Goal: Task Accomplishment & Management: Manage account settings

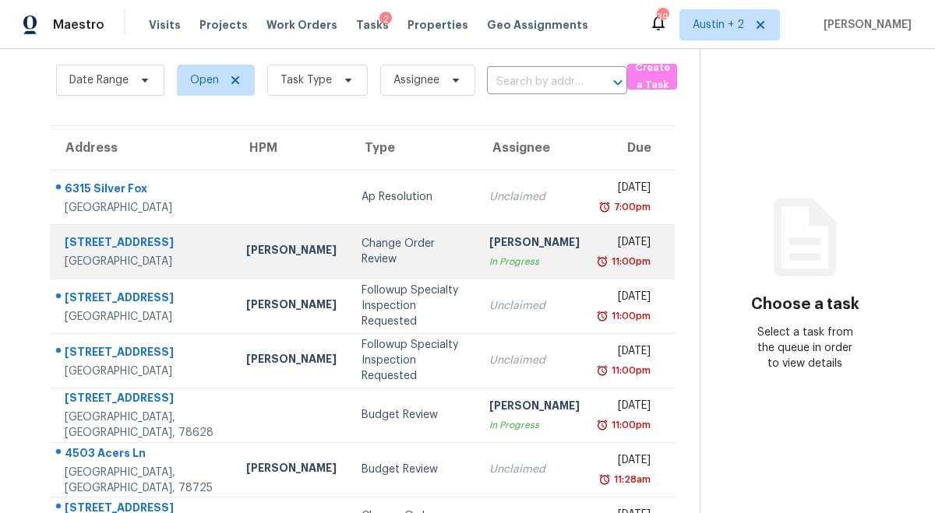
scroll to position [60, 0]
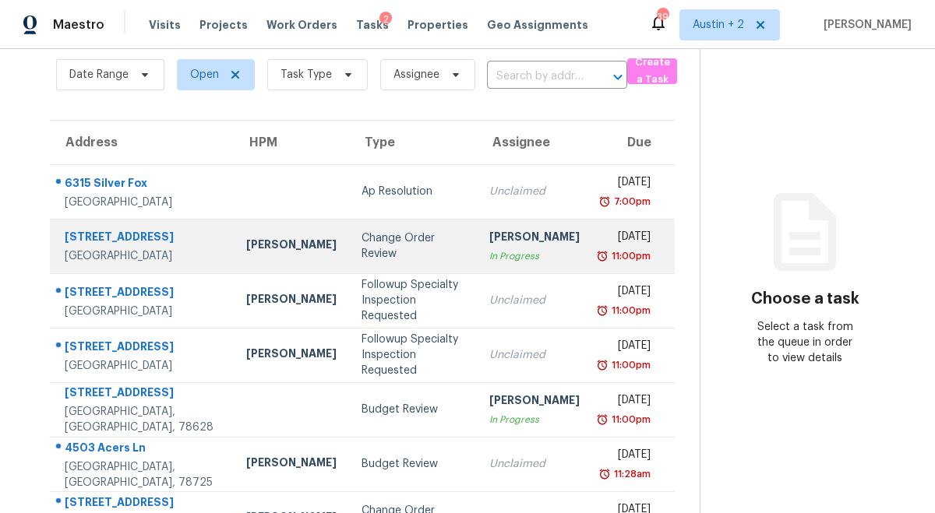
click at [378, 259] on td "Change Order Review" at bounding box center [413, 246] width 128 height 55
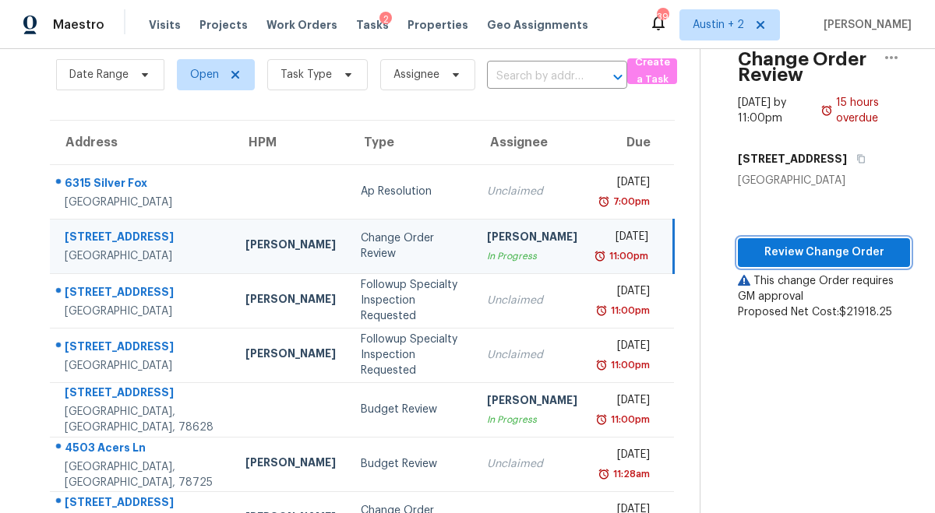
click at [750, 249] on span "Review Change Order" at bounding box center [823, 252] width 147 height 19
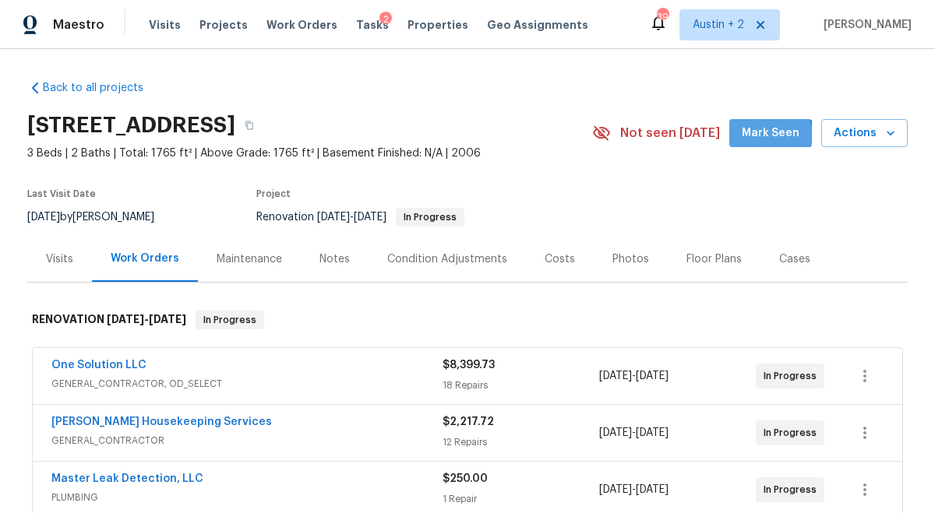
click at [742, 143] on button "Mark Seen" at bounding box center [770, 133] width 83 height 29
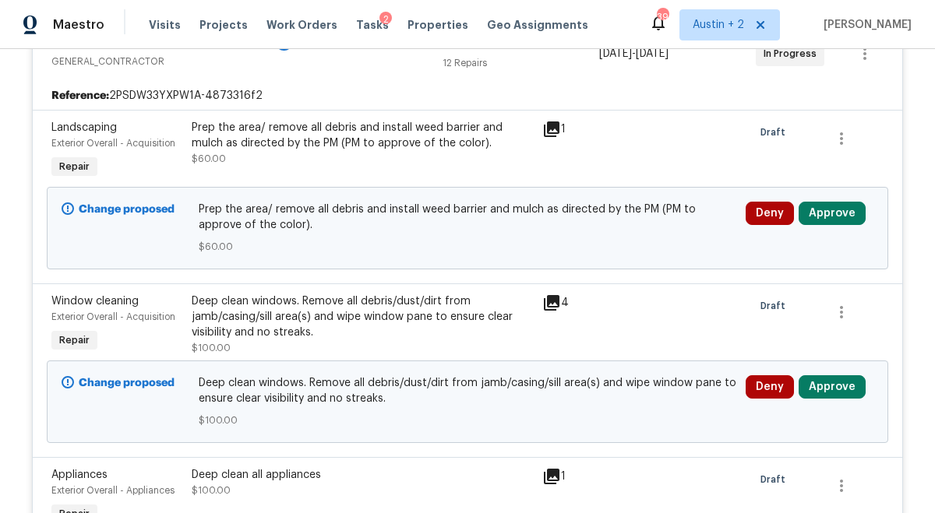
scroll to position [3990, 0]
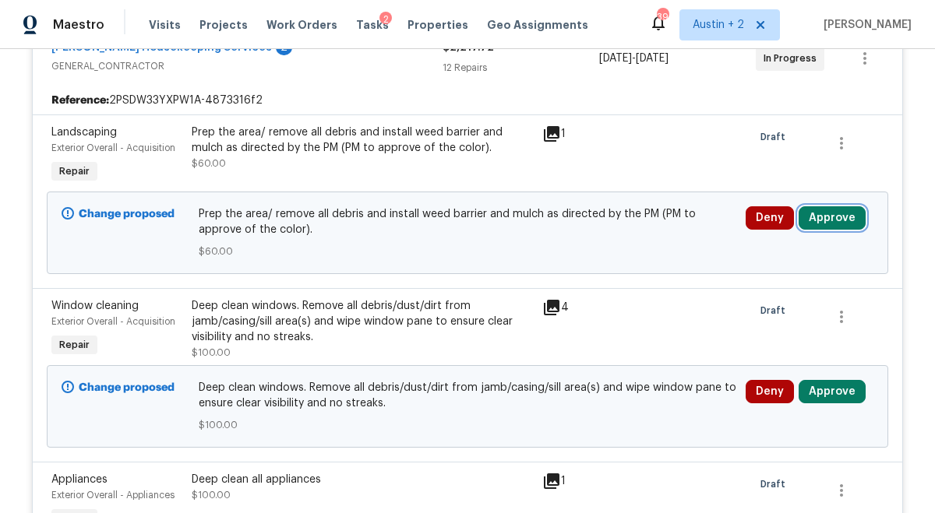
click at [837, 206] on button "Approve" at bounding box center [832, 217] width 67 height 23
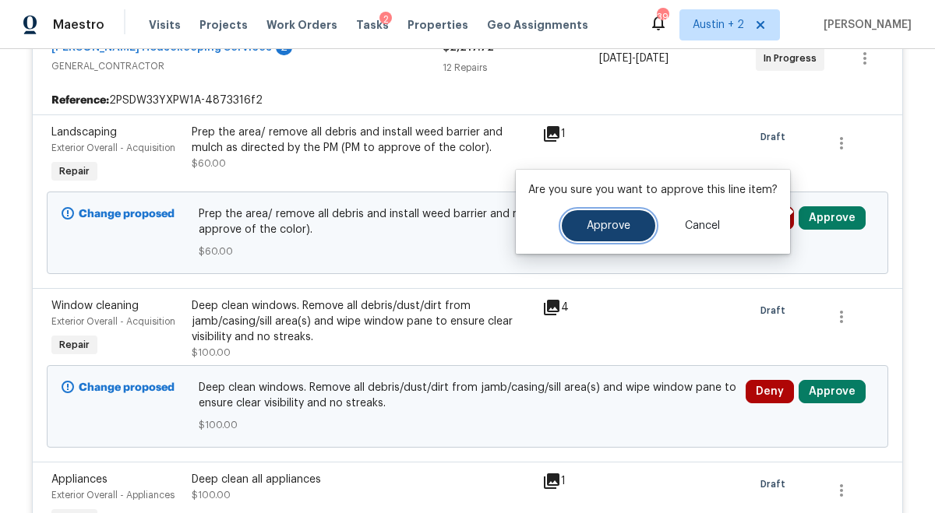
click at [637, 217] on button "Approve" at bounding box center [608, 225] width 93 height 31
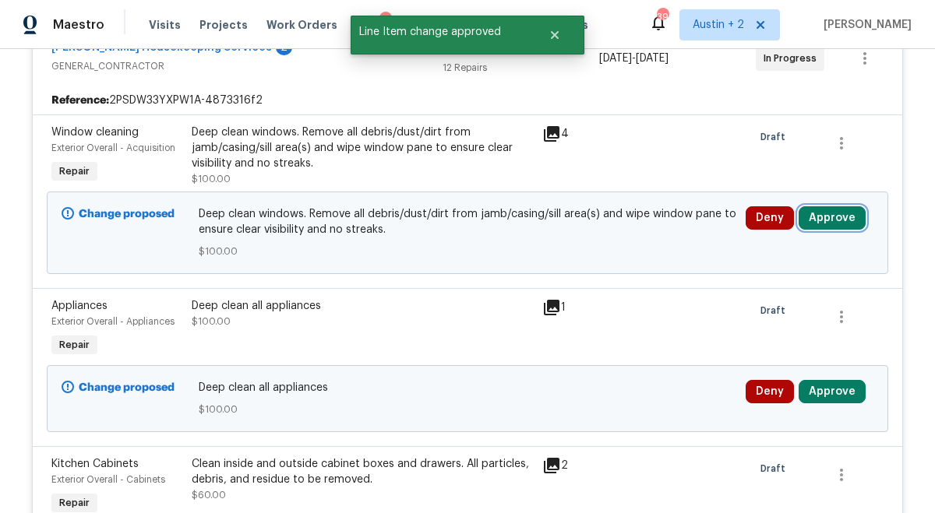
click at [809, 206] on button "Approve" at bounding box center [832, 217] width 67 height 23
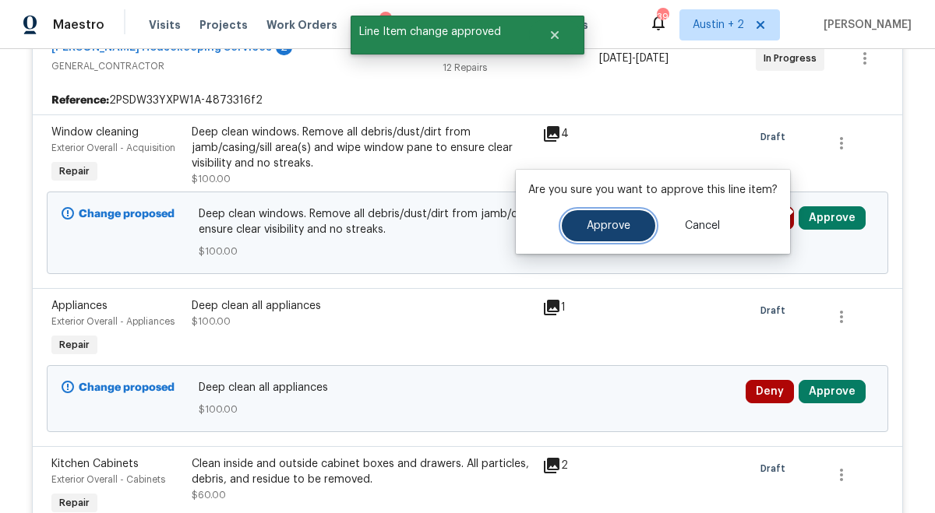
click at [609, 224] on span "Approve" at bounding box center [609, 226] width 44 height 12
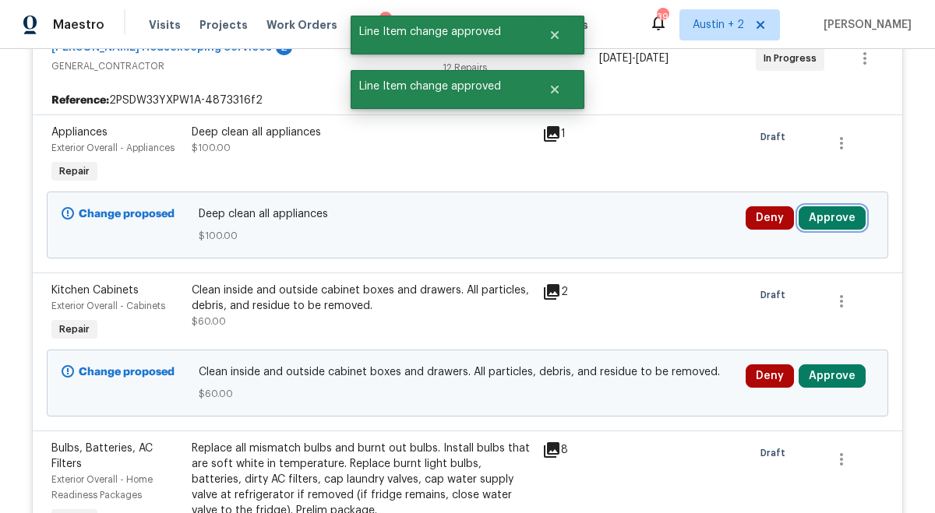
click at [840, 210] on button "Approve" at bounding box center [832, 217] width 67 height 23
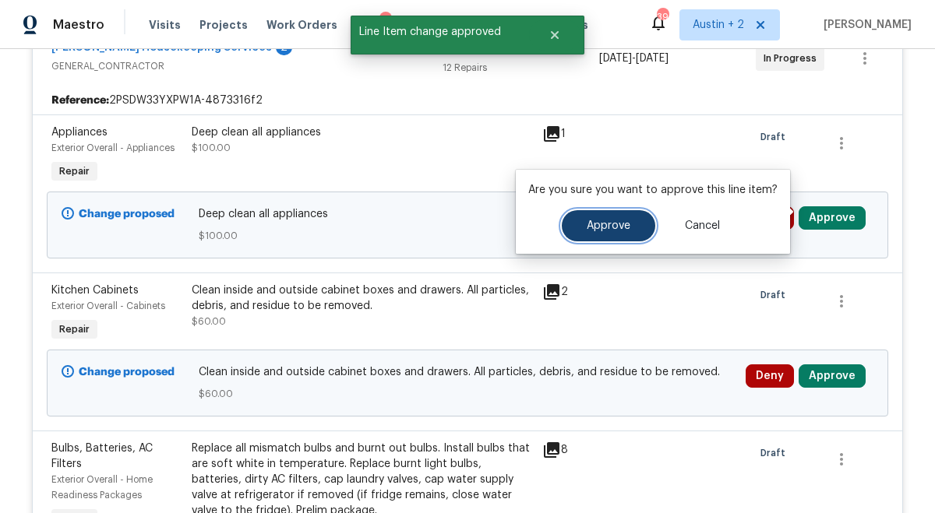
click at [615, 224] on span "Approve" at bounding box center [609, 226] width 44 height 12
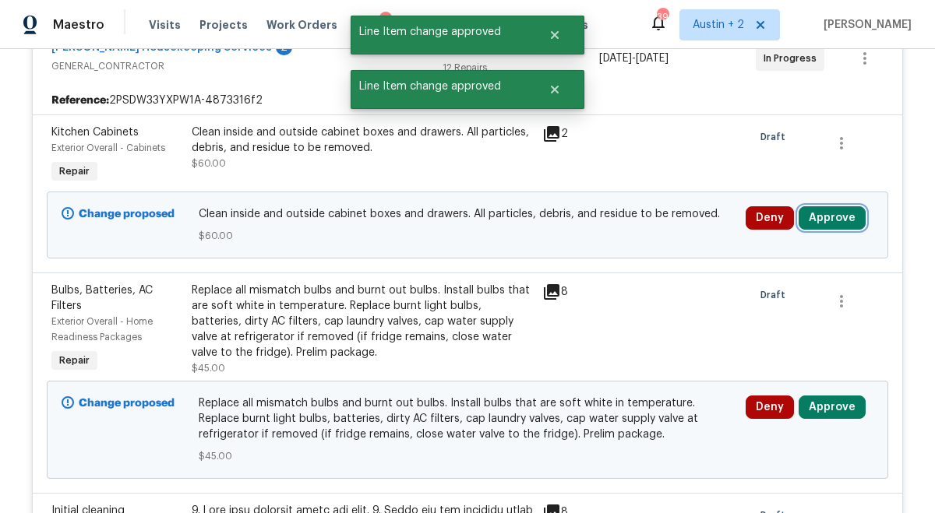
click at [830, 208] on button "Approve" at bounding box center [832, 217] width 67 height 23
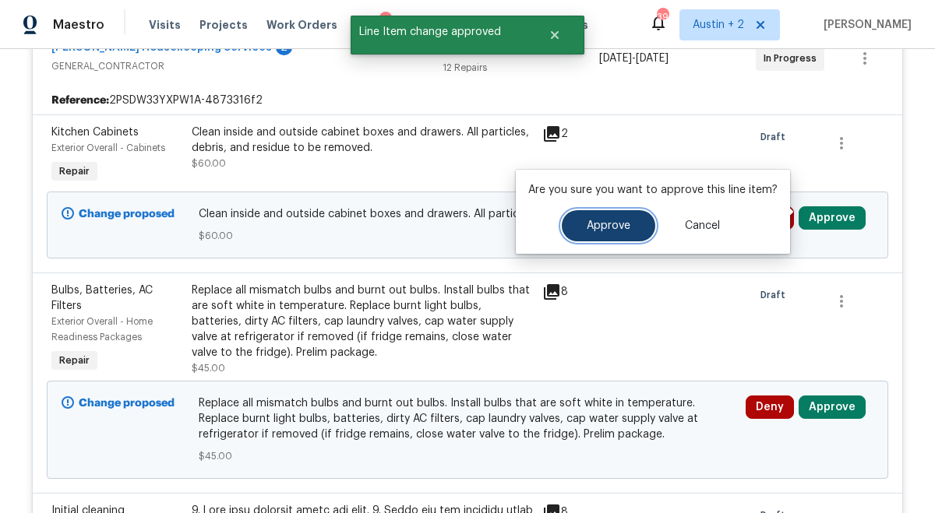
click at [610, 218] on button "Approve" at bounding box center [608, 225] width 93 height 31
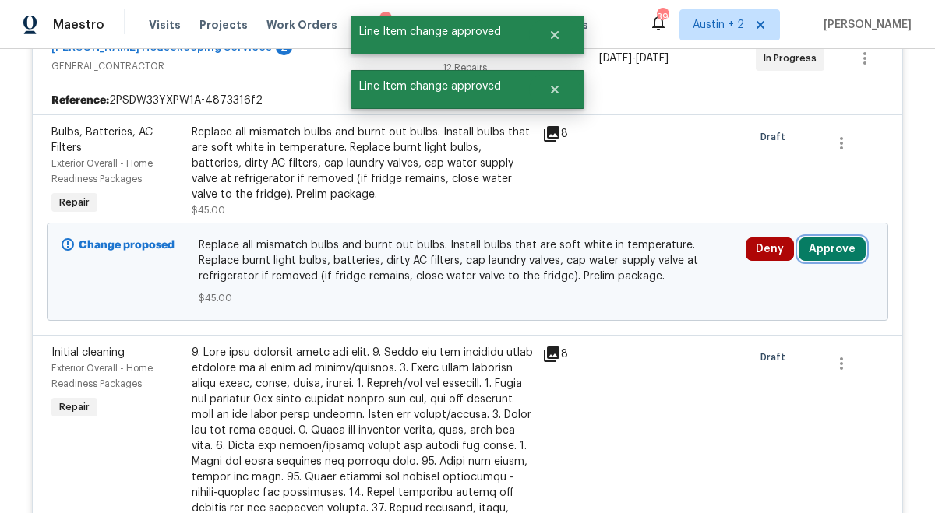
click at [819, 242] on button "Approve" at bounding box center [832, 249] width 67 height 23
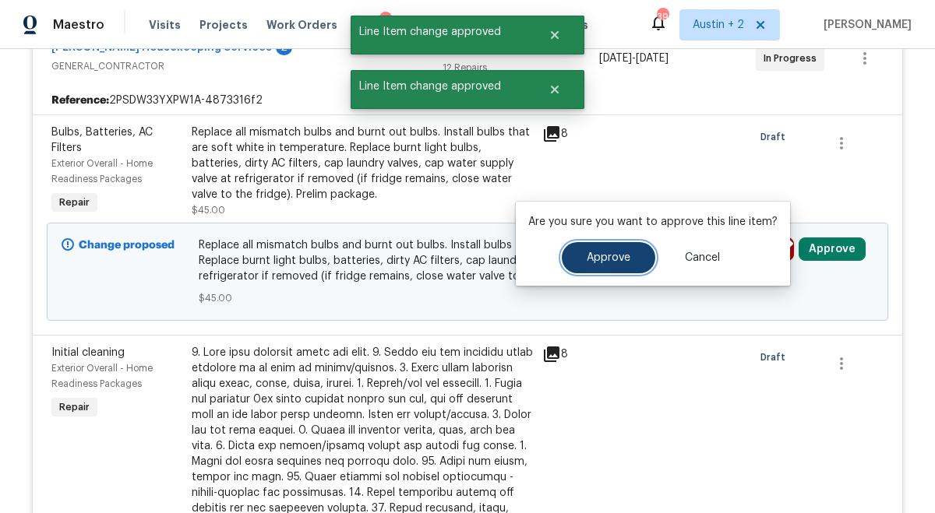
click at [591, 261] on span "Approve" at bounding box center [609, 258] width 44 height 12
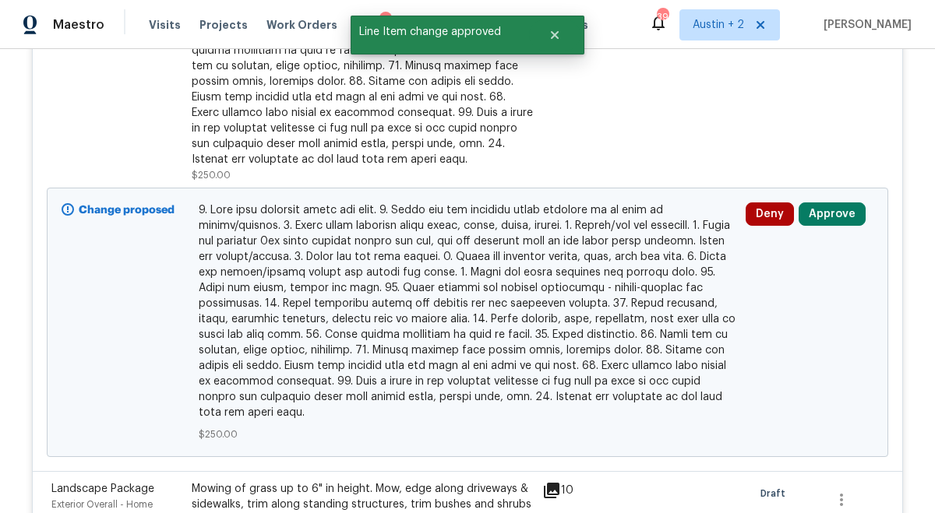
scroll to position [4273, 0]
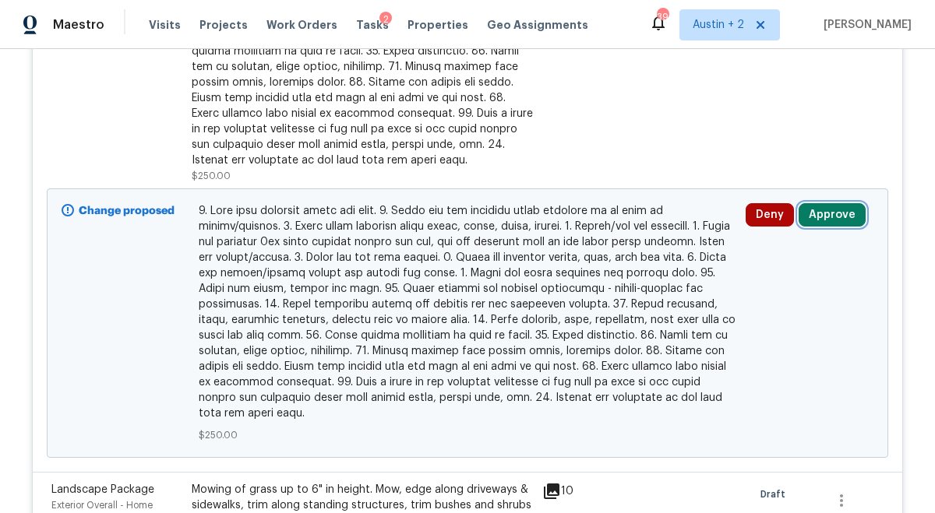
click at [835, 212] on button "Approve" at bounding box center [832, 214] width 67 height 23
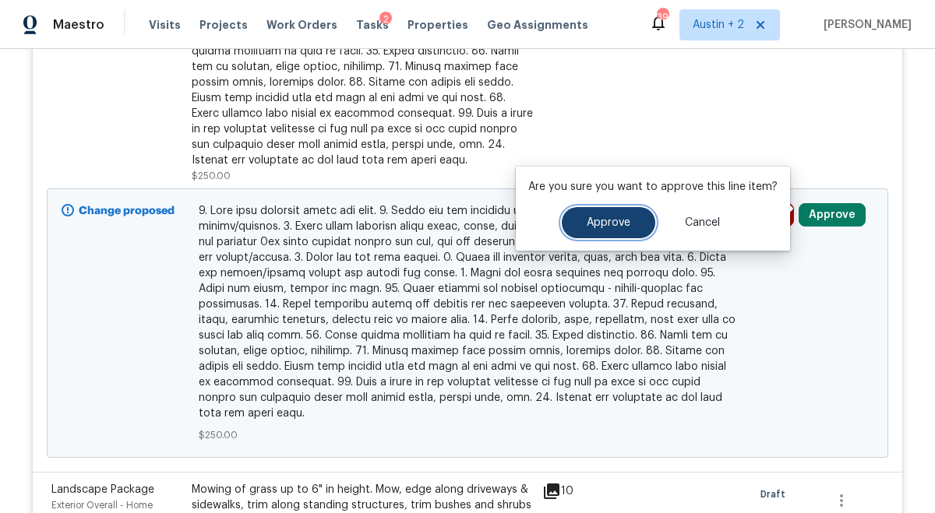
click at [616, 227] on span "Approve" at bounding box center [609, 223] width 44 height 12
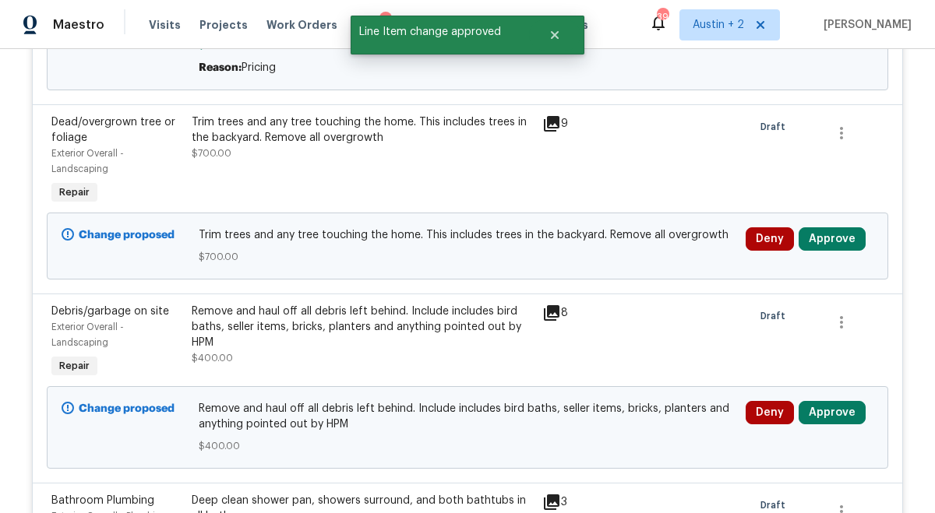
scroll to position [4245, 0]
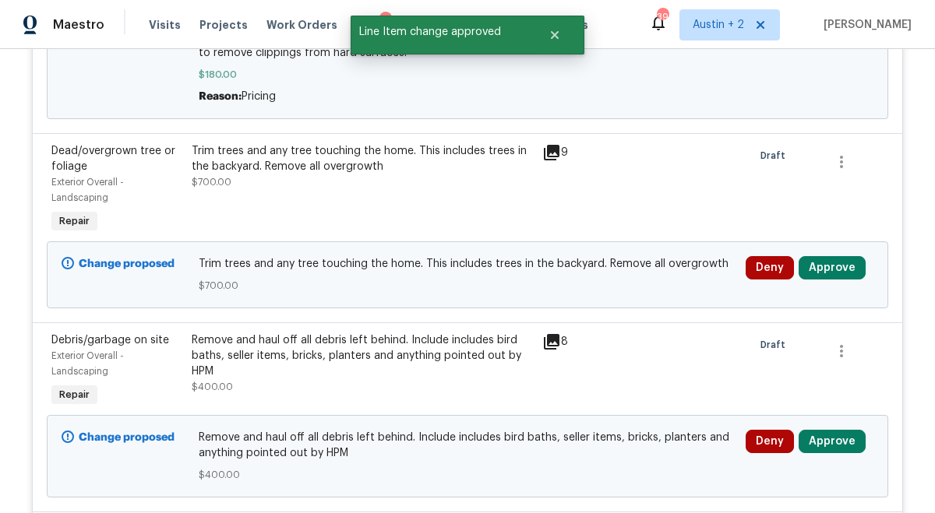
click at [553, 148] on icon at bounding box center [551, 152] width 19 height 19
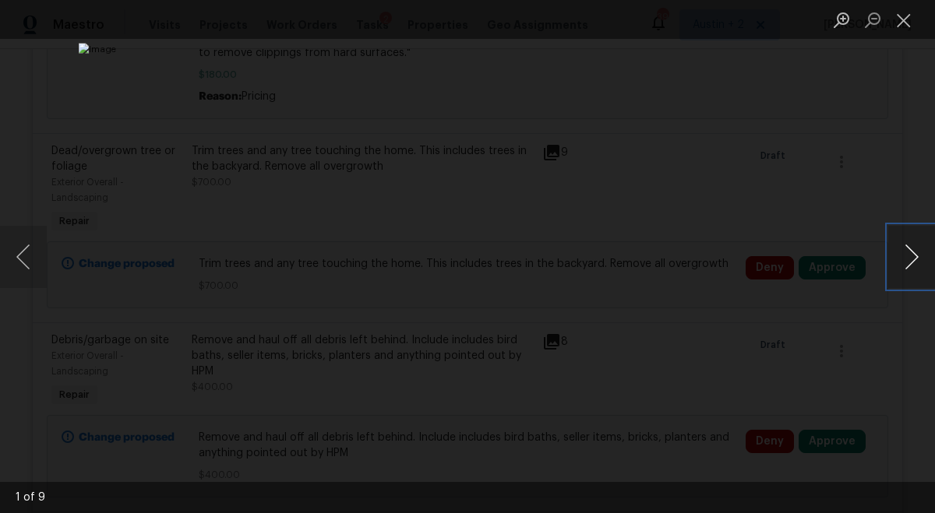
click at [908, 250] on button "Next image" at bounding box center [911, 257] width 47 height 62
click at [908, 251] on button "Next image" at bounding box center [911, 257] width 47 height 62
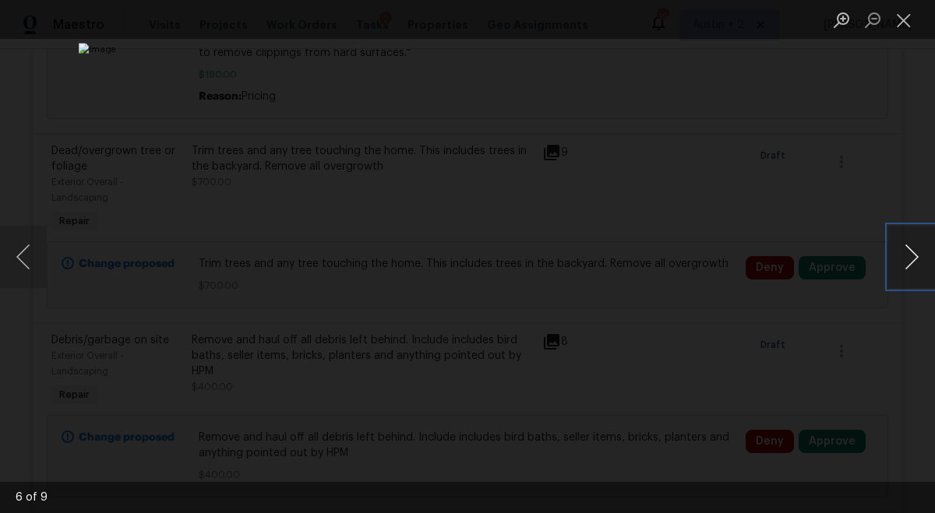
click at [908, 251] on button "Next image" at bounding box center [911, 257] width 47 height 62
click at [904, 29] on button "Close lightbox" at bounding box center [903, 19] width 31 height 27
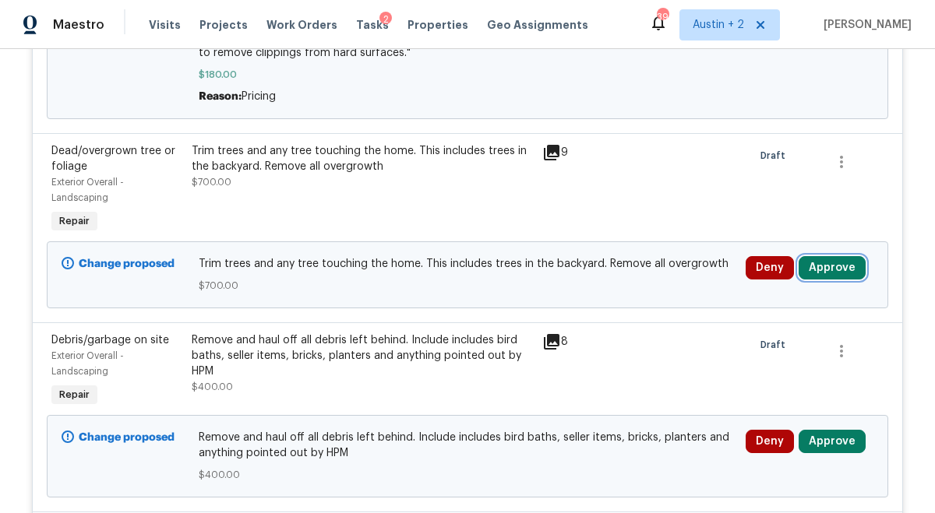
click at [839, 259] on button "Approve" at bounding box center [832, 267] width 67 height 23
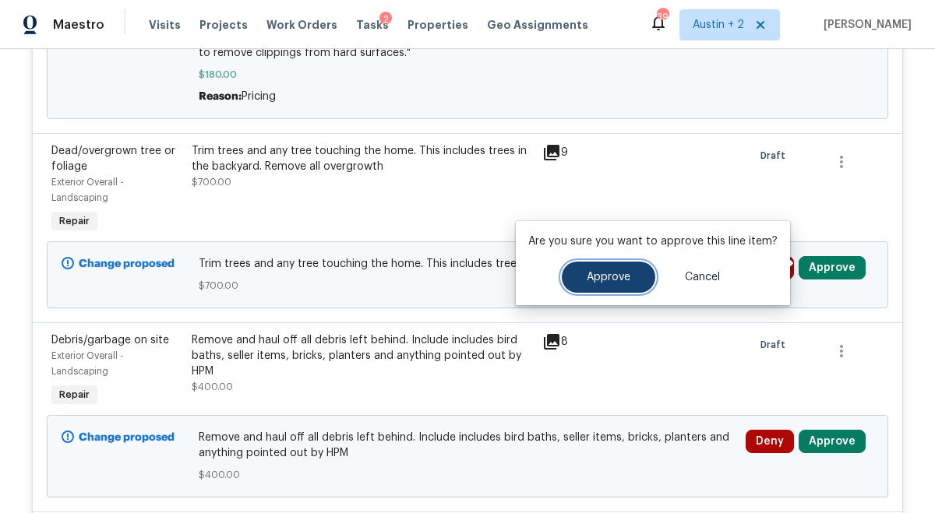
click at [622, 272] on span "Approve" at bounding box center [609, 278] width 44 height 12
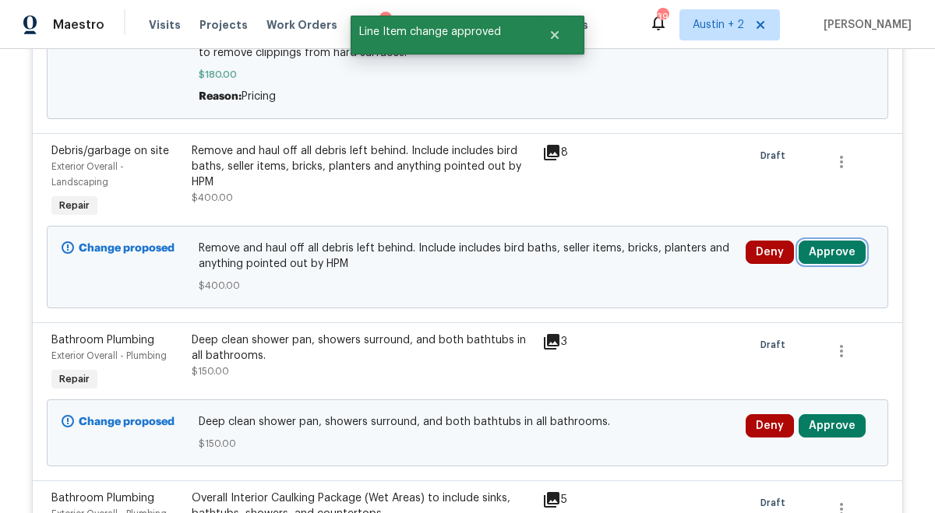
click at [835, 242] on button "Approve" at bounding box center [832, 252] width 67 height 23
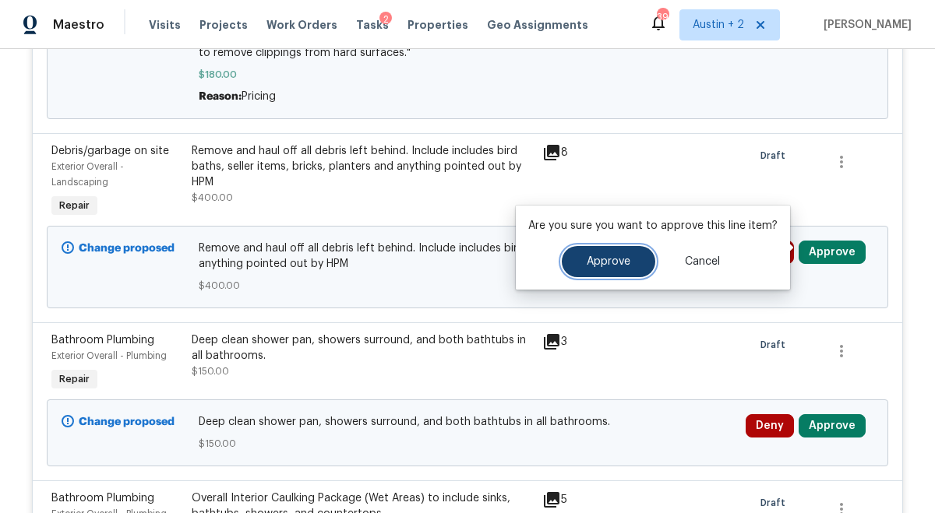
click at [594, 259] on span "Approve" at bounding box center [609, 262] width 44 height 12
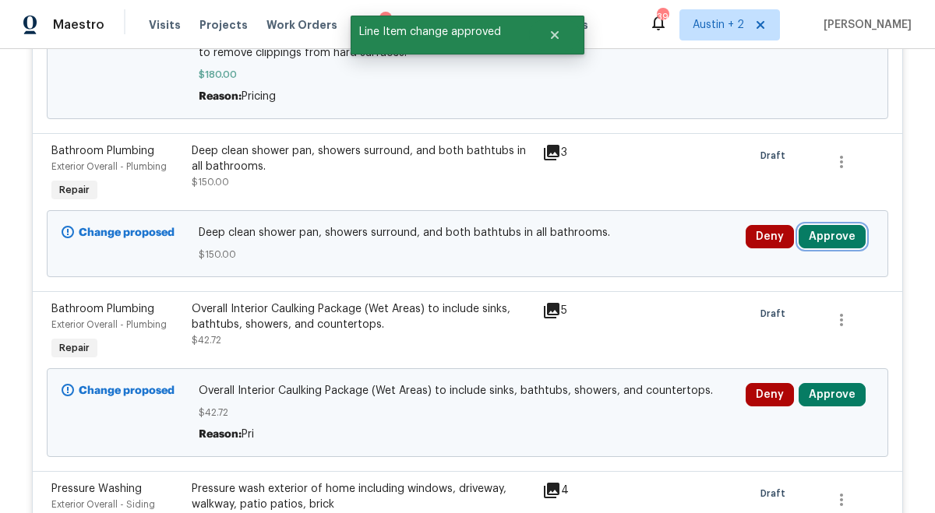
click at [821, 225] on button "Approve" at bounding box center [832, 236] width 67 height 23
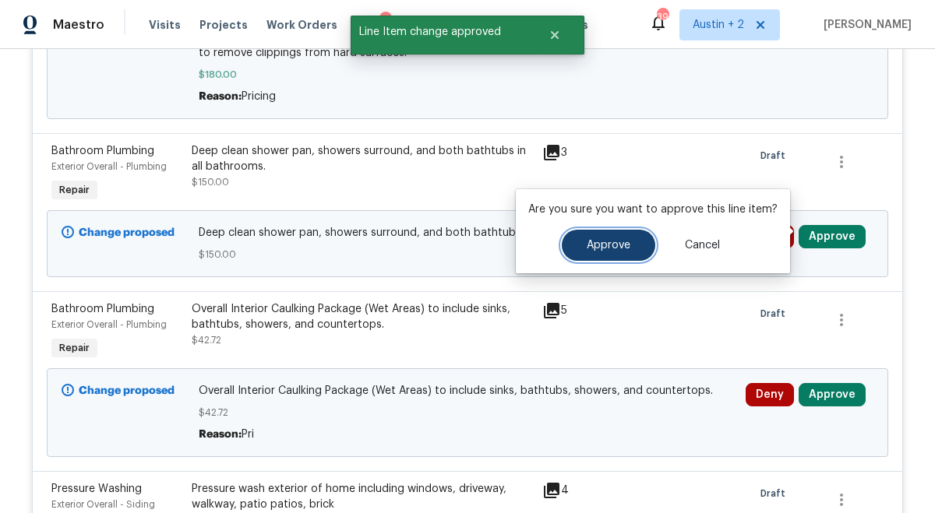
click at [595, 250] on span "Approve" at bounding box center [609, 246] width 44 height 12
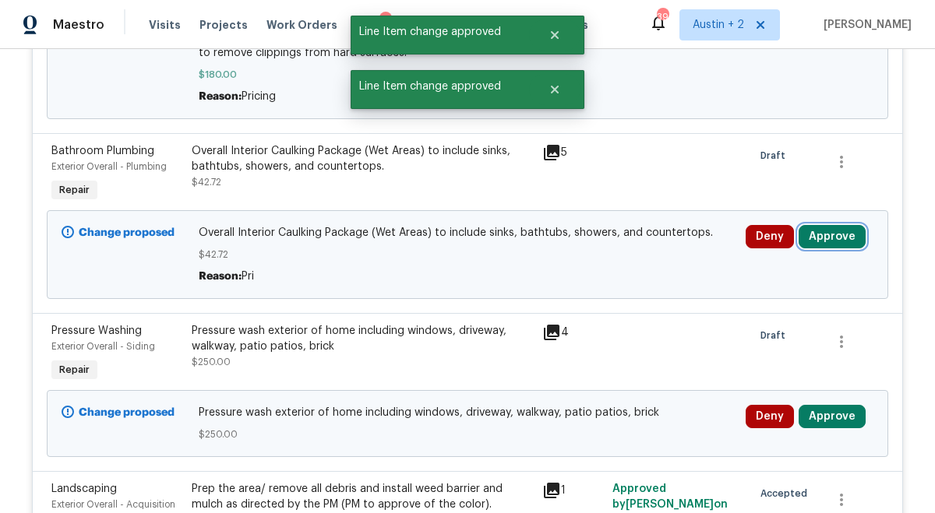
click at [820, 230] on button "Approve" at bounding box center [832, 236] width 67 height 23
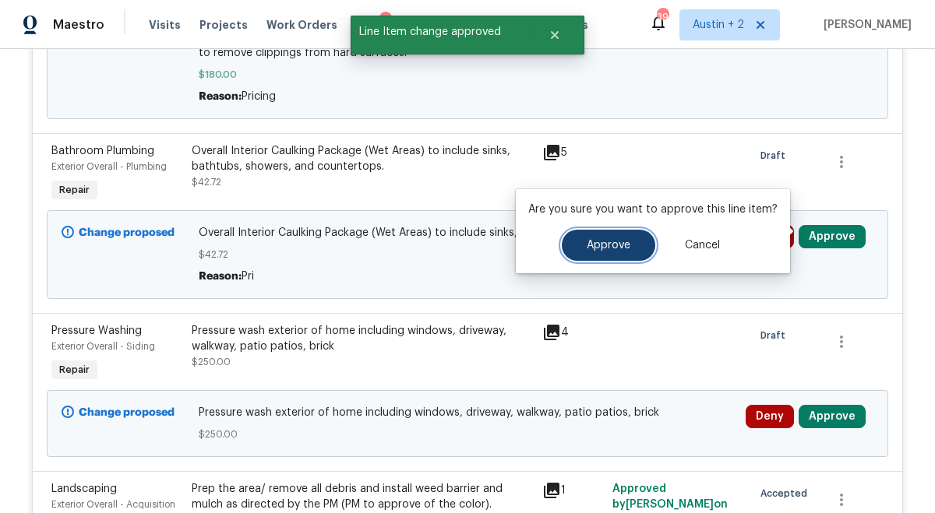
click at [619, 244] on span "Approve" at bounding box center [609, 246] width 44 height 12
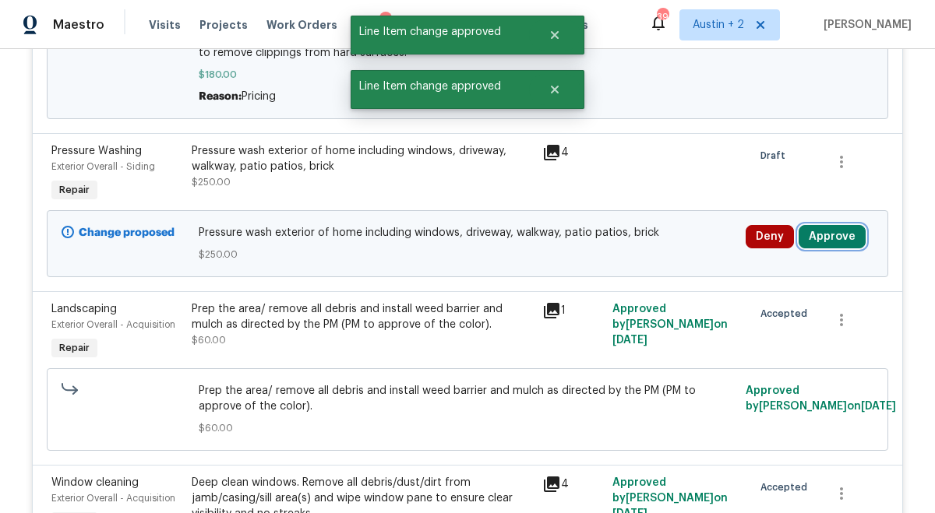
click at [826, 228] on button "Approve" at bounding box center [832, 236] width 67 height 23
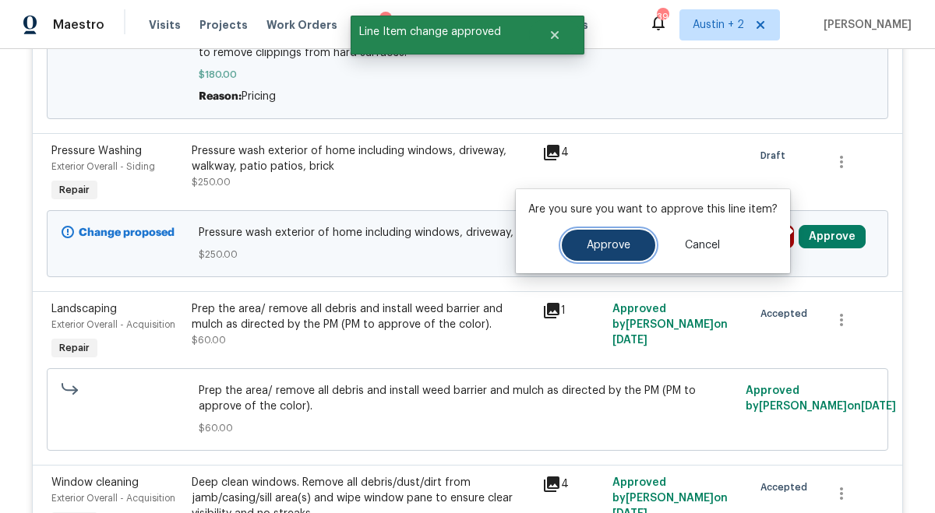
click at [605, 245] on span "Approve" at bounding box center [609, 246] width 44 height 12
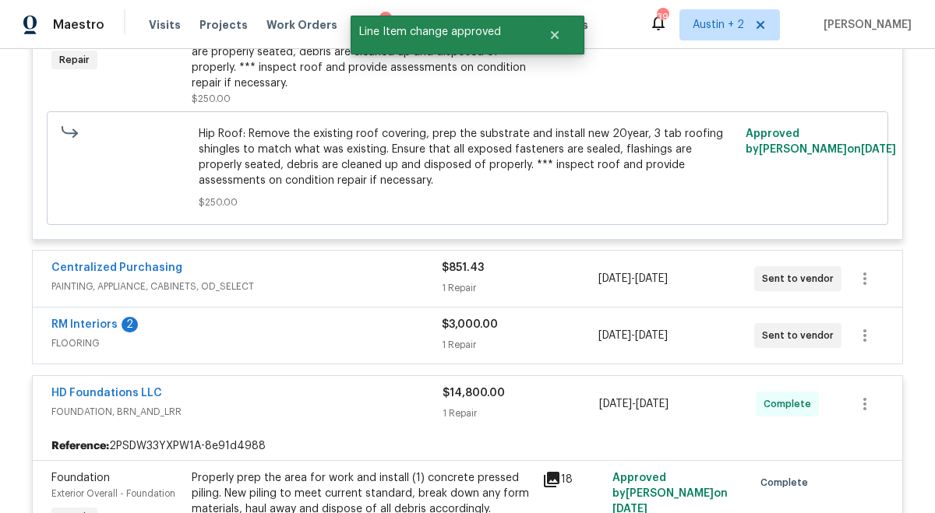
scroll to position [7133, 0]
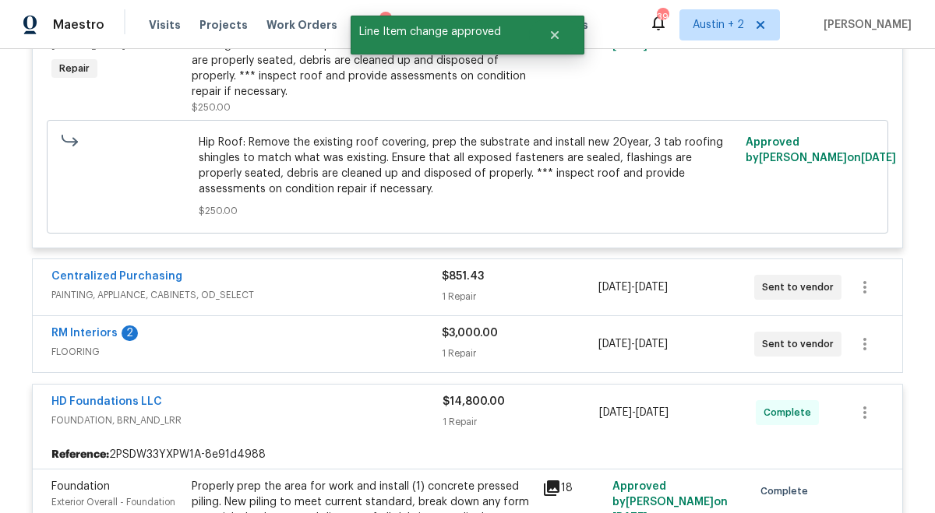
click at [566, 337] on div "$3,000.00" at bounding box center [520, 334] width 156 height 16
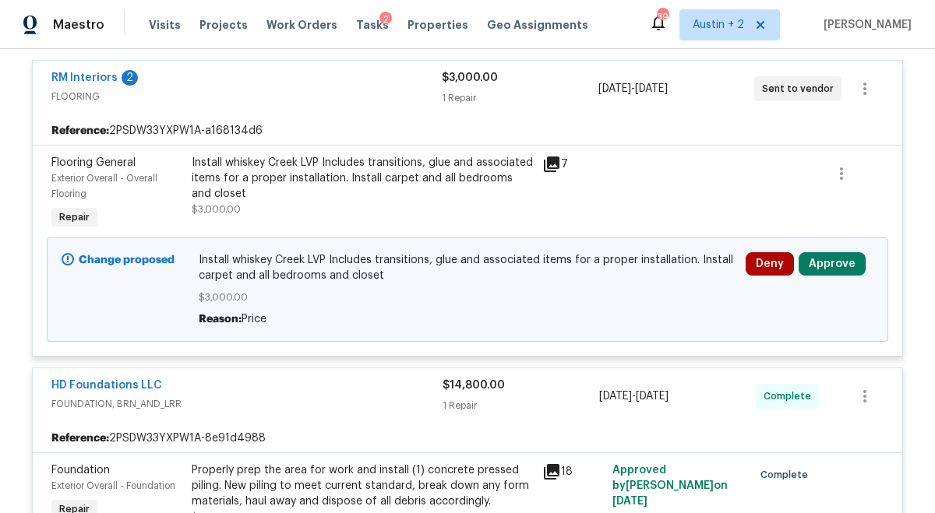
scroll to position [7400, 0]
click at [825, 269] on button "Approve" at bounding box center [832, 264] width 67 height 23
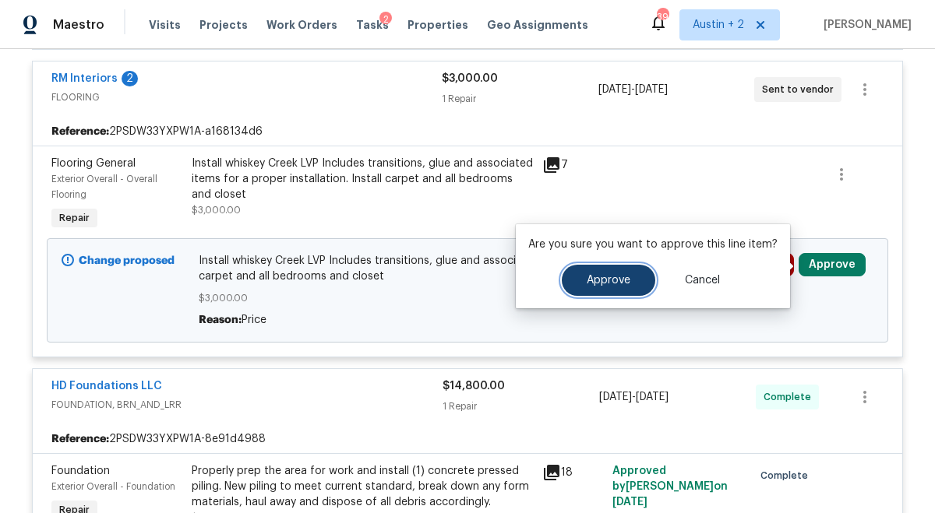
click at [625, 275] on span "Approve" at bounding box center [609, 281] width 44 height 12
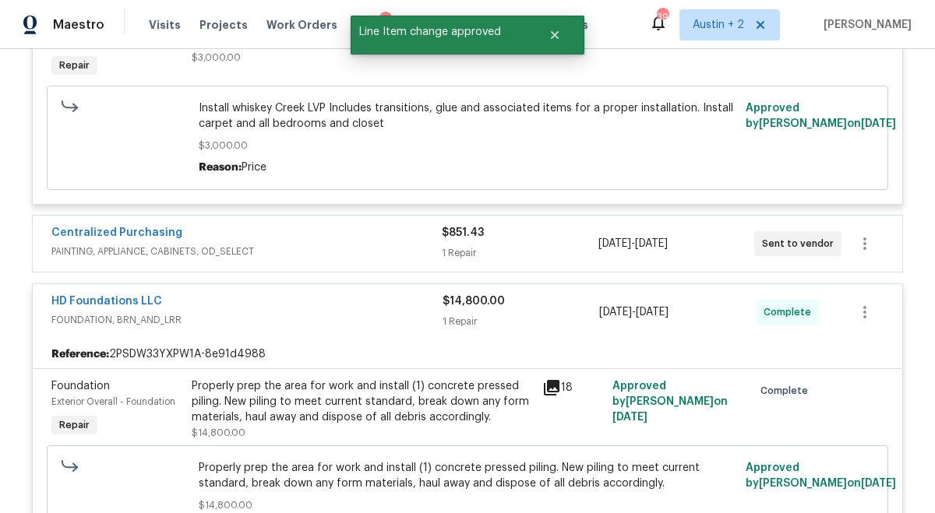
scroll to position [7484, 0]
click at [588, 246] on div "$851.43 1 Repair" at bounding box center [520, 244] width 156 height 37
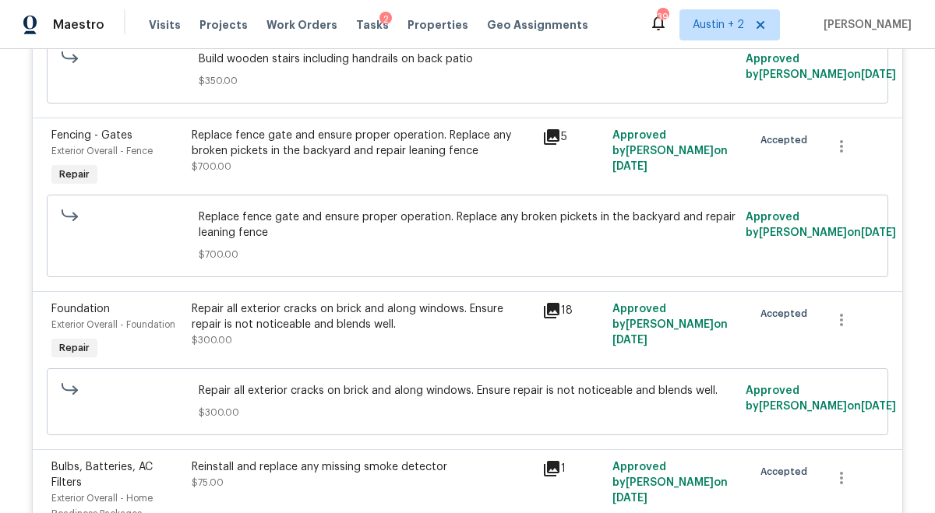
scroll to position [0, 0]
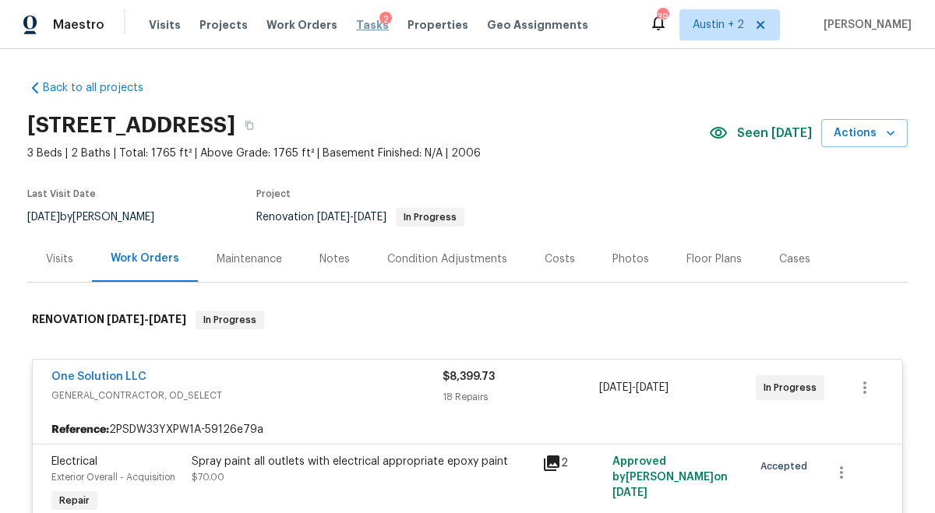
click at [364, 29] on span "Tasks" at bounding box center [372, 24] width 33 height 11
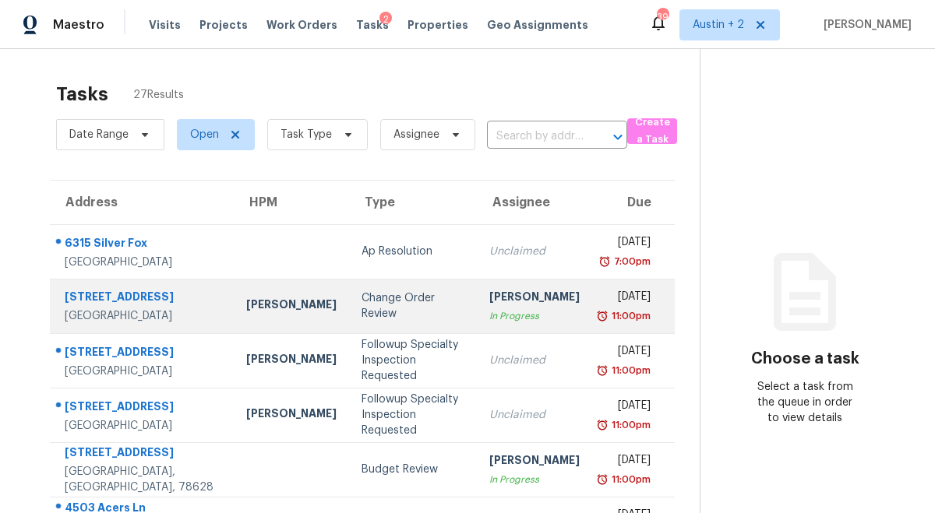
click at [362, 309] on div "Change Order Review" at bounding box center [413, 306] width 103 height 31
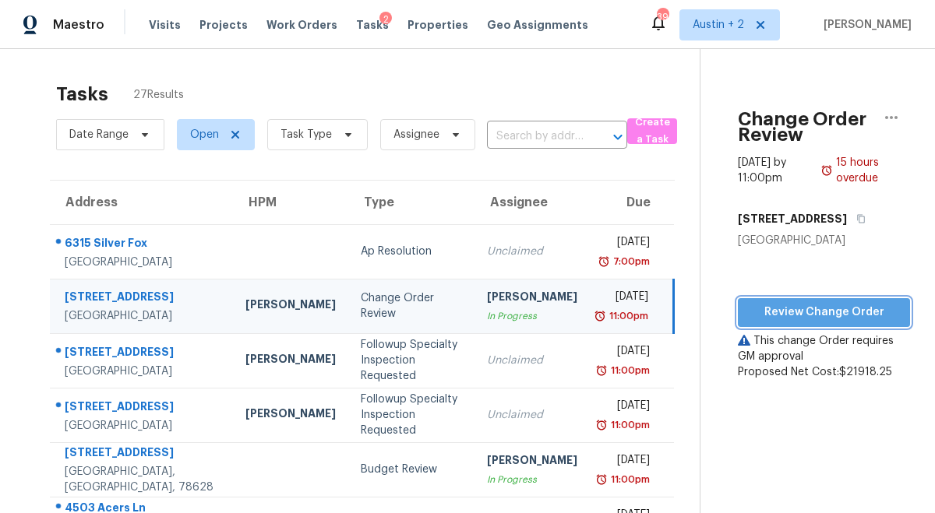
click at [750, 308] on span "Review Change Order" at bounding box center [823, 312] width 147 height 19
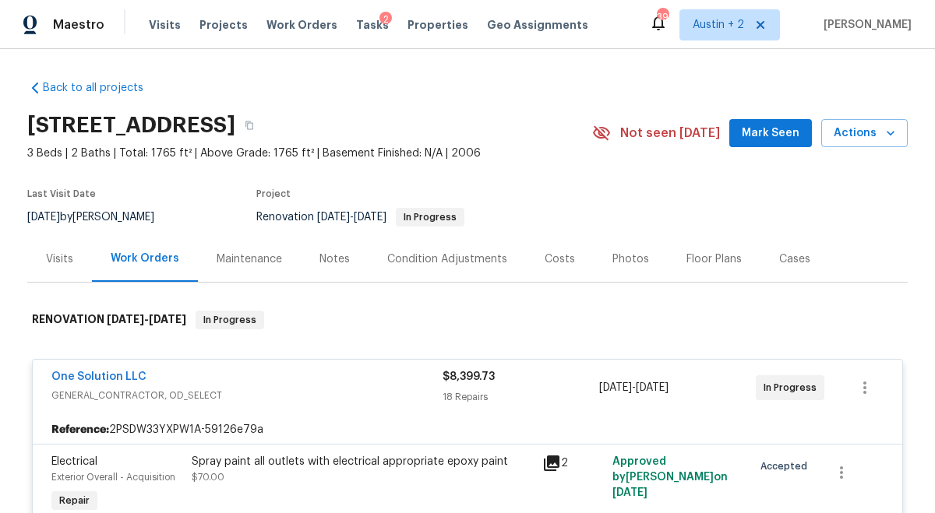
click at [757, 133] on span "Mark Seen" at bounding box center [771, 133] width 58 height 19
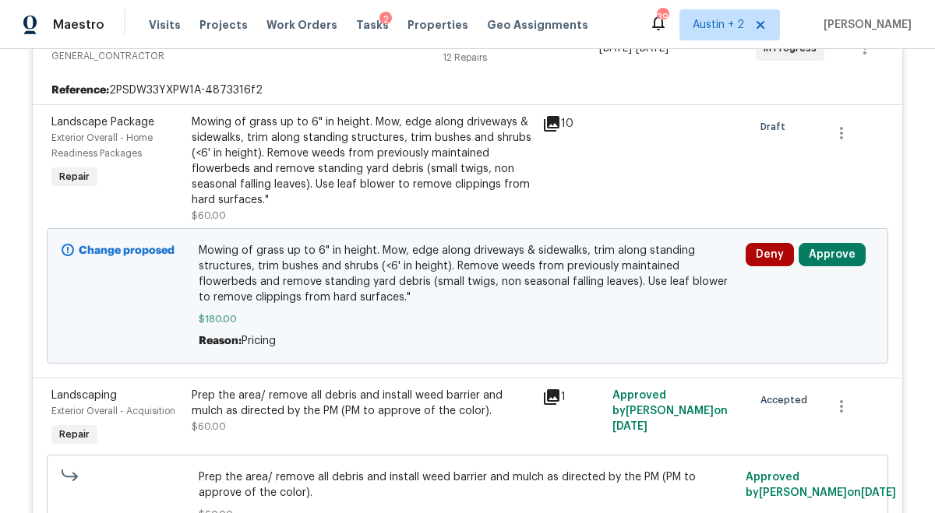
scroll to position [4003, 0]
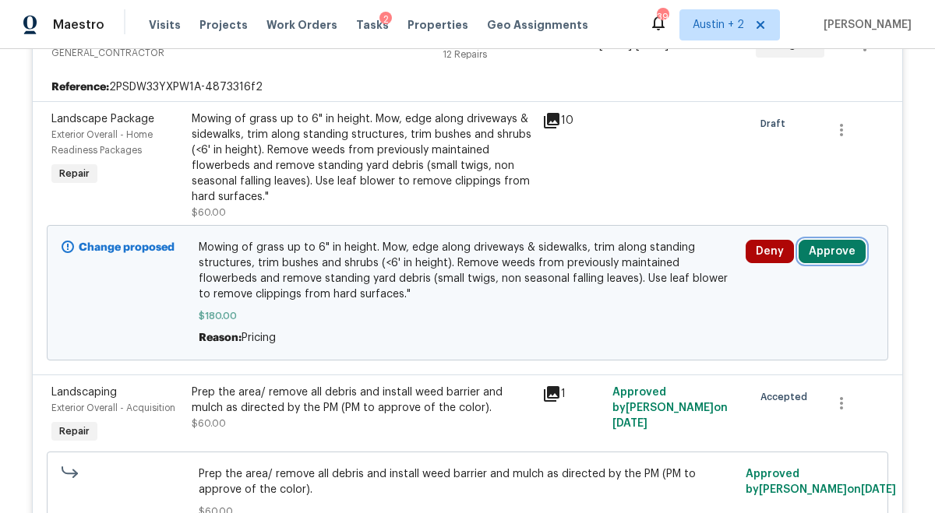
click at [836, 256] on button "Approve" at bounding box center [832, 251] width 67 height 23
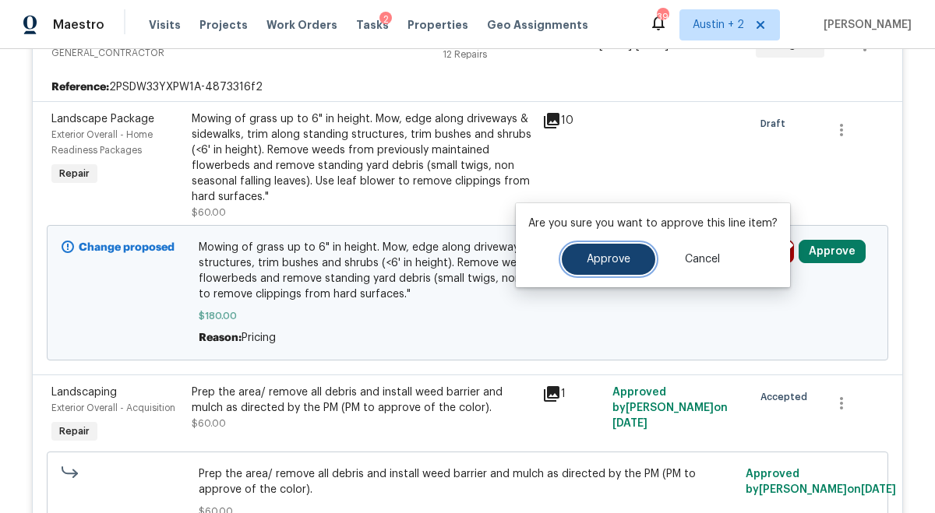
click at [618, 256] on span "Approve" at bounding box center [609, 260] width 44 height 12
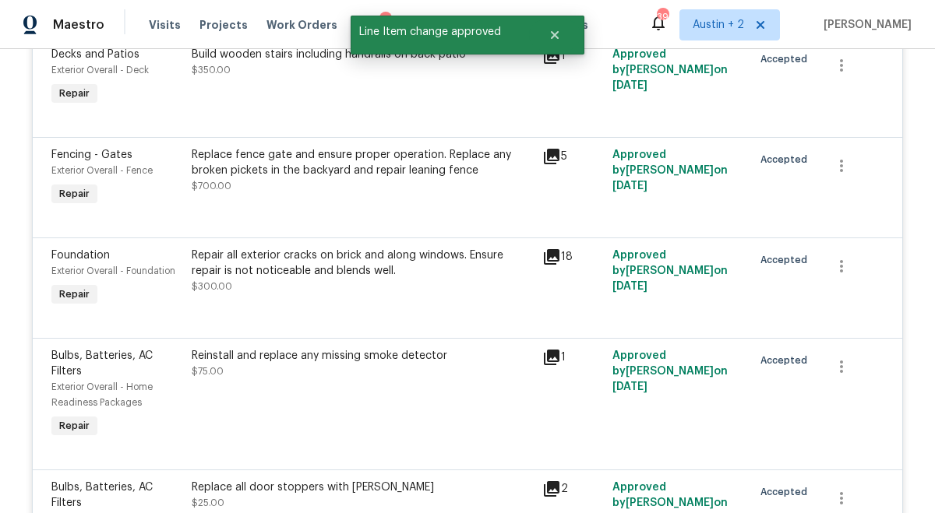
scroll to position [162, 0]
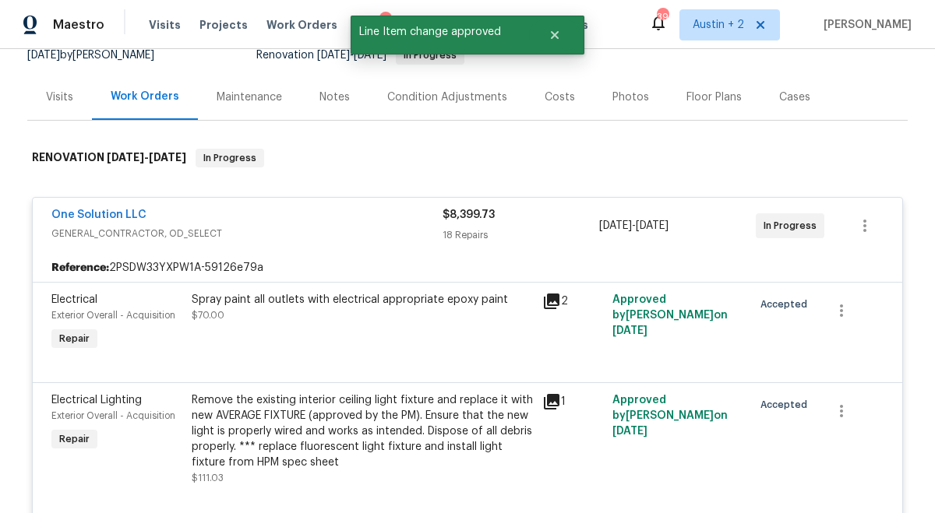
click at [356, 29] on span "Tasks" at bounding box center [372, 24] width 33 height 11
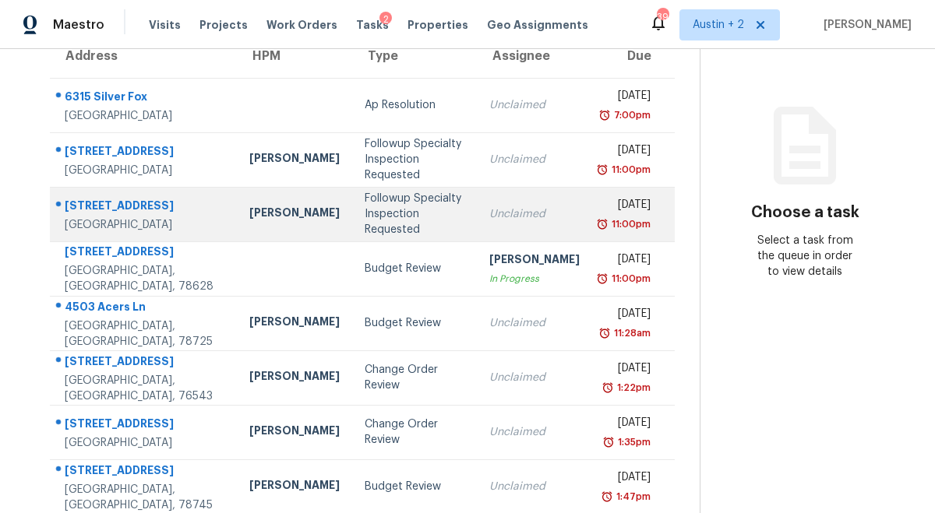
scroll to position [184, 0]
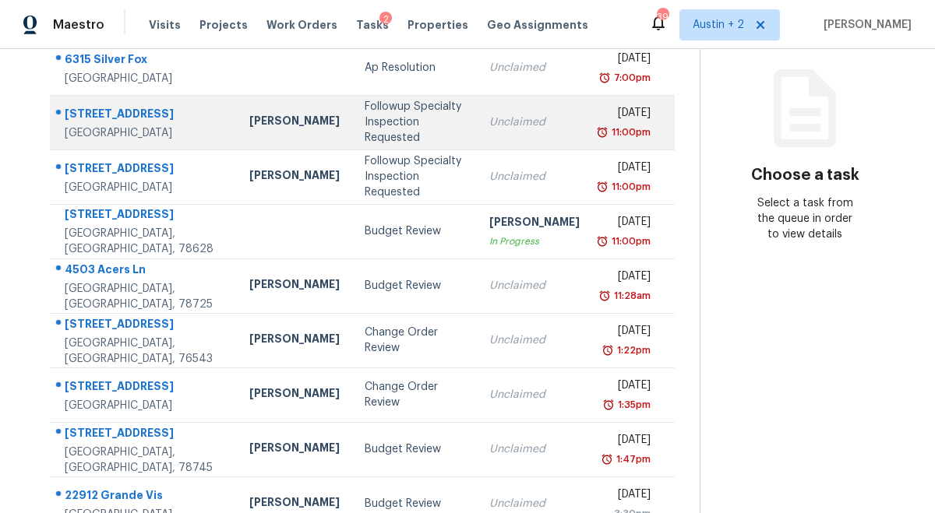
click at [369, 130] on div "Followup Specialty Inspection Requested" at bounding box center [415, 122] width 100 height 47
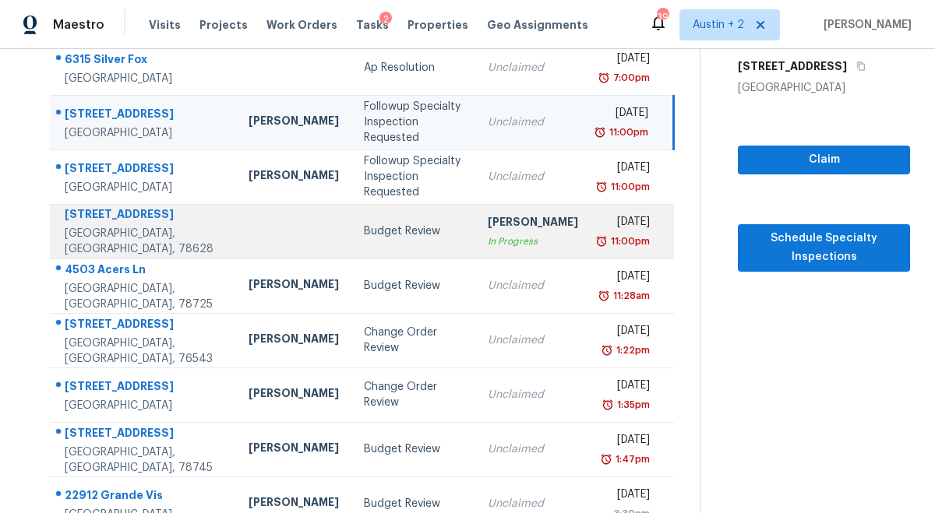
click at [407, 227] on div "Budget Review" at bounding box center [413, 232] width 99 height 16
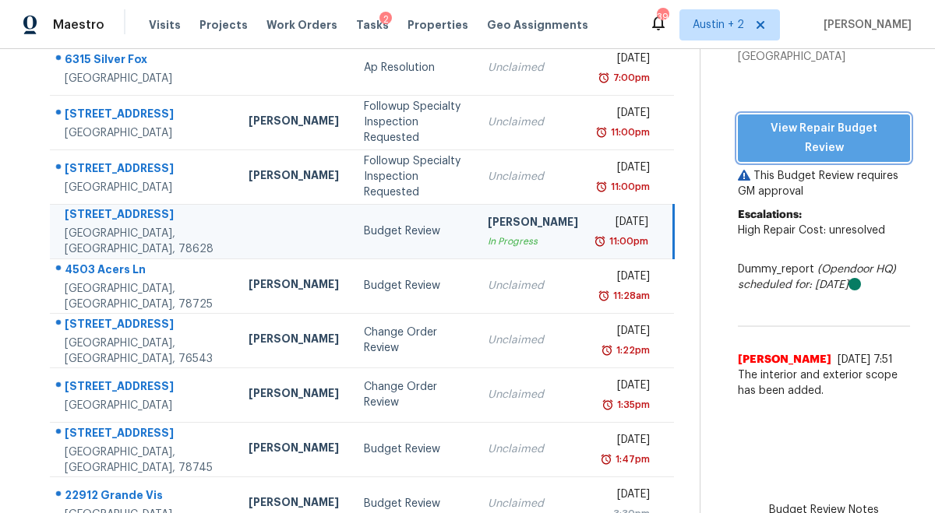
click at [798, 119] on span "View Repair Budget Review" at bounding box center [823, 138] width 147 height 38
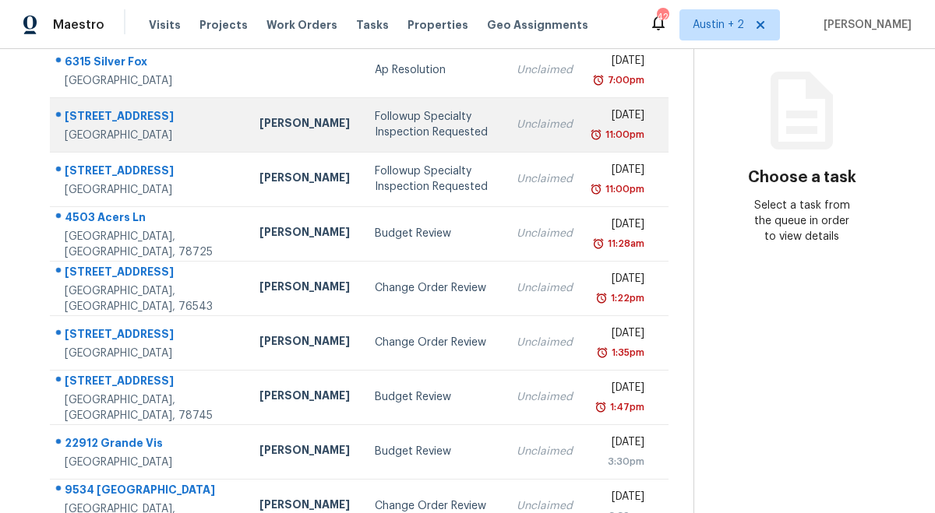
scroll to position [166, 0]
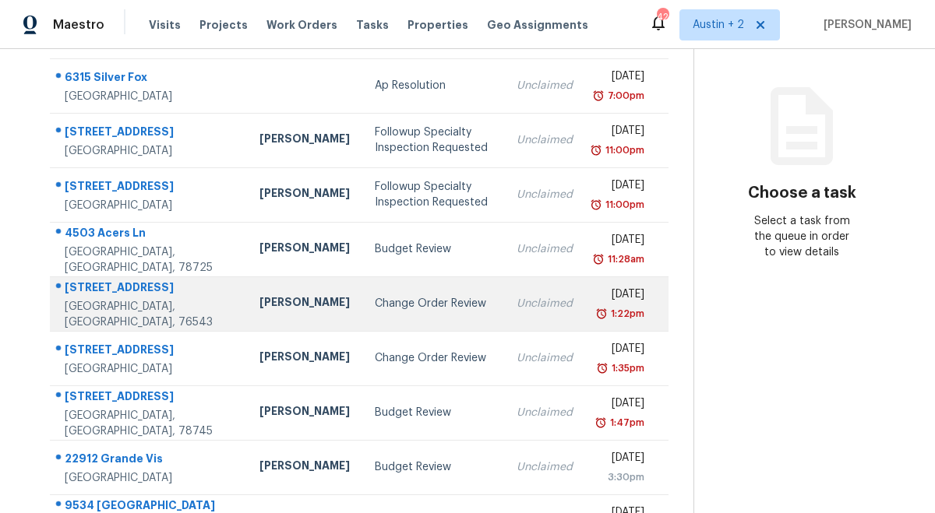
click at [375, 311] on div "Change Order Review" at bounding box center [433, 304] width 116 height 16
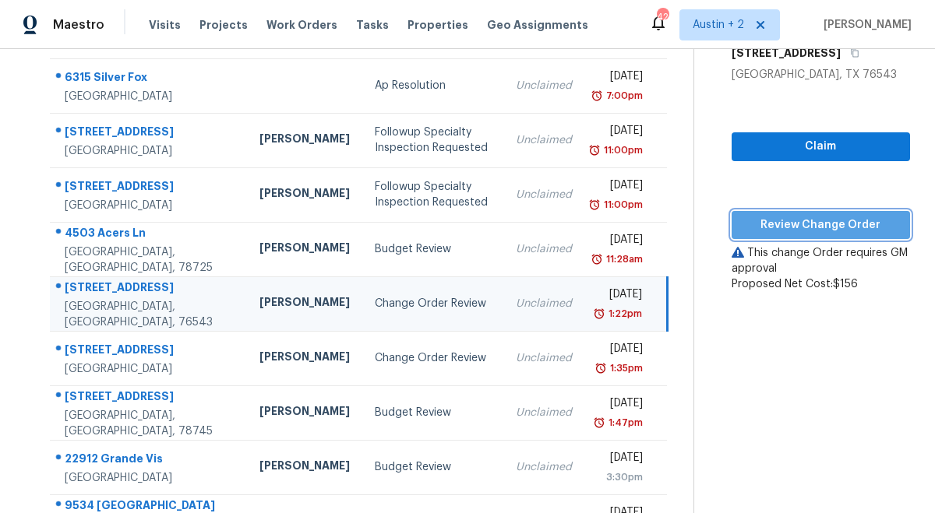
click at [788, 219] on span "Review Change Order" at bounding box center [820, 225] width 153 height 19
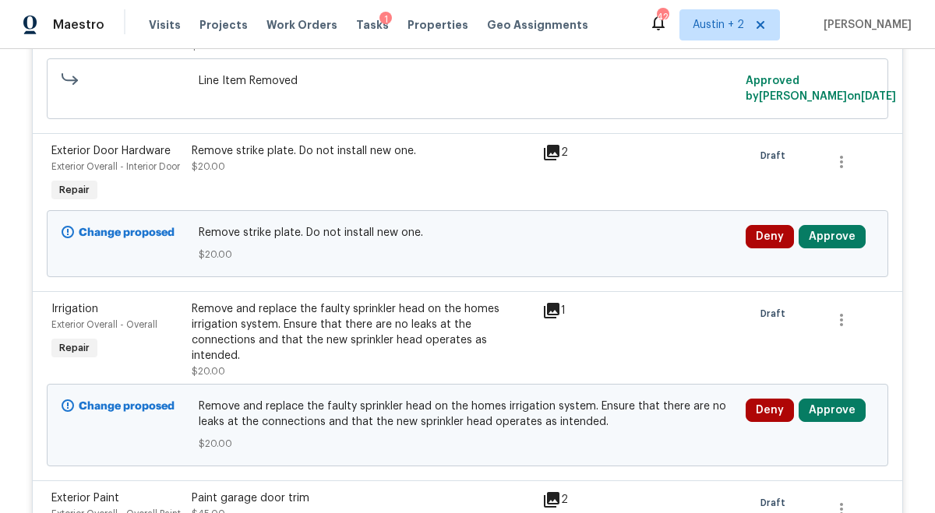
scroll to position [508, 0]
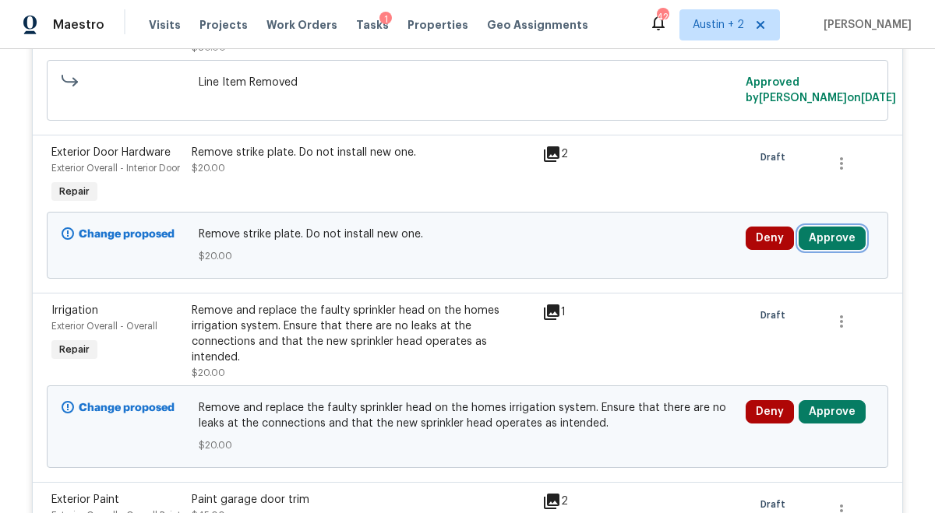
click at [830, 250] on button "Approve" at bounding box center [832, 238] width 67 height 23
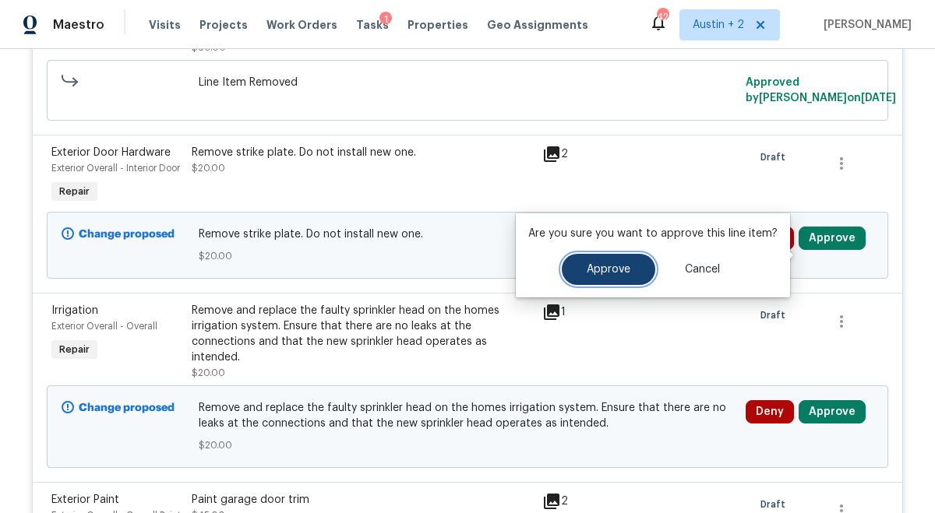
click at [612, 276] on button "Approve" at bounding box center [608, 269] width 93 height 31
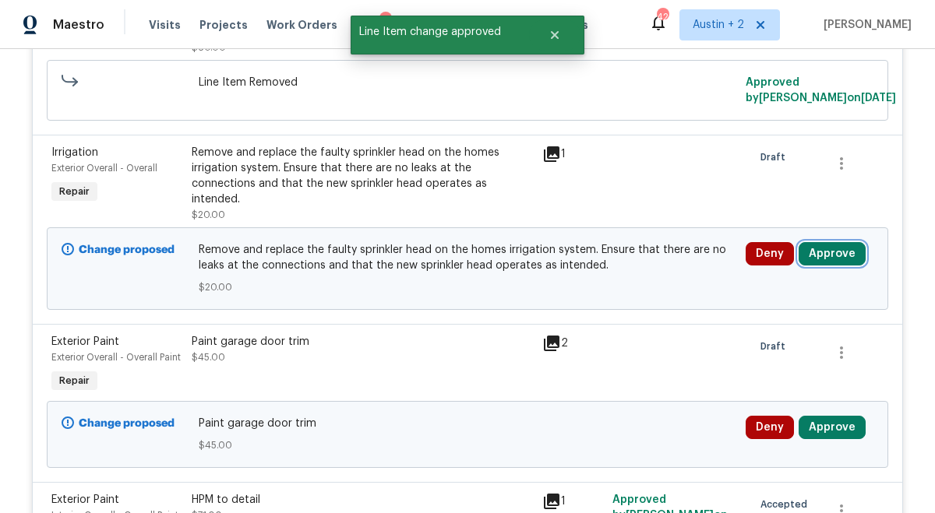
click at [828, 242] on button "Approve" at bounding box center [832, 253] width 67 height 23
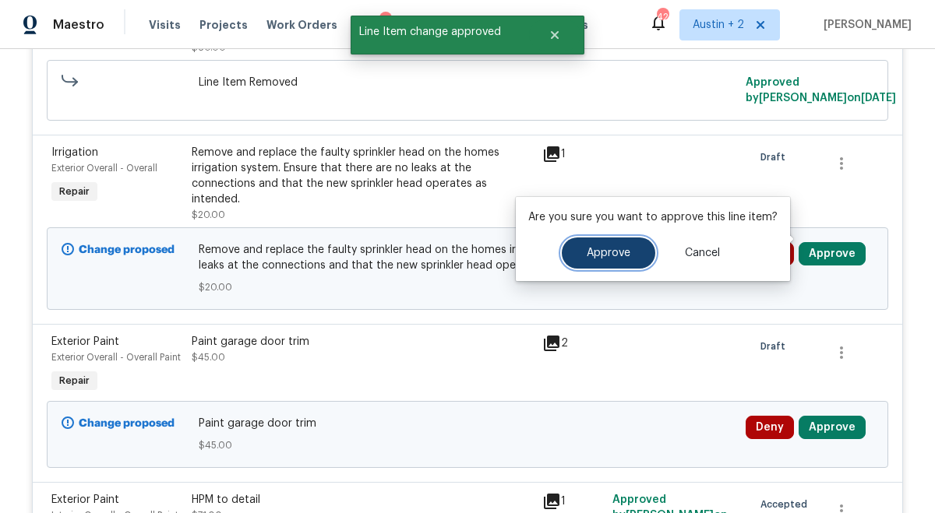
click at [640, 252] on button "Approve" at bounding box center [608, 253] width 93 height 31
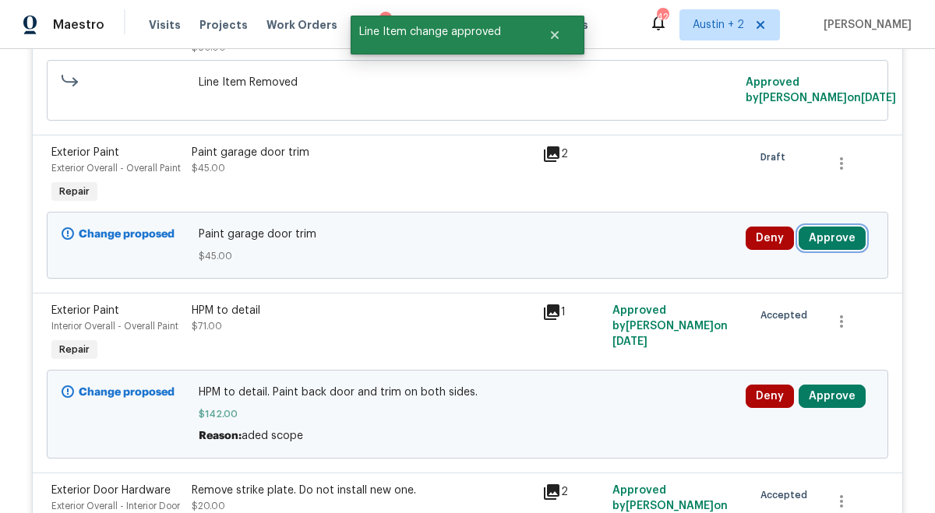
click at [827, 236] on button "Approve" at bounding box center [832, 238] width 67 height 23
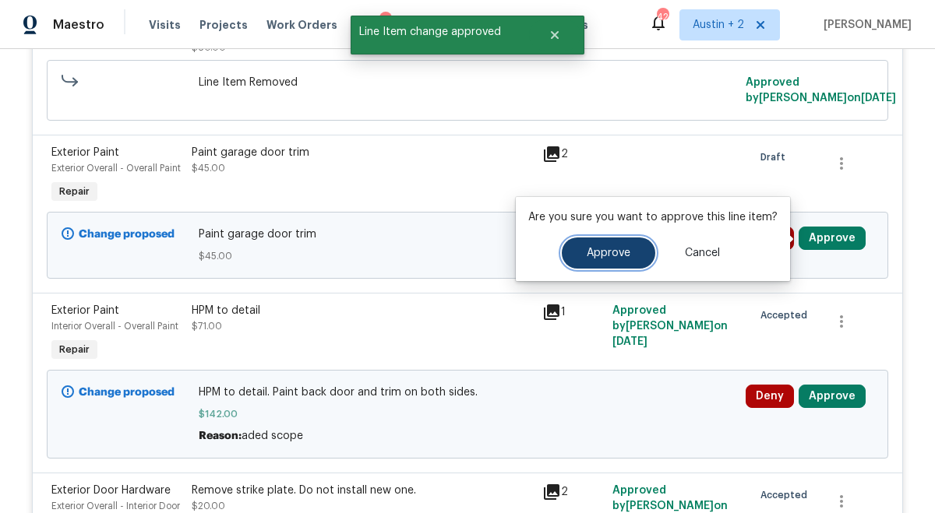
click at [635, 256] on button "Approve" at bounding box center [608, 253] width 93 height 31
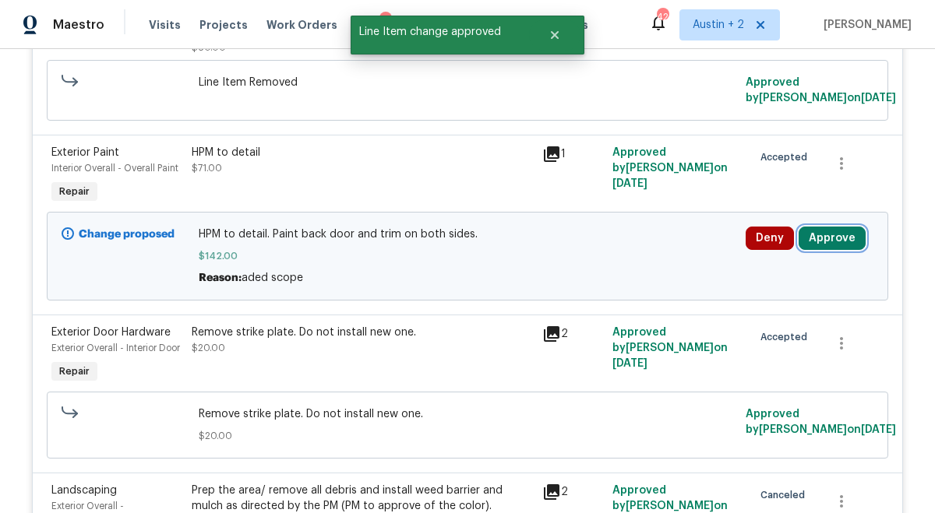
click at [839, 231] on button "Approve" at bounding box center [832, 238] width 67 height 23
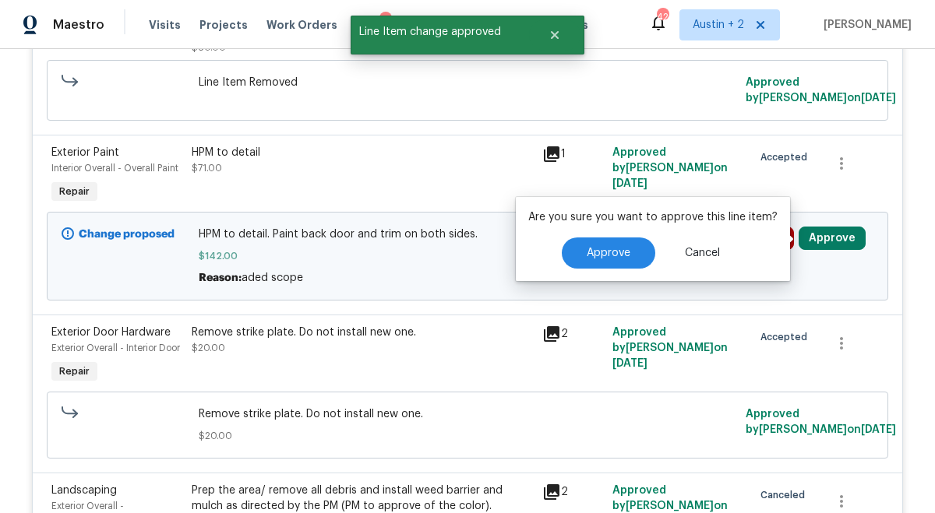
click at [619, 227] on div "Are you sure you want to approve this line item? Approve Cancel" at bounding box center [653, 239] width 274 height 84
click at [615, 245] on button "Approve" at bounding box center [608, 253] width 93 height 31
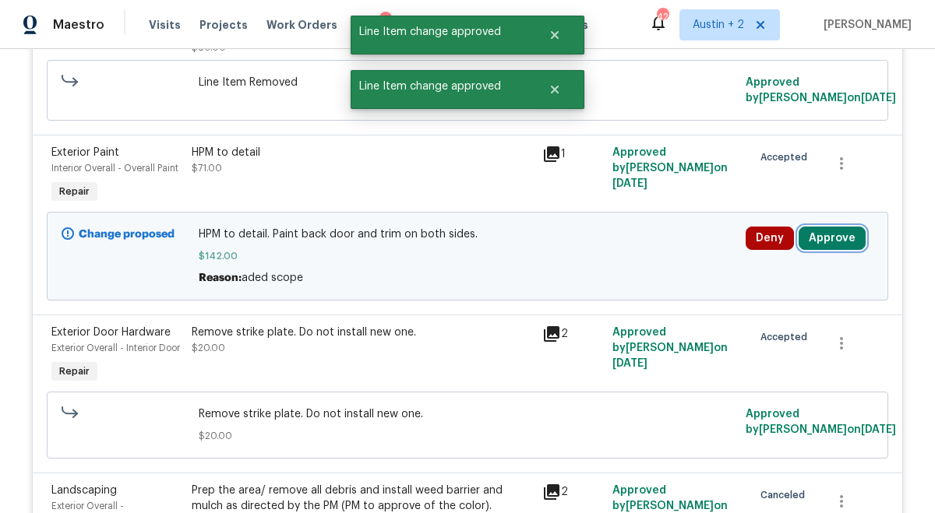
click at [842, 249] on button "Approve" at bounding box center [832, 238] width 67 height 23
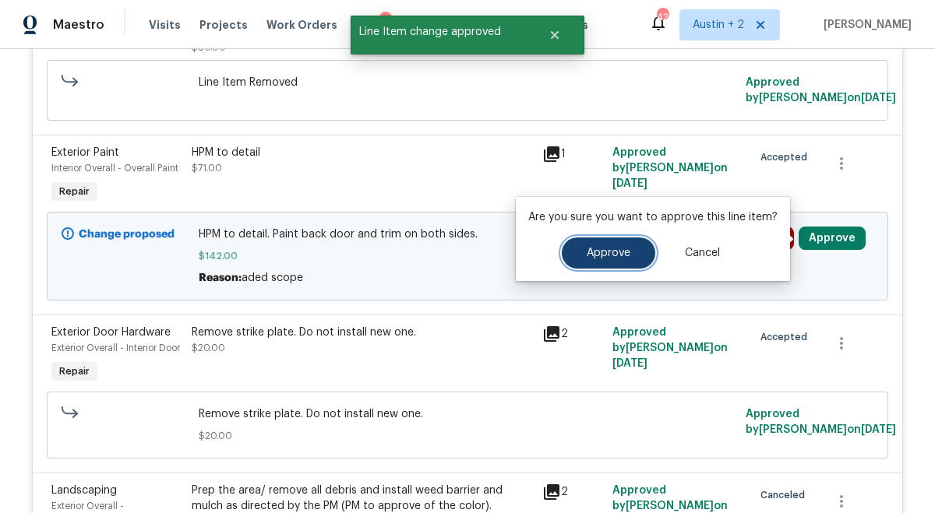
click at [637, 265] on button "Approve" at bounding box center [608, 253] width 93 height 31
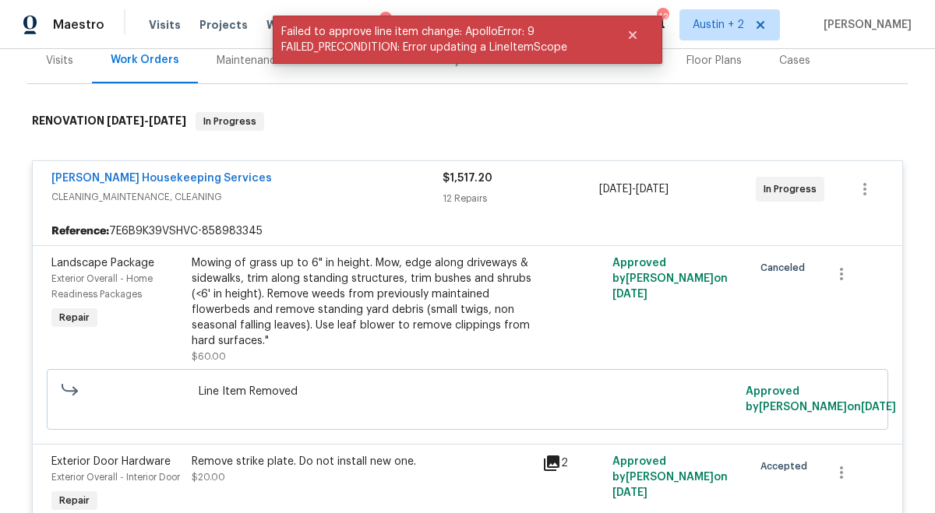
scroll to position [0, 0]
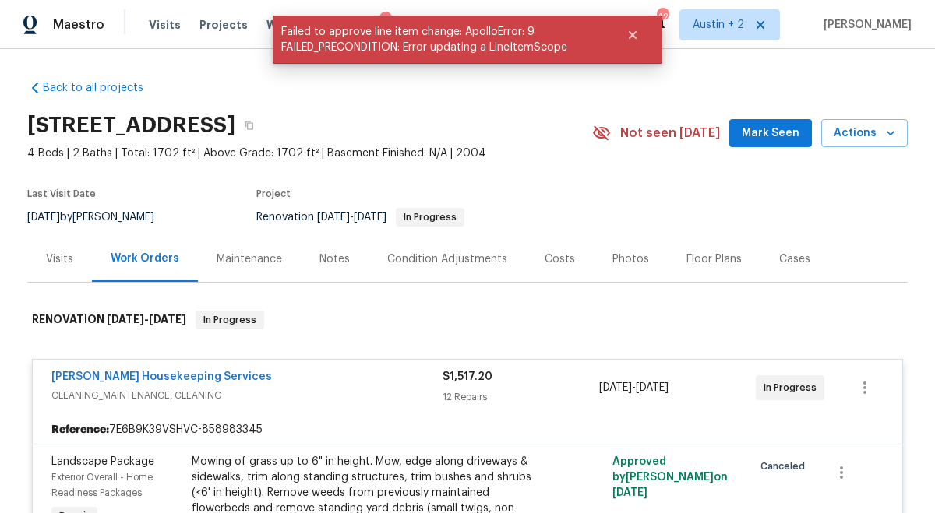
click at [776, 134] on span "Mark Seen" at bounding box center [771, 133] width 58 height 19
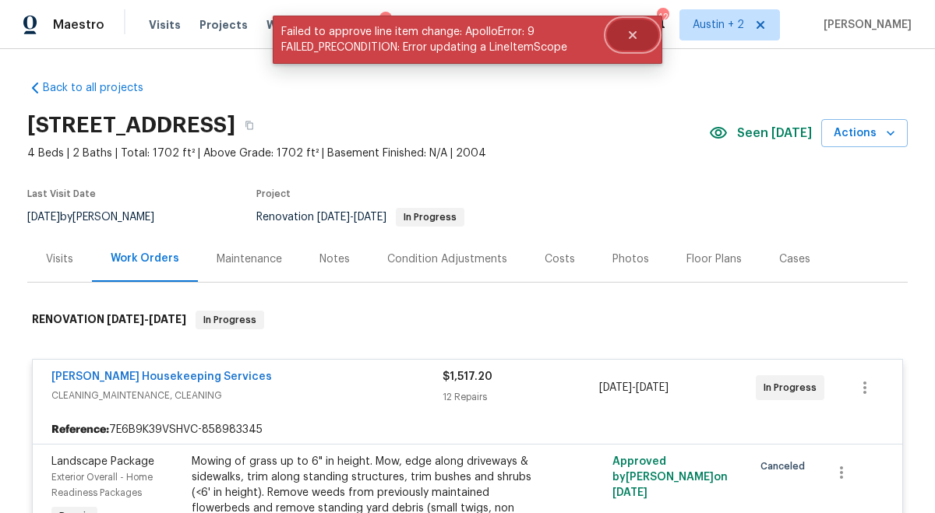
click at [630, 31] on icon "Close" at bounding box center [633, 35] width 8 height 8
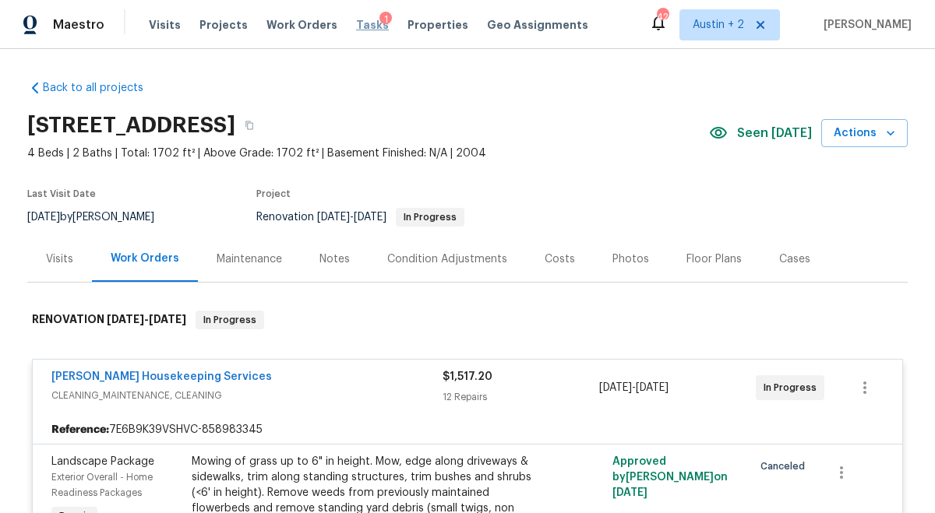
click at [356, 28] on span "Tasks" at bounding box center [372, 24] width 33 height 11
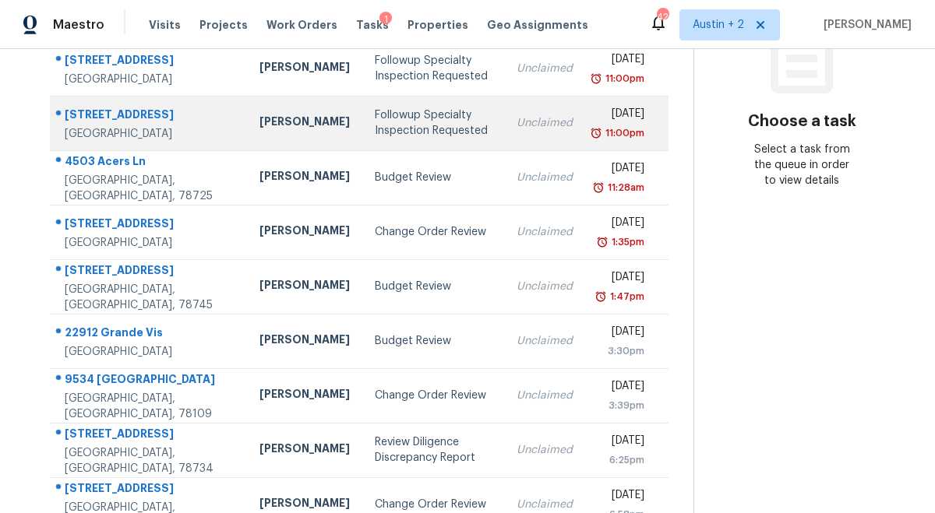
scroll to position [272, 0]
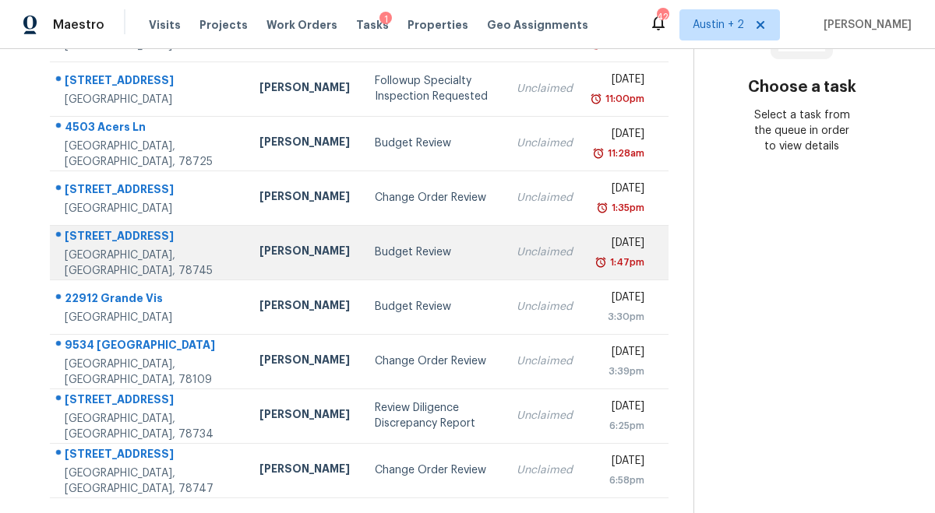
click at [375, 254] on div "Budget Review" at bounding box center [433, 253] width 116 height 16
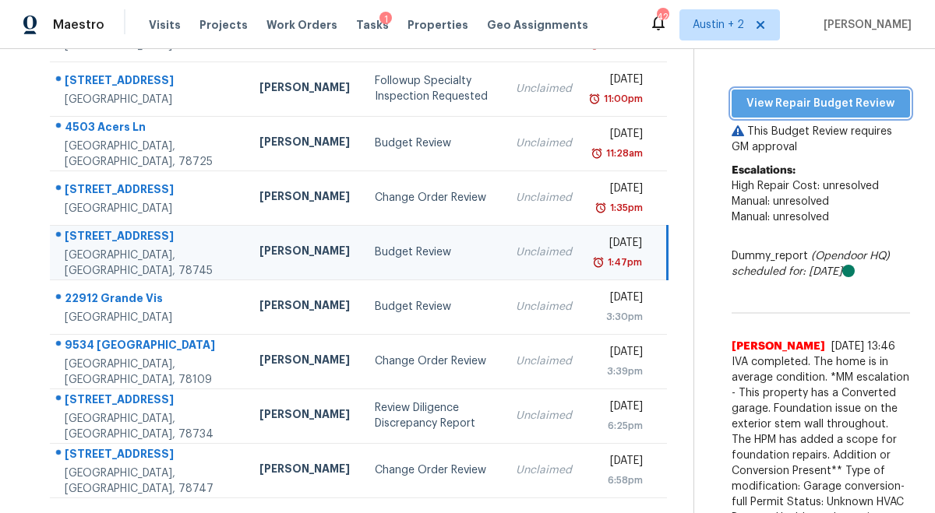
click at [807, 99] on span "View Repair Budget Review" at bounding box center [820, 103] width 153 height 19
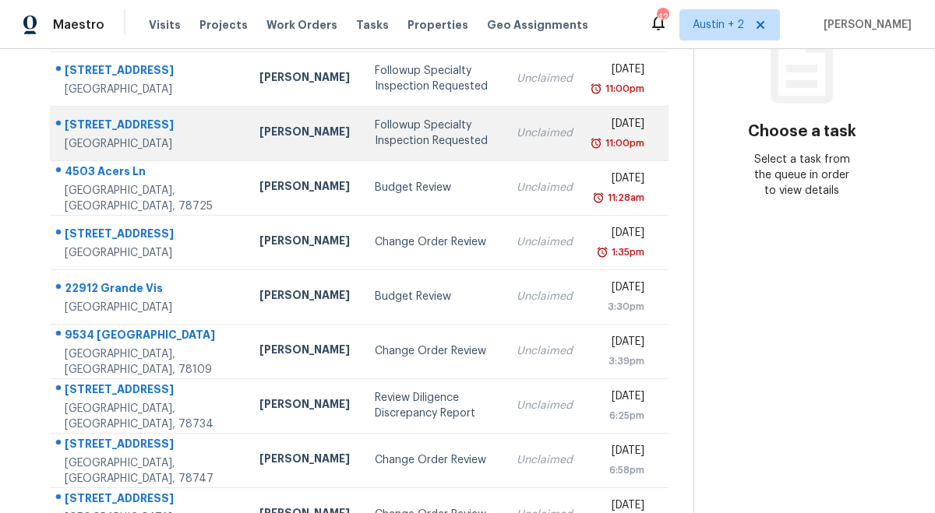
scroll to position [259, 0]
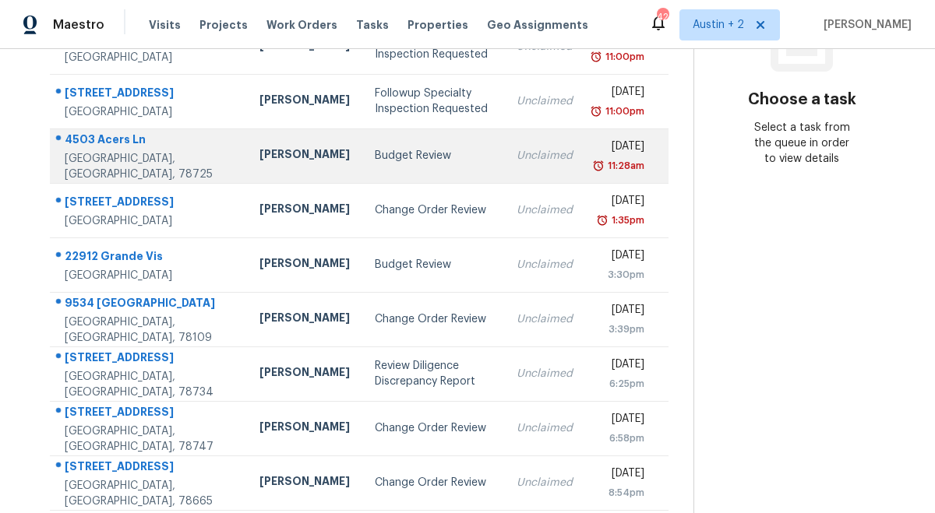
click at [259, 160] on div "[PERSON_NAME]" at bounding box center [304, 155] width 90 height 19
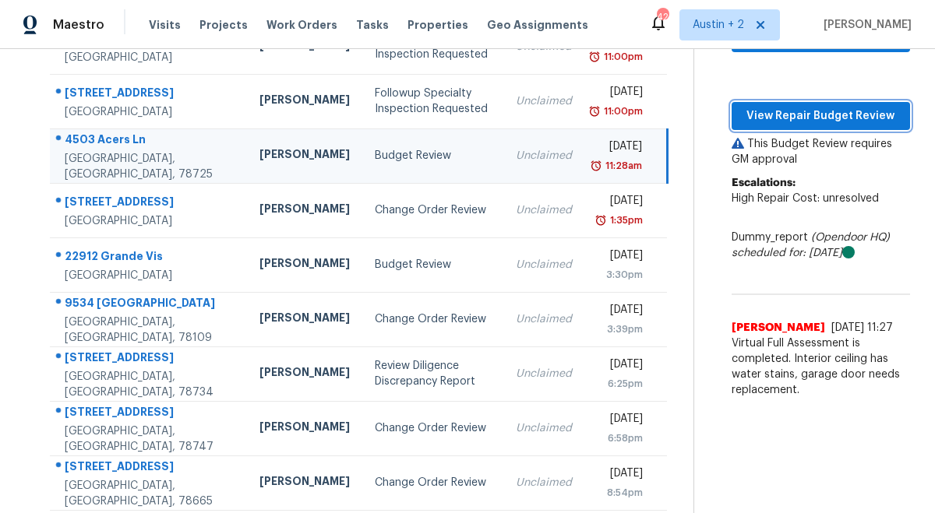
click at [795, 117] on span "View Repair Budget Review" at bounding box center [820, 116] width 153 height 19
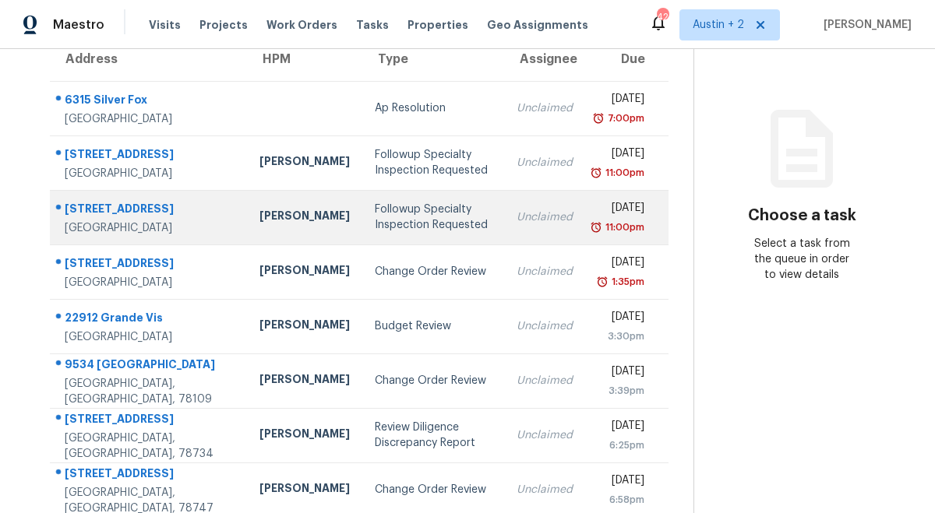
scroll to position [145, 0]
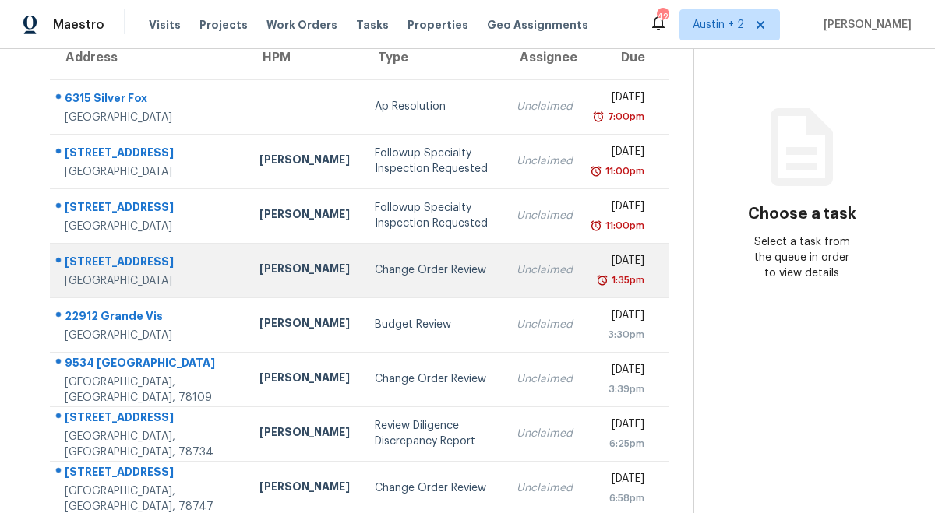
click at [375, 272] on div "Change Order Review" at bounding box center [433, 271] width 116 height 16
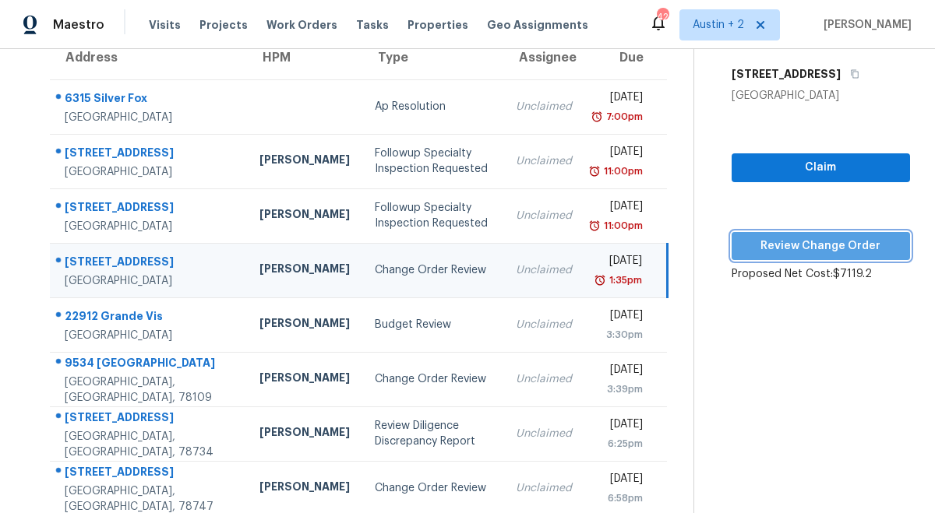
click at [806, 251] on span "Review Change Order" at bounding box center [820, 246] width 153 height 19
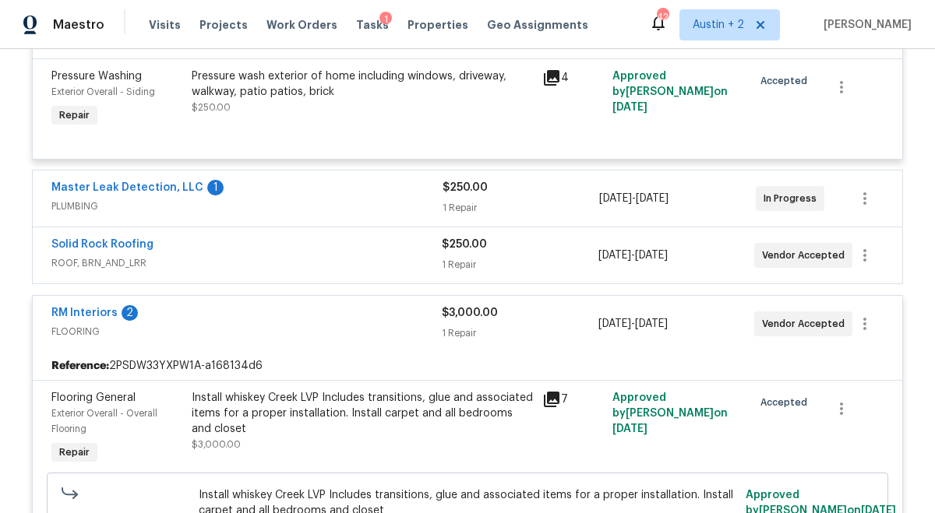
scroll to position [4526, 0]
click at [282, 199] on div "Master Leak Detection, LLC 1" at bounding box center [246, 190] width 391 height 19
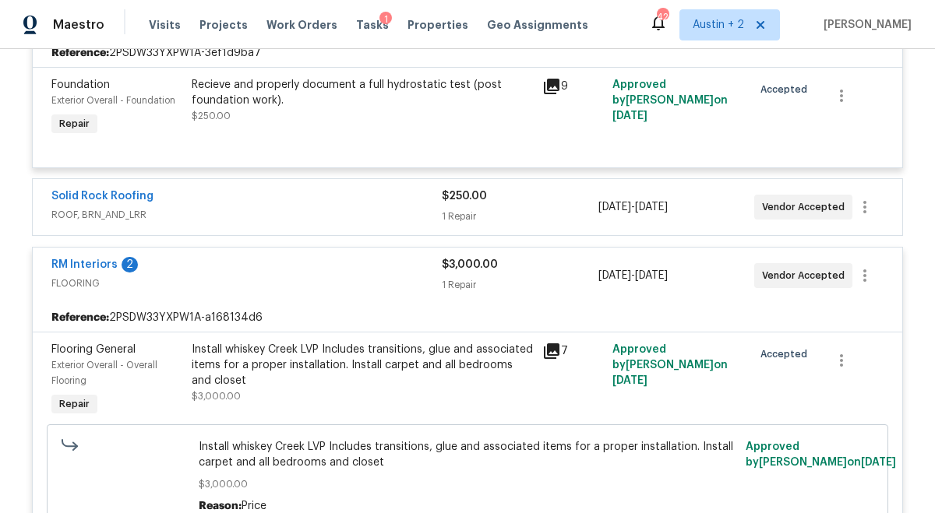
scroll to position [4770, 0]
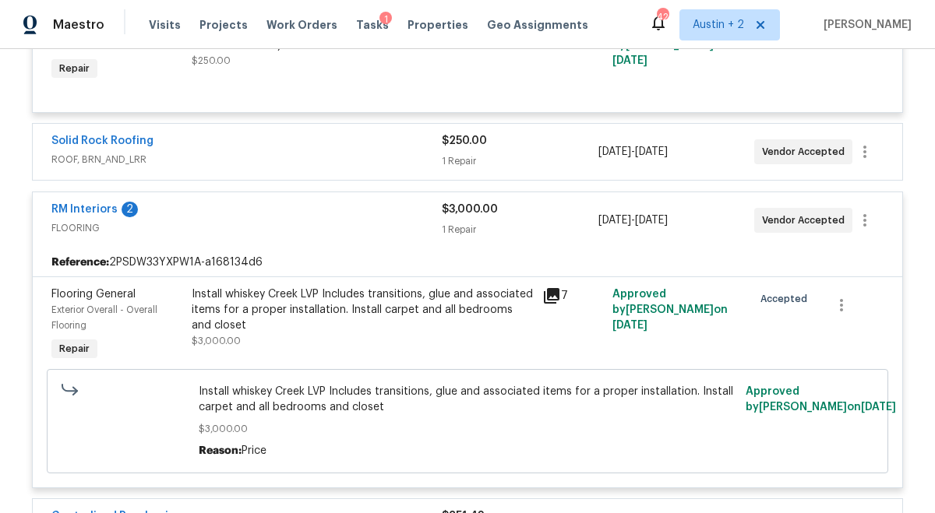
click at [329, 220] on div "RM Interiors 2" at bounding box center [246, 211] width 390 height 19
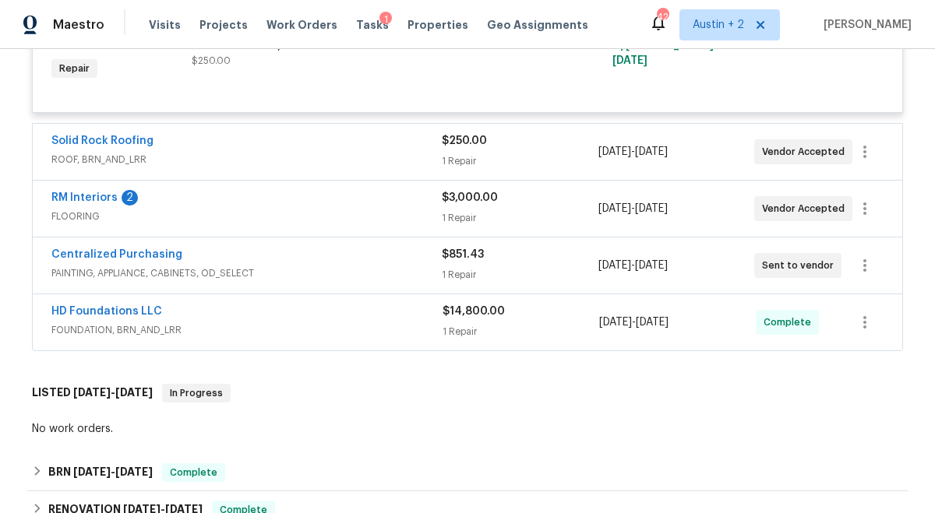
click at [340, 209] on div "RM Interiors 2" at bounding box center [246, 199] width 390 height 19
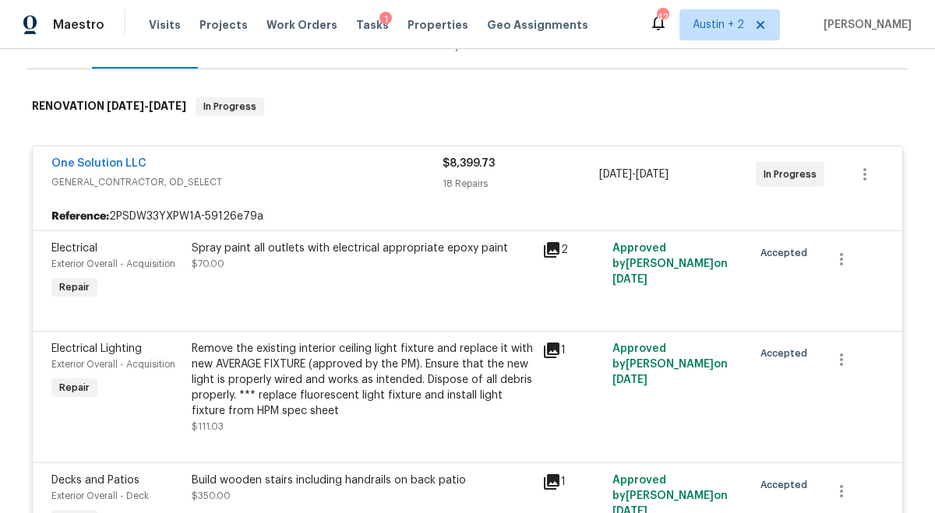
scroll to position [0, 0]
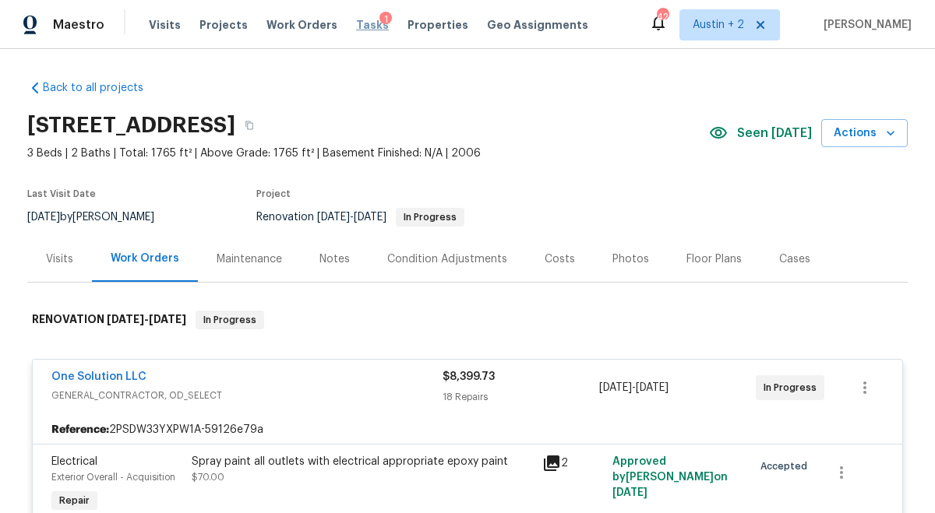
click at [360, 23] on span "Tasks" at bounding box center [372, 24] width 33 height 11
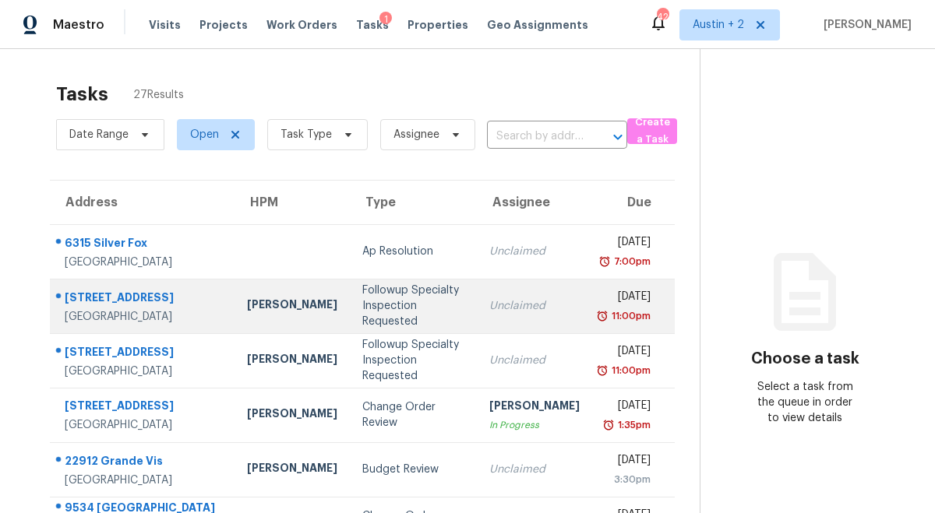
scroll to position [187, 0]
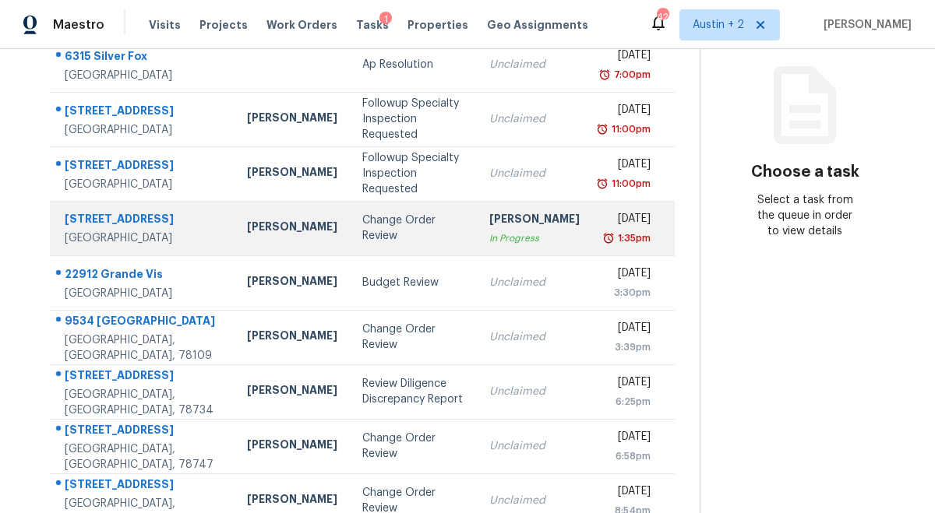
click at [417, 248] on td "Change Order Review" at bounding box center [414, 228] width 128 height 55
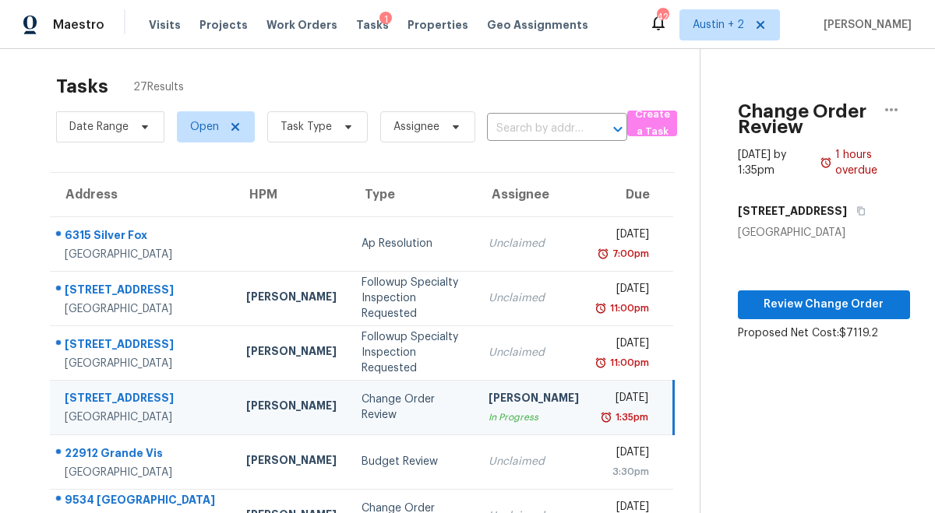
scroll to position [6, 0]
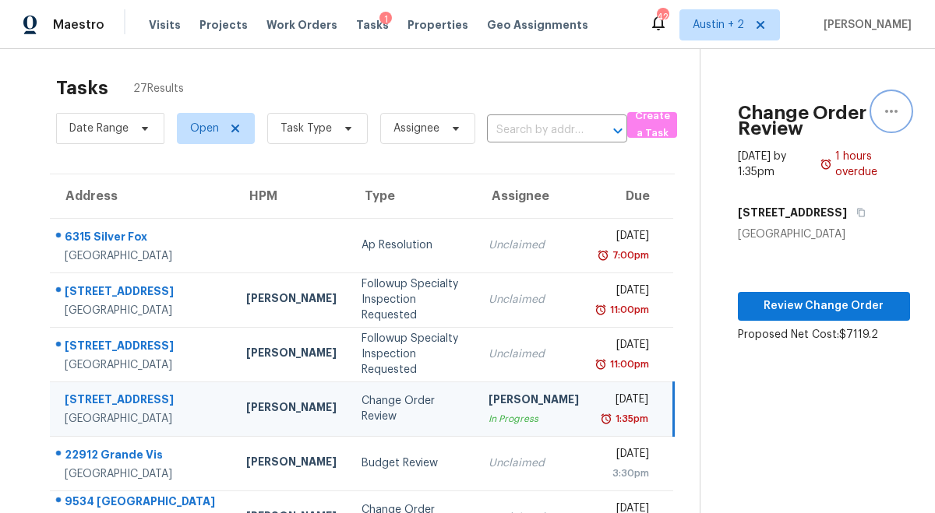
click at [888, 118] on icon "button" at bounding box center [891, 111] width 19 height 19
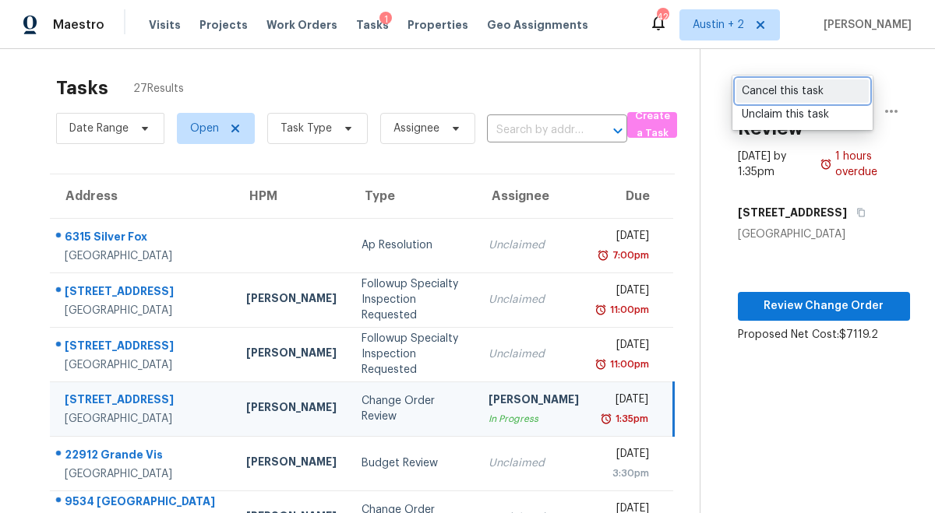
click at [802, 93] on div "Cancel this task" at bounding box center [803, 91] width 122 height 16
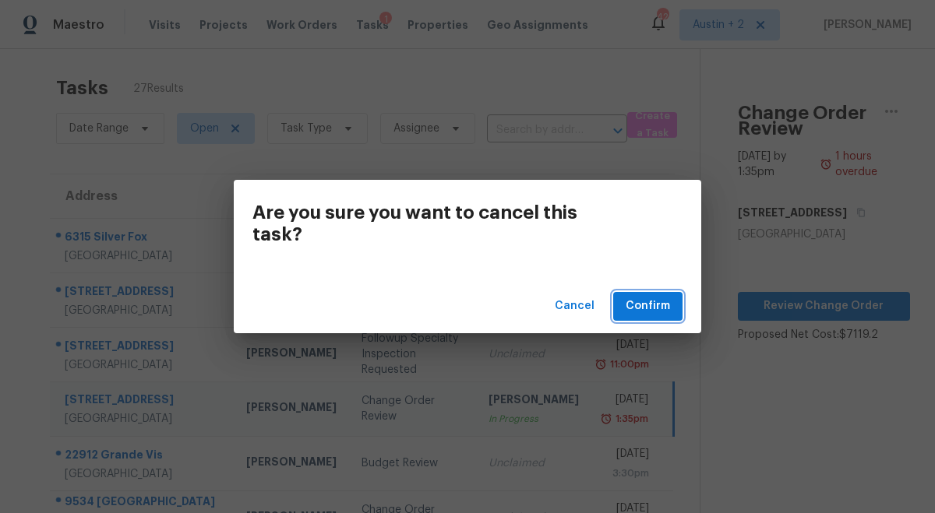
click at [645, 314] on span "Confirm" at bounding box center [648, 306] width 44 height 19
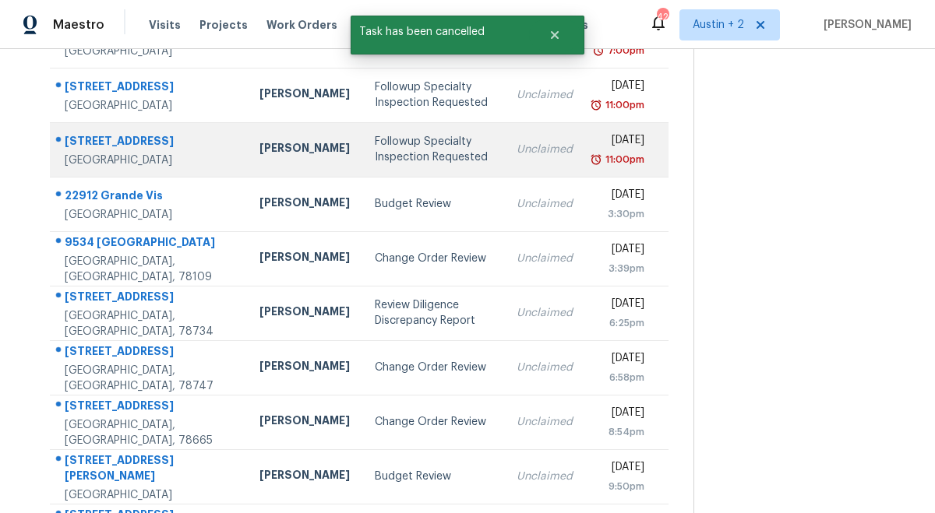
scroll to position [215, 0]
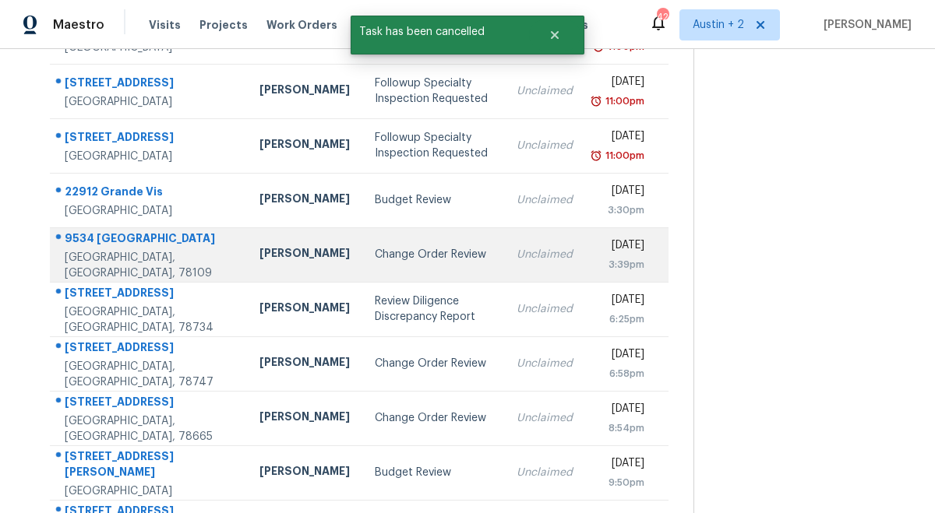
click at [379, 263] on div "Change Order Review" at bounding box center [433, 255] width 116 height 16
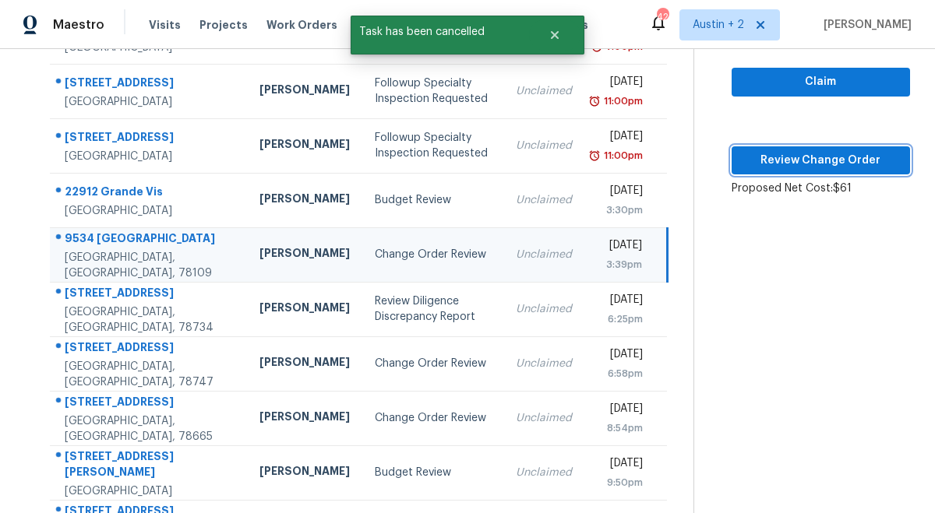
click at [831, 163] on span "Review Change Order" at bounding box center [820, 160] width 153 height 19
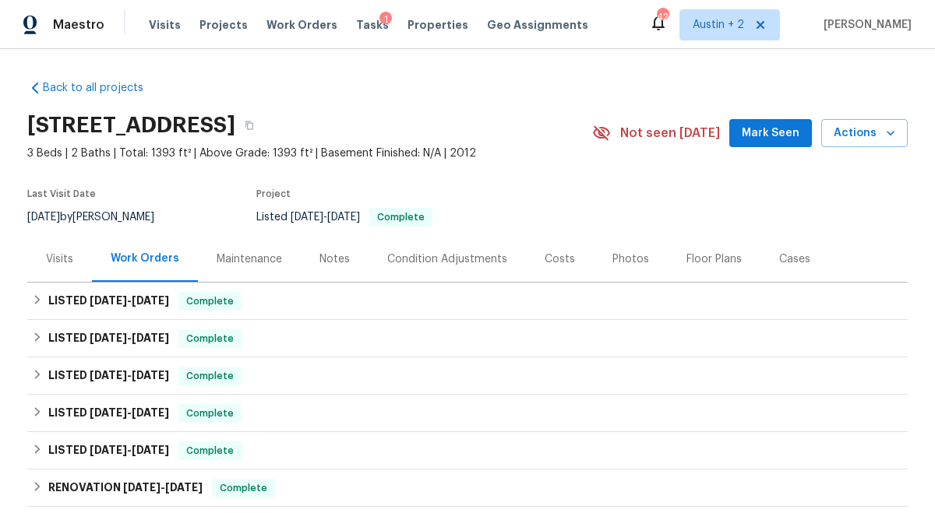
click at [785, 139] on span "Mark Seen" at bounding box center [771, 133] width 58 height 19
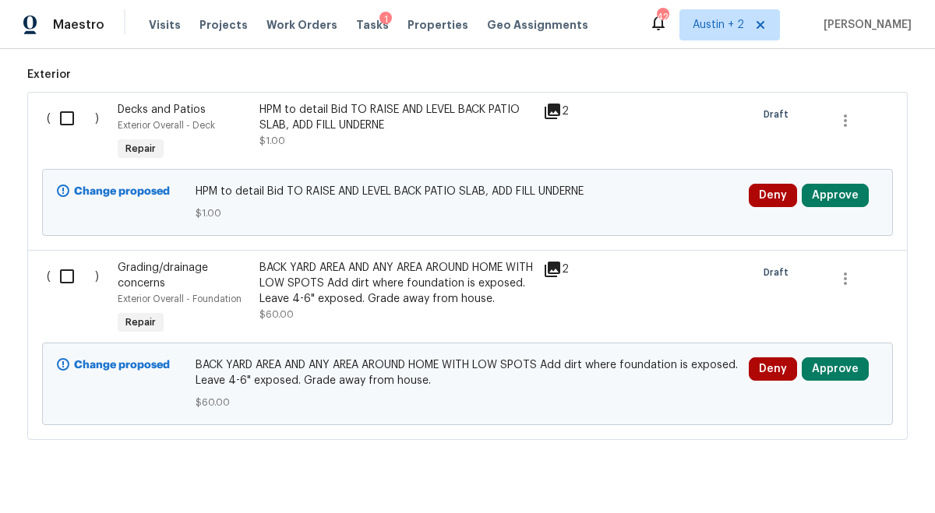
scroll to position [603, 0]
click at [822, 185] on button "Approve" at bounding box center [835, 196] width 67 height 23
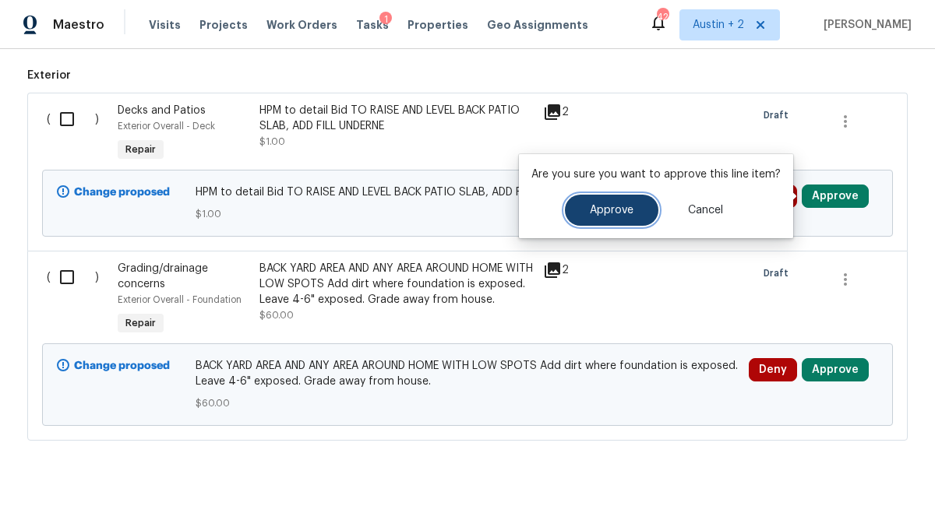
click at [602, 209] on span "Approve" at bounding box center [612, 211] width 44 height 12
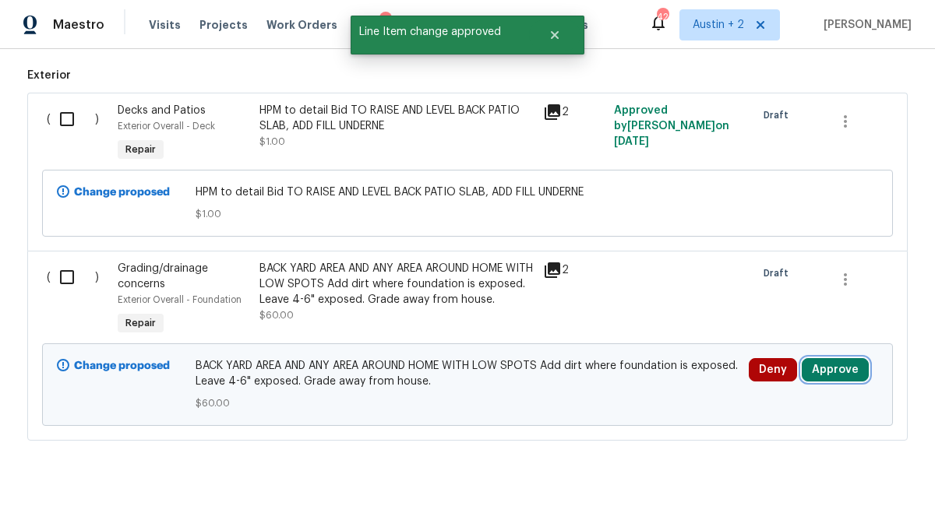
click at [837, 371] on button "Approve" at bounding box center [835, 369] width 67 height 23
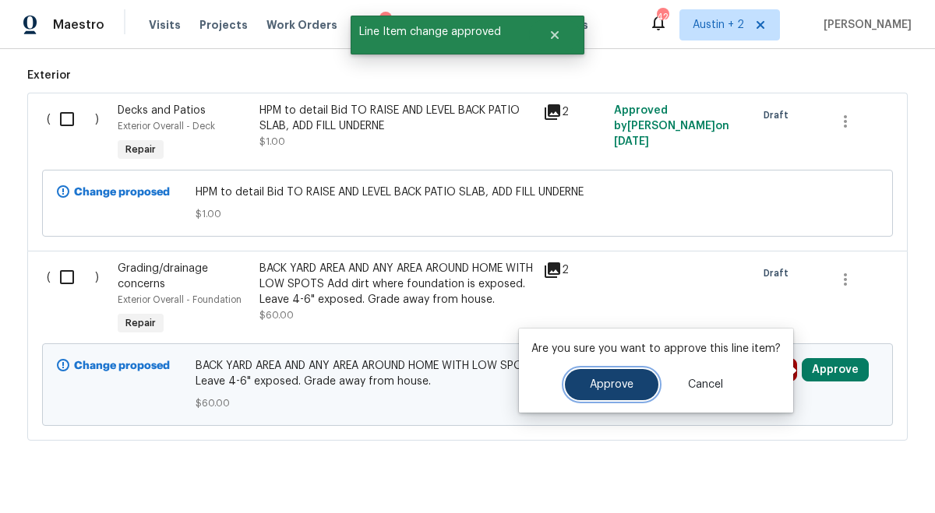
click at [616, 380] on span "Approve" at bounding box center [612, 385] width 44 height 12
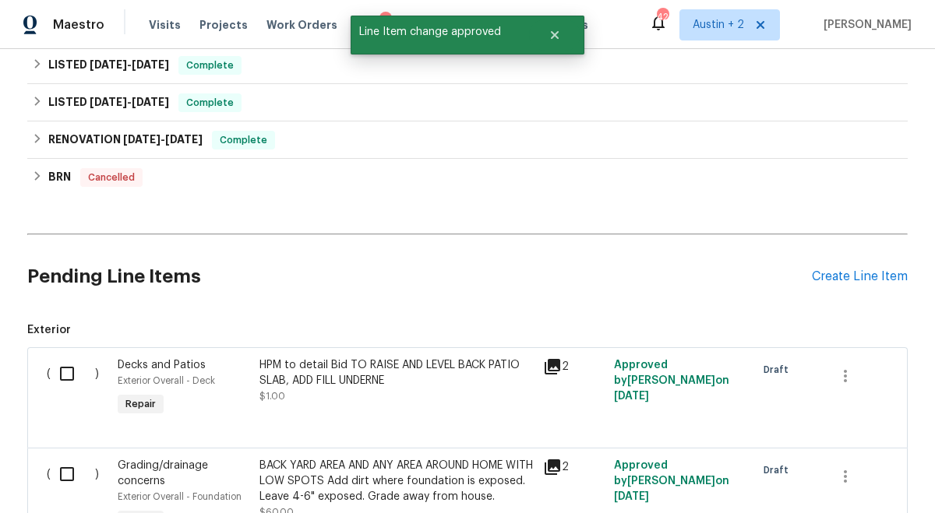
scroll to position [0, 0]
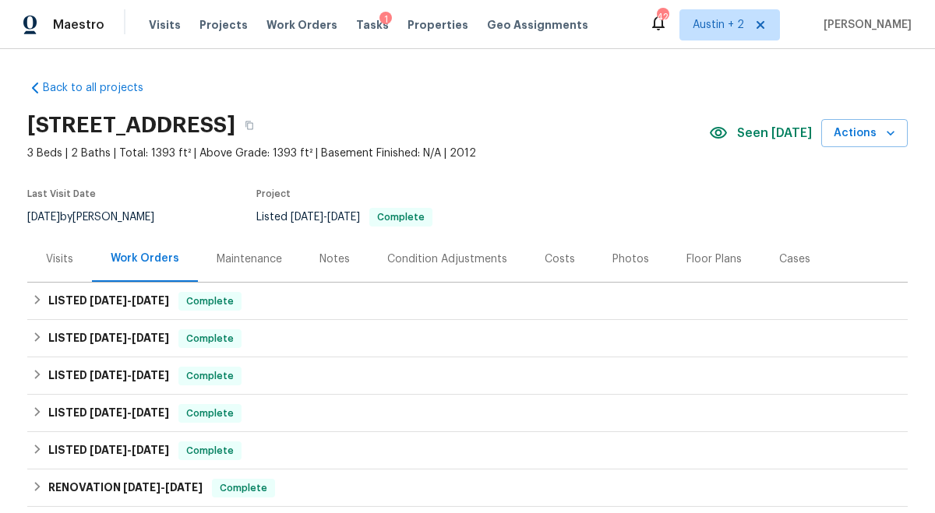
click at [356, 30] on div "Tasks 1" at bounding box center [372, 25] width 33 height 16
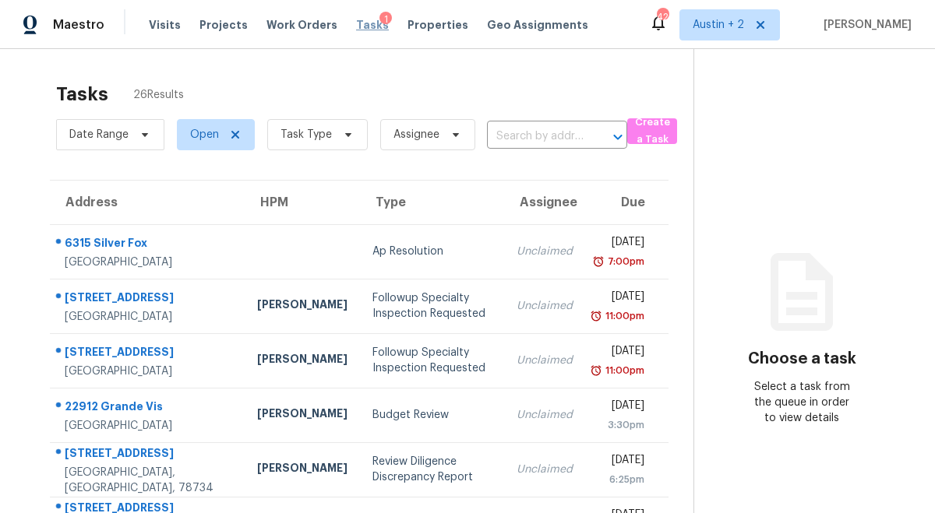
click at [361, 26] on span "Tasks" at bounding box center [372, 24] width 33 height 11
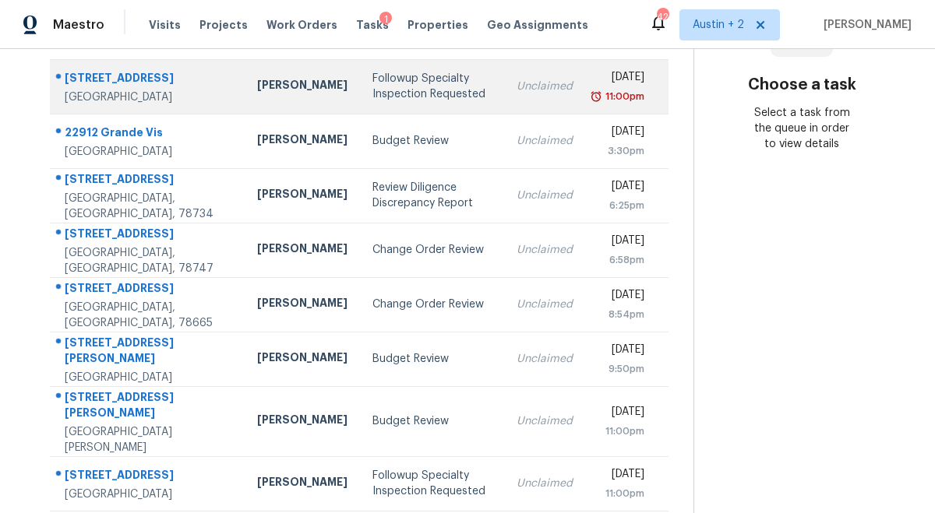
scroll to position [275, 0]
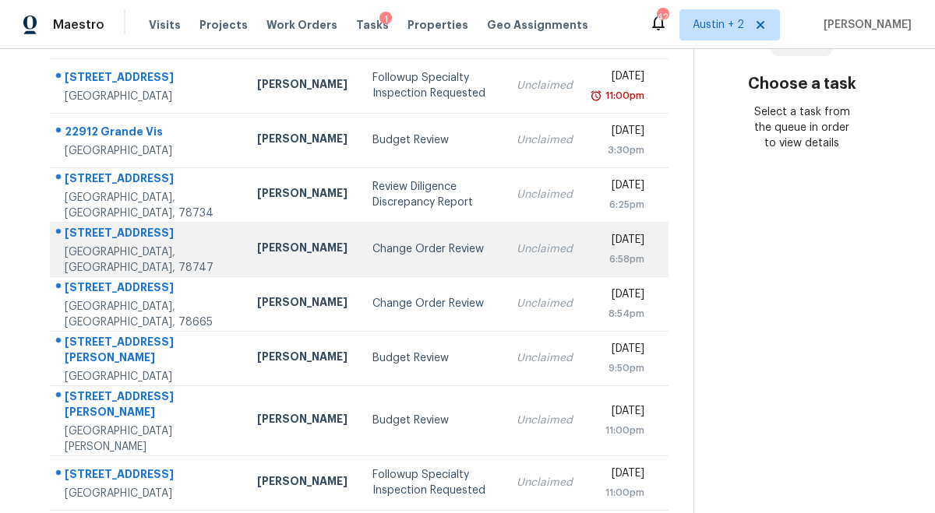
click at [372, 248] on div "Change Order Review" at bounding box center [431, 250] width 118 height 16
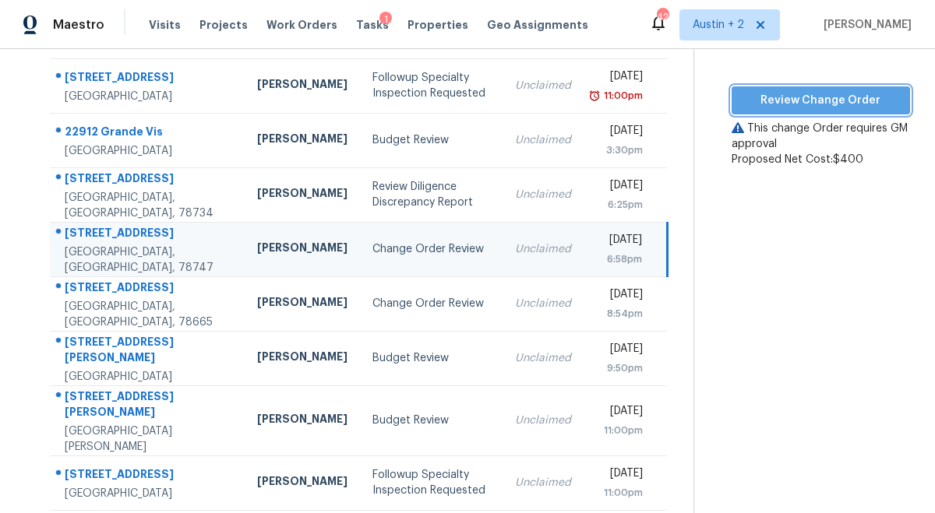
click at [771, 105] on span "Review Change Order" at bounding box center [820, 100] width 153 height 19
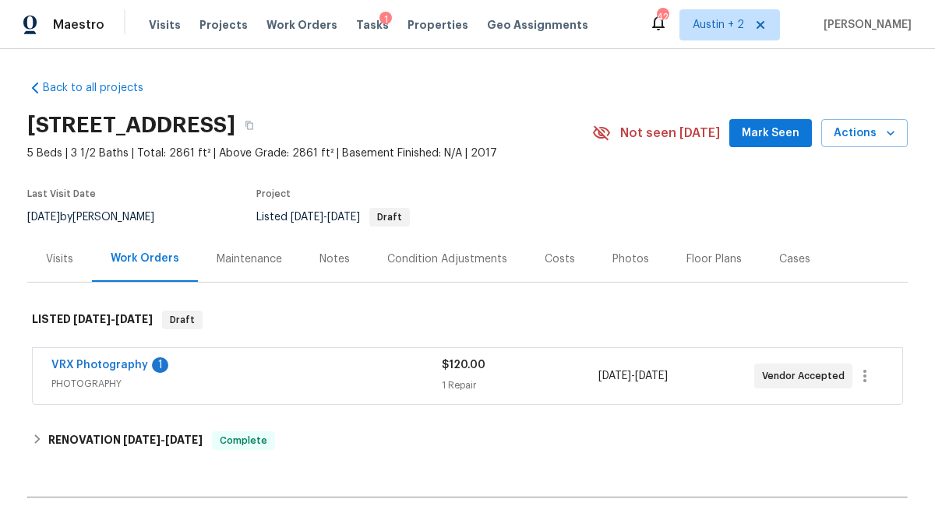
click at [759, 126] on span "Mark Seen" at bounding box center [771, 133] width 58 height 19
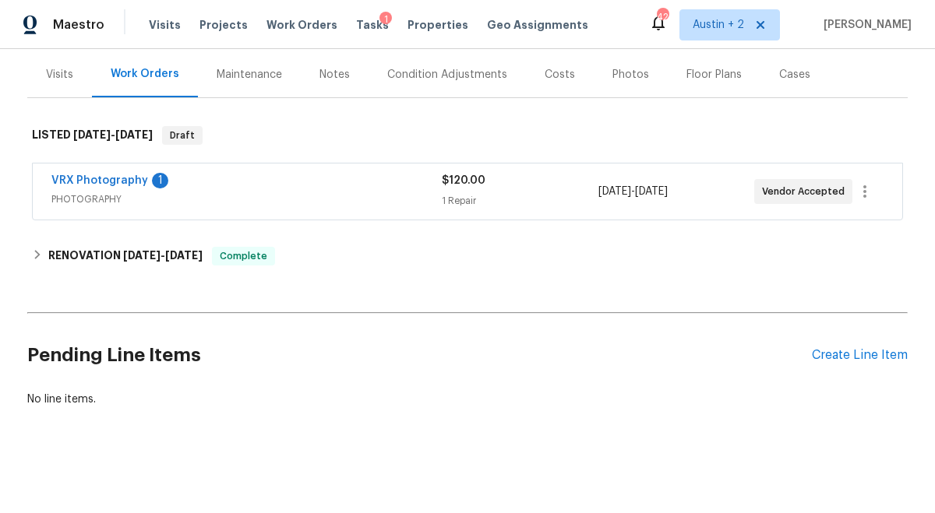
scroll to position [184, 0]
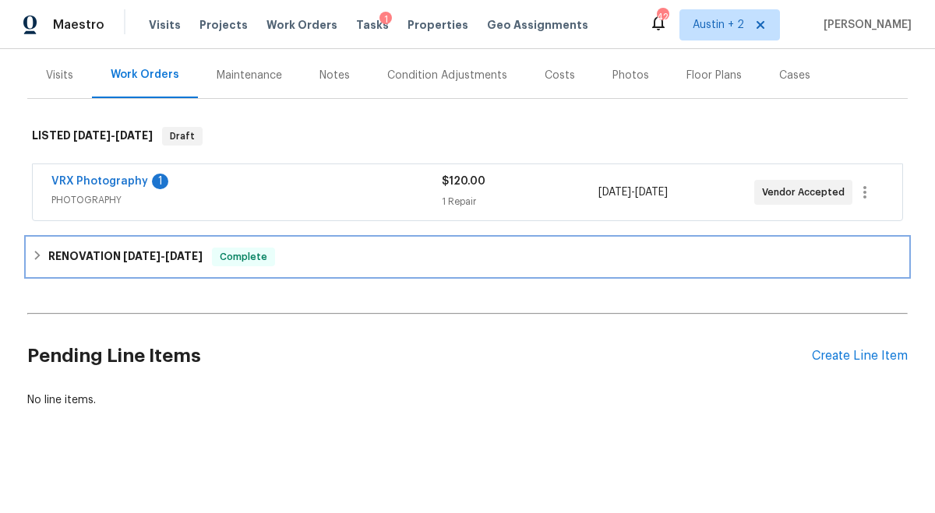
click at [321, 253] on div "RENOVATION 8/29/25 - 9/5/25 Complete" at bounding box center [467, 257] width 871 height 19
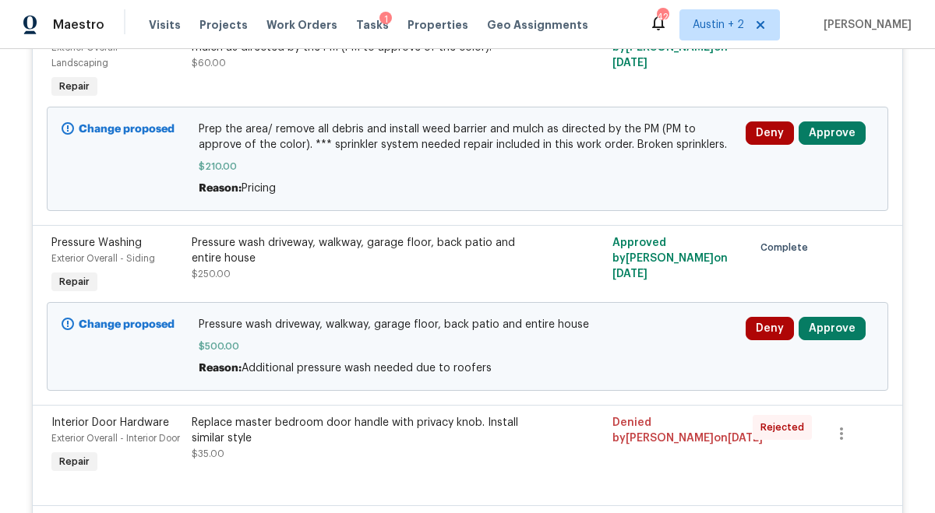
scroll to position [670, 0]
click at [814, 135] on button "Approve" at bounding box center [832, 133] width 67 height 23
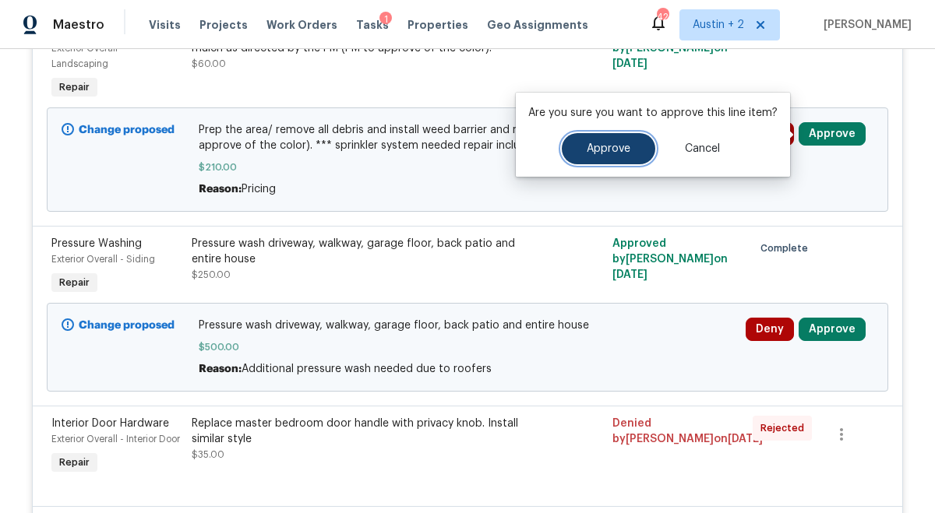
click at [590, 153] on span "Approve" at bounding box center [609, 149] width 44 height 12
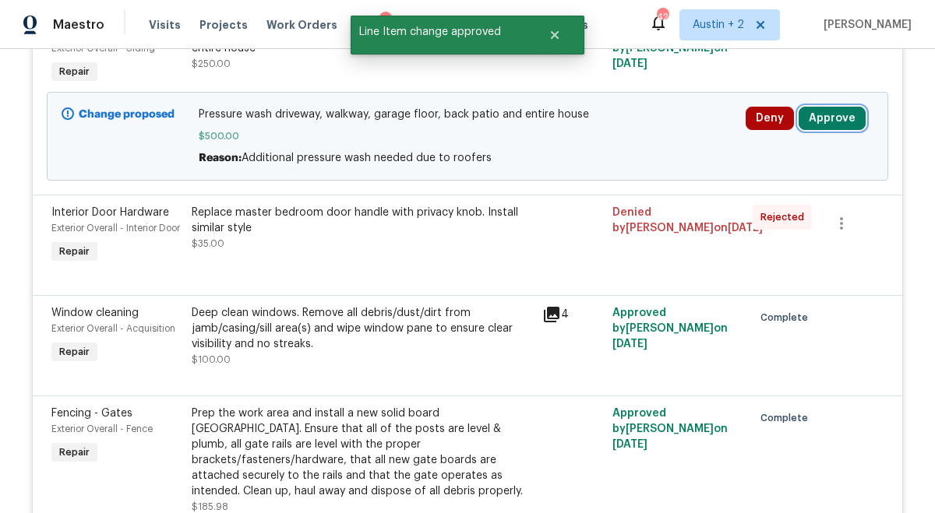
click at [831, 117] on button "Approve" at bounding box center [832, 118] width 67 height 23
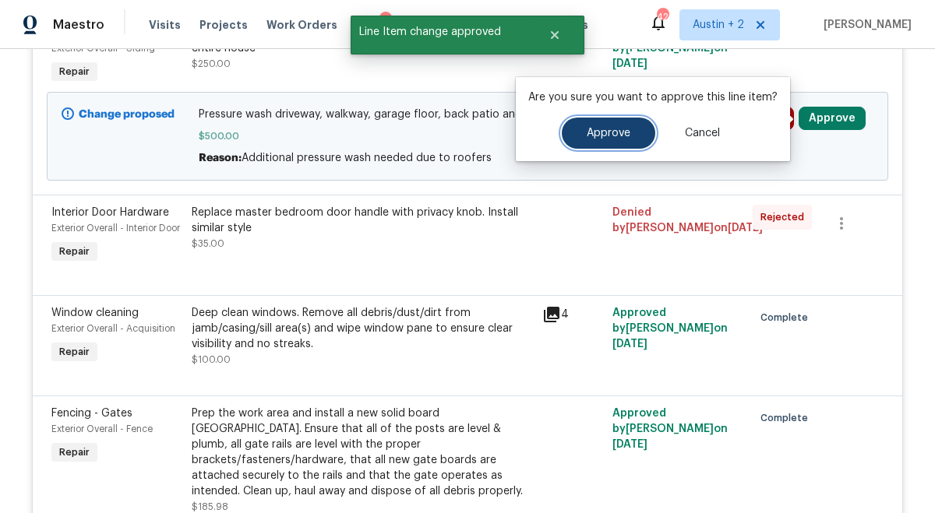
click at [601, 138] on span "Approve" at bounding box center [609, 134] width 44 height 12
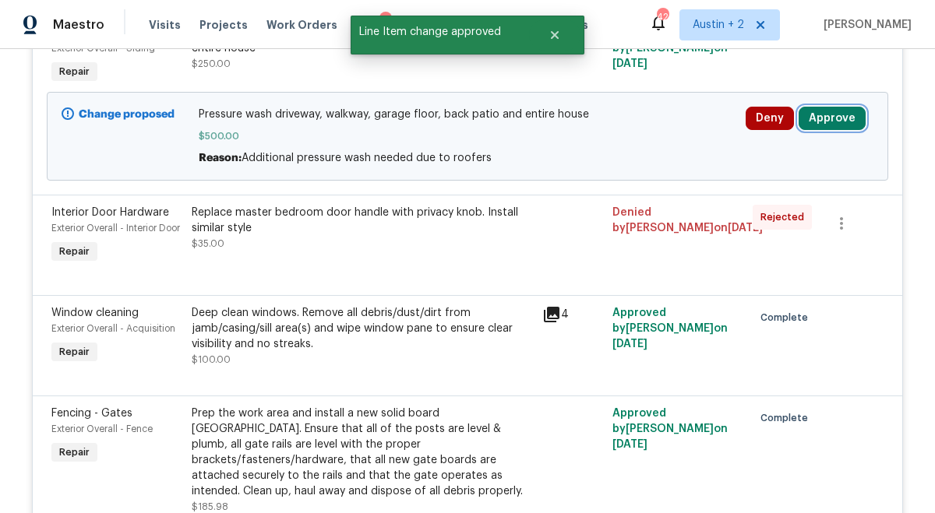
click at [829, 122] on button "Approve" at bounding box center [832, 118] width 67 height 23
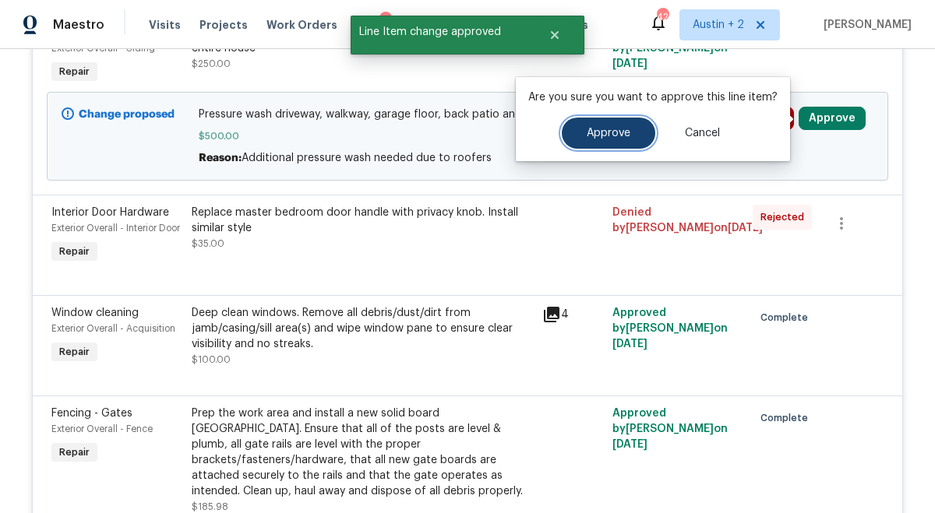
click at [625, 140] on button "Approve" at bounding box center [608, 133] width 93 height 31
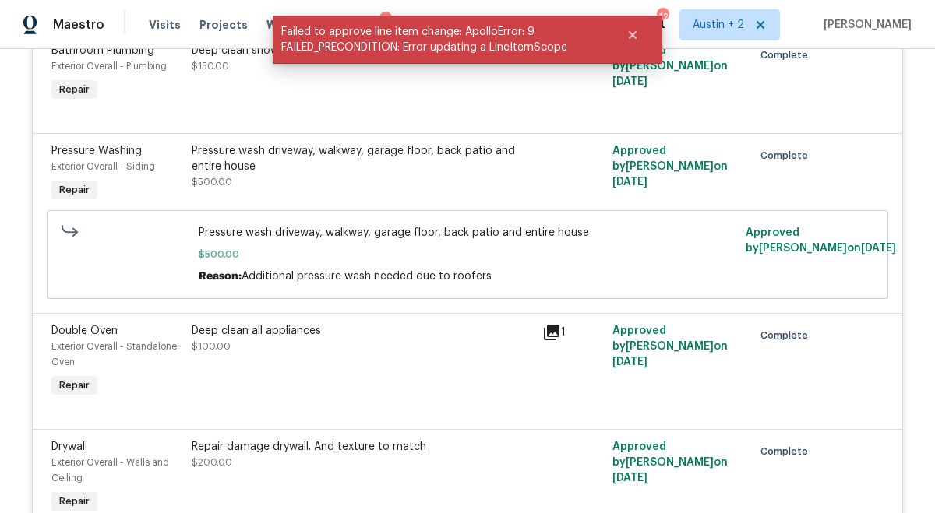
scroll to position [3435, 0]
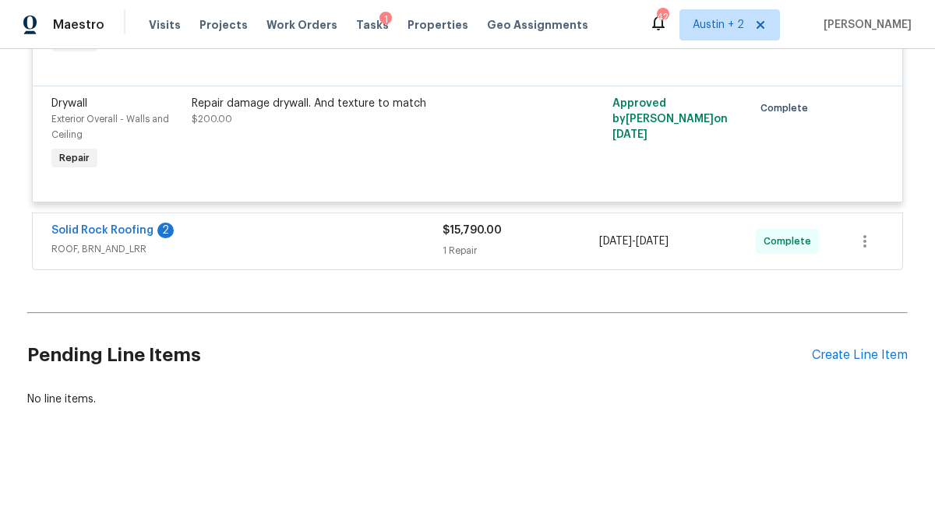
click at [383, 238] on div "Solid Rock Roofing 2" at bounding box center [246, 232] width 391 height 19
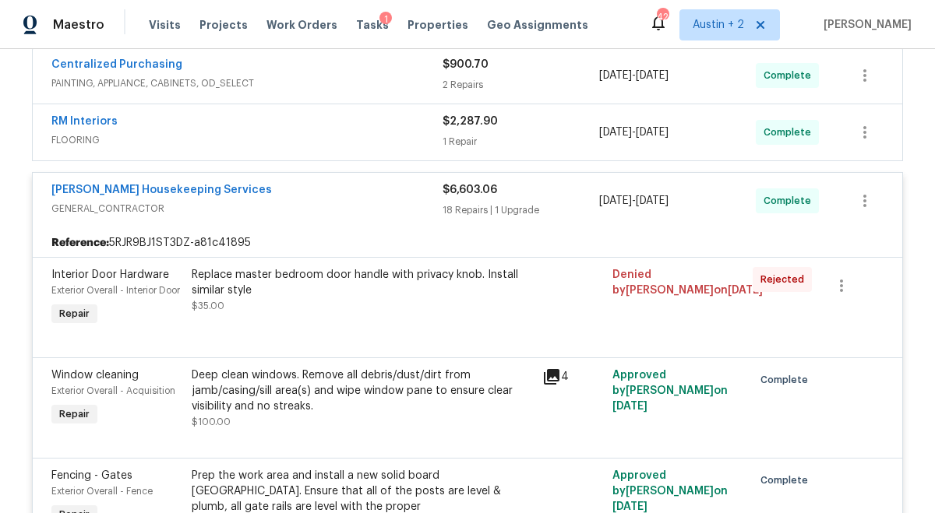
scroll to position [0, 0]
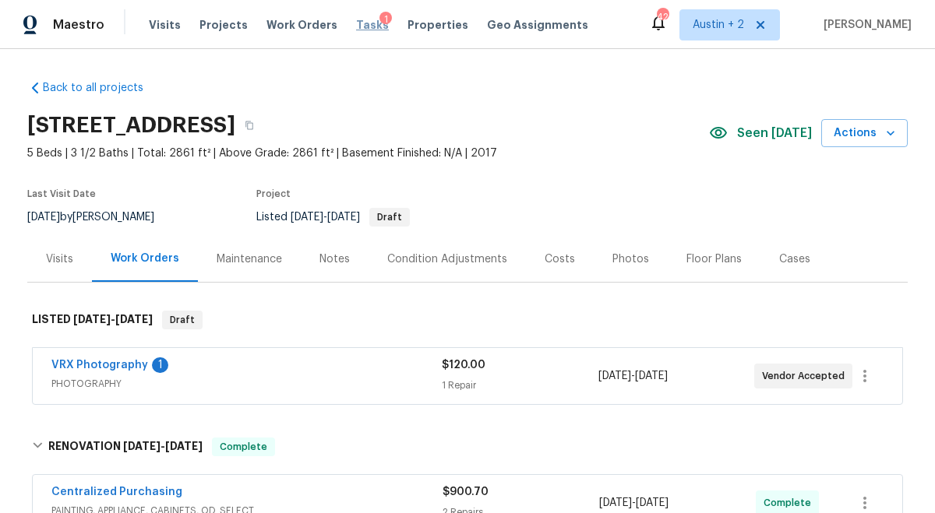
click at [356, 23] on span "Tasks" at bounding box center [372, 24] width 33 height 11
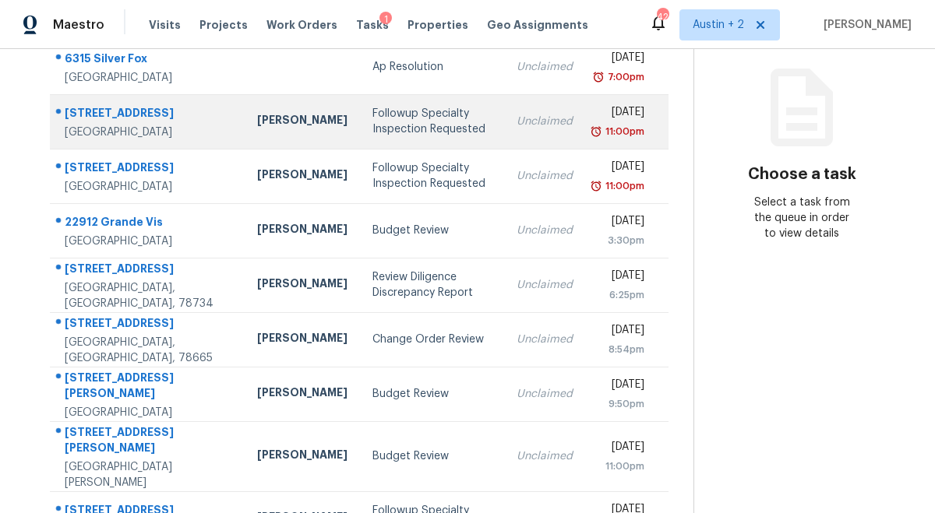
scroll to position [199, 0]
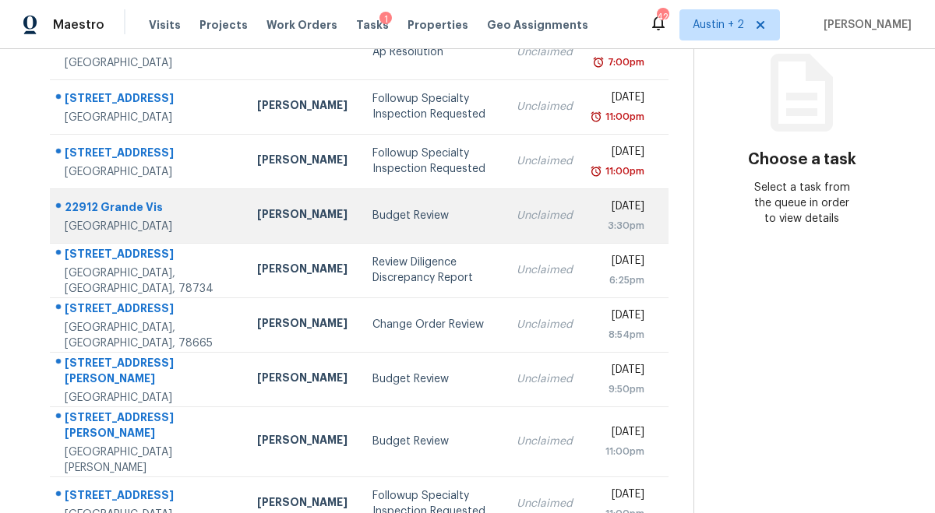
click at [372, 214] on div "Budget Review" at bounding box center [431, 216] width 118 height 16
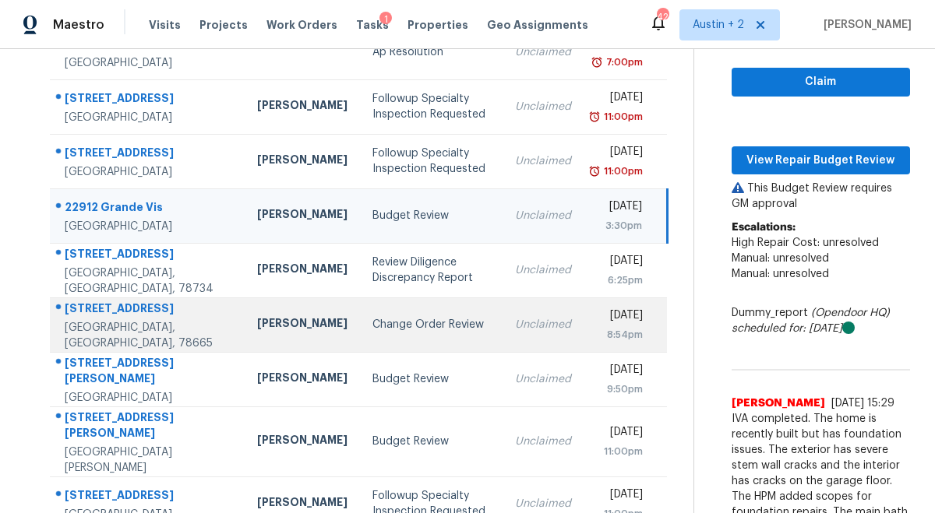
scroll to position [331, 0]
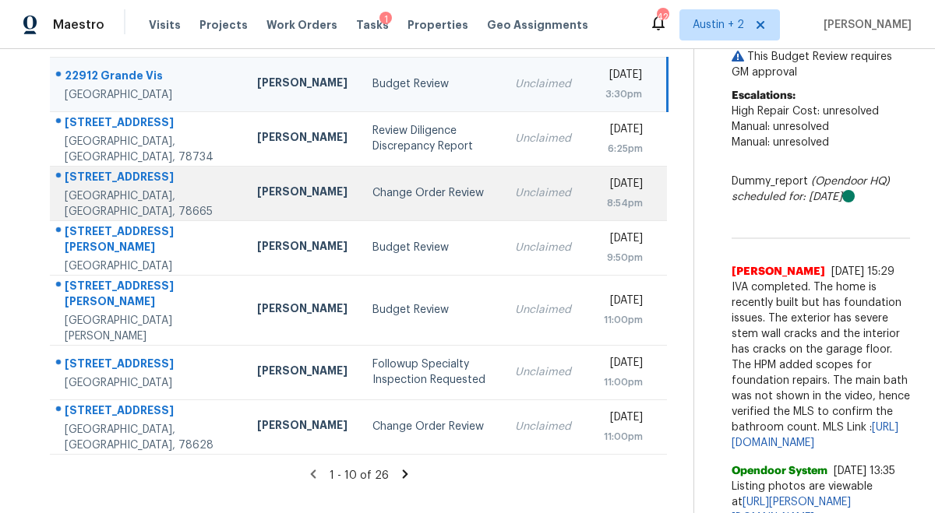
click at [372, 201] on div "Change Order Review" at bounding box center [431, 193] width 118 height 16
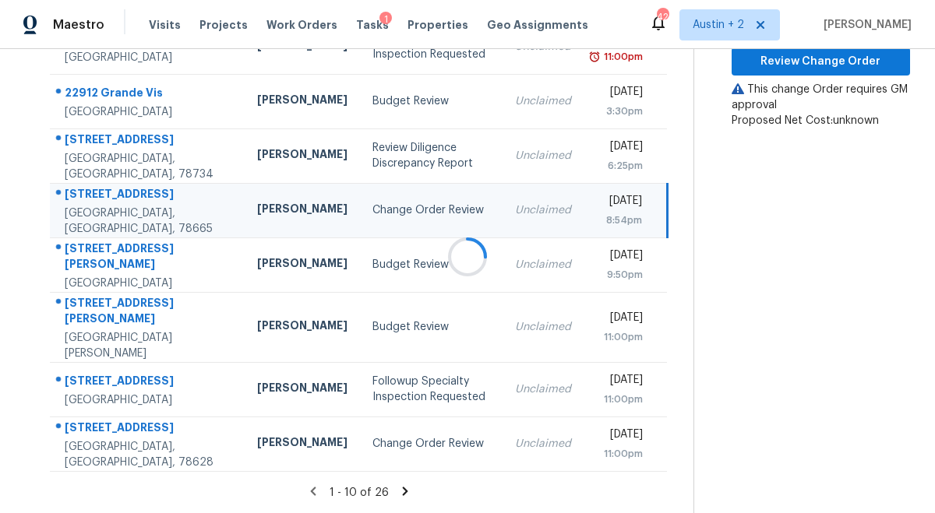
scroll to position [298, 0]
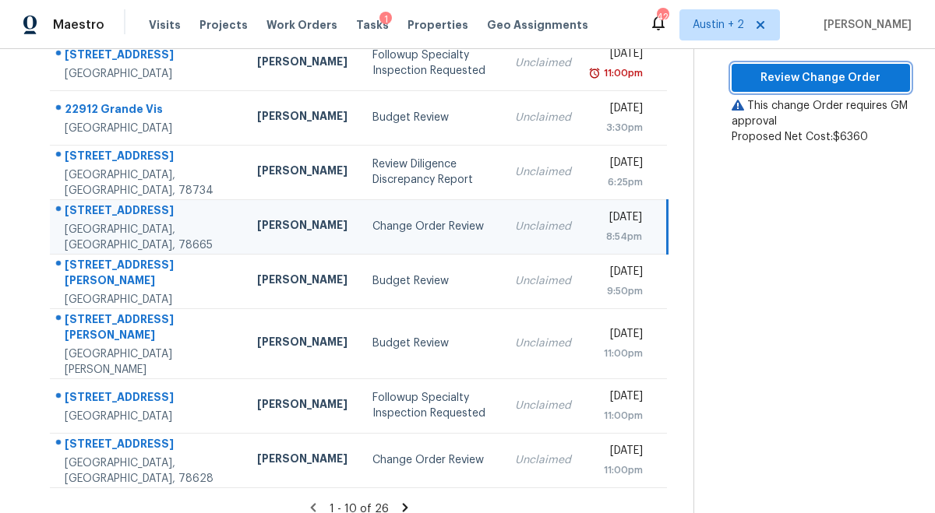
click at [806, 79] on span "Review Change Order" at bounding box center [820, 78] width 153 height 19
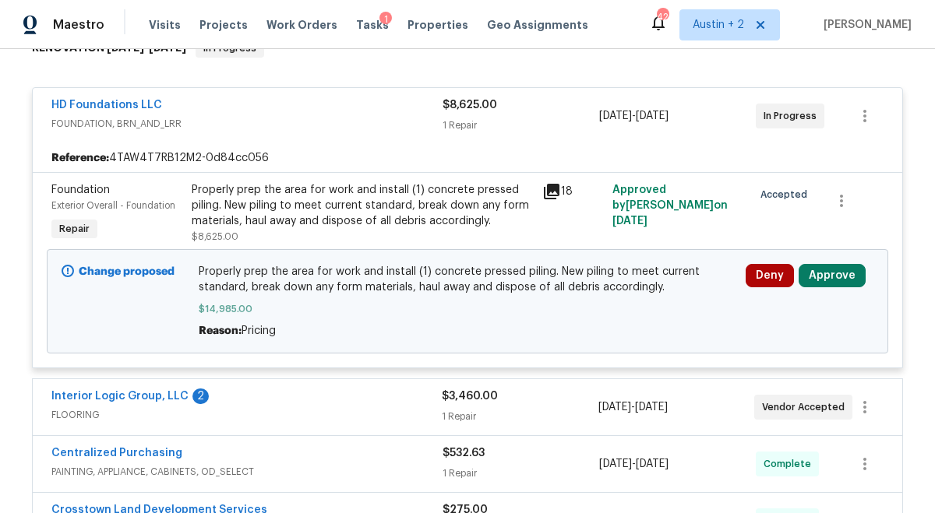
scroll to position [274, 0]
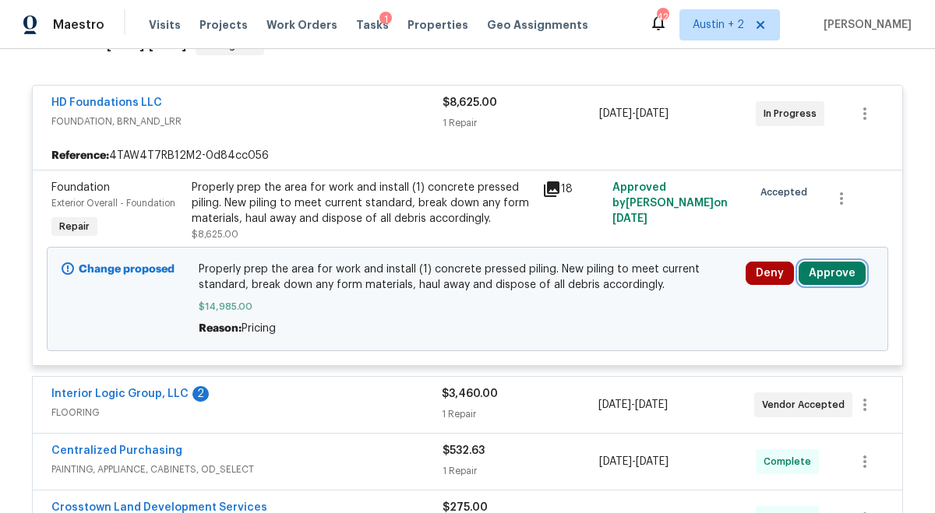
click at [831, 262] on button "Approve" at bounding box center [832, 273] width 67 height 23
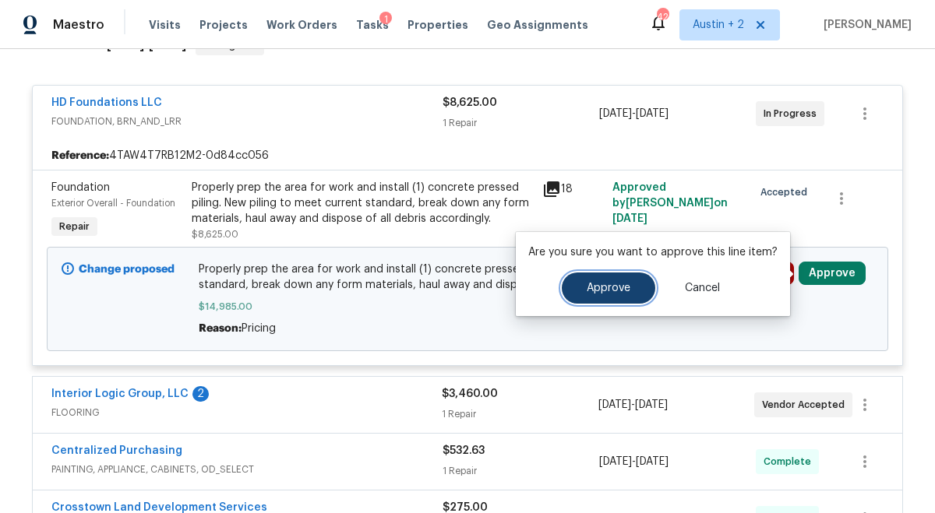
click at [609, 278] on button "Approve" at bounding box center [608, 288] width 93 height 31
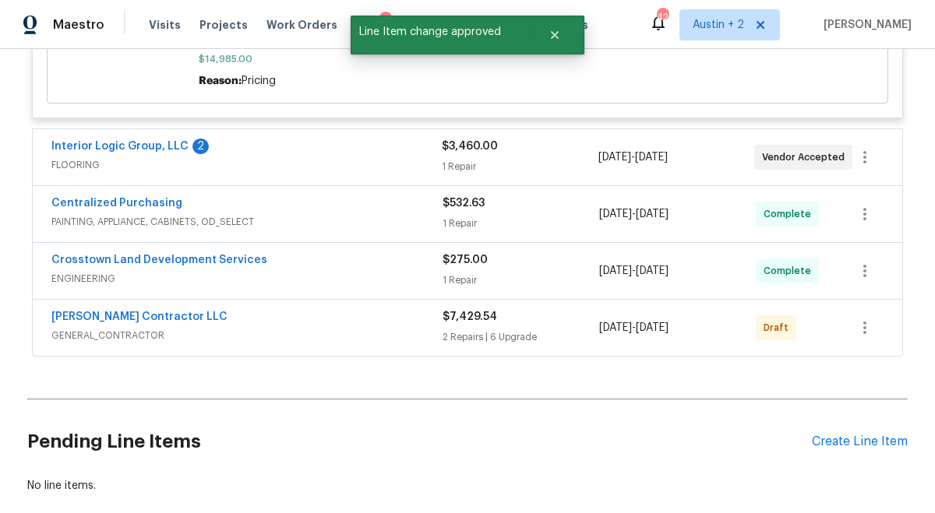
scroll to position [519, 0]
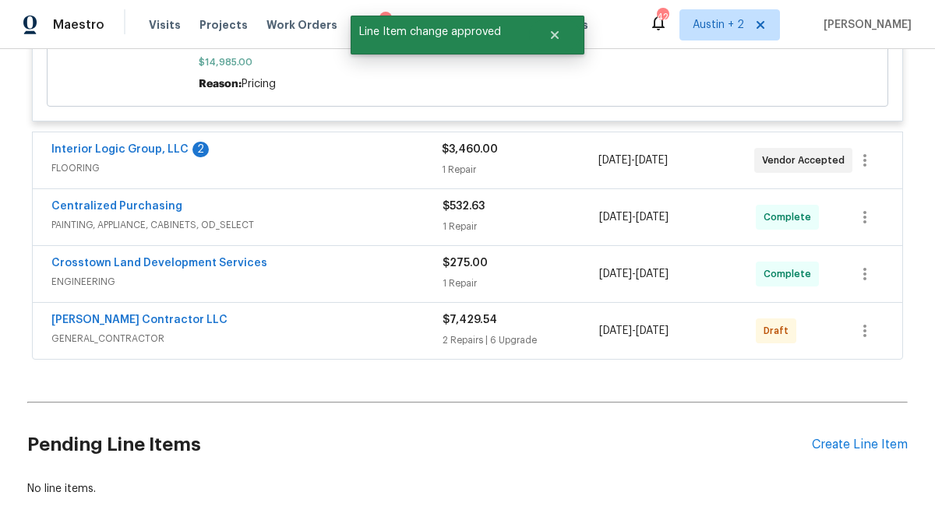
click at [406, 153] on div "Interior Logic Group, LLC 2" at bounding box center [246, 151] width 390 height 19
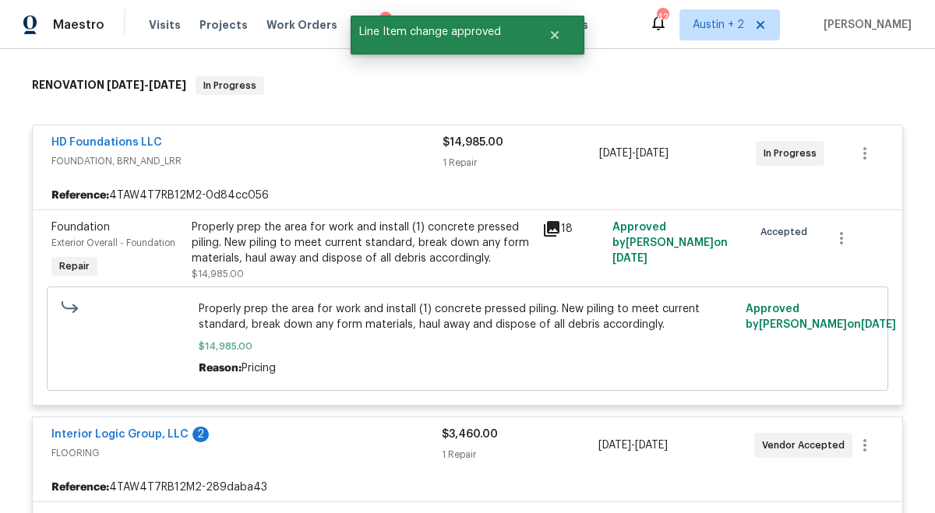
scroll to position [0, 0]
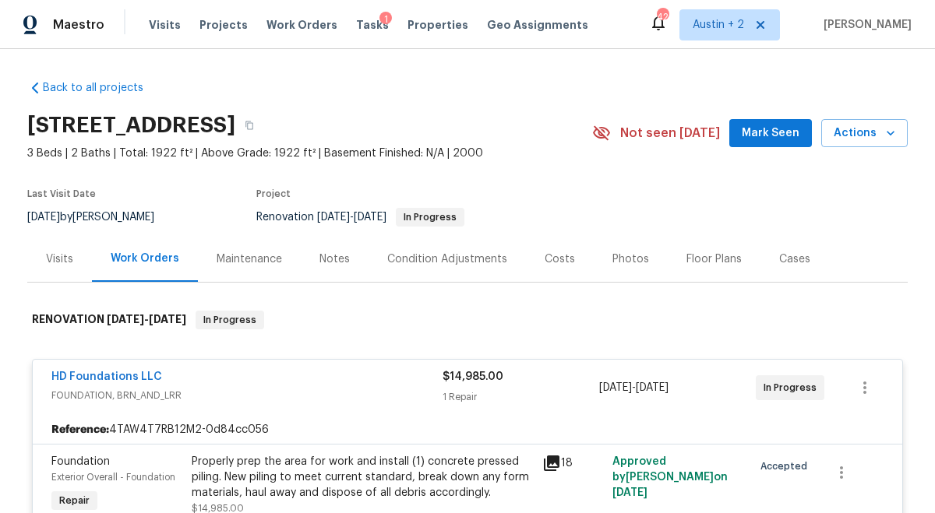
click at [556, 257] on div "Costs" at bounding box center [560, 260] width 30 height 16
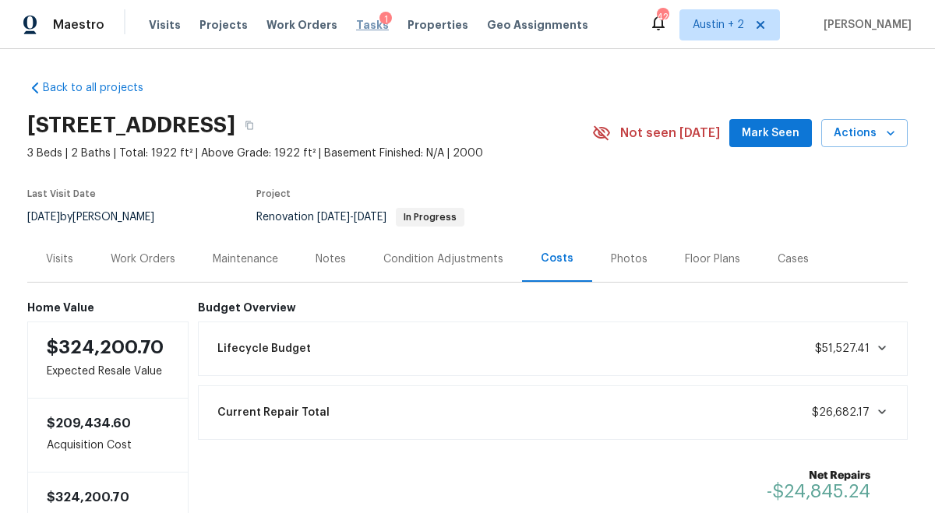
click at [356, 26] on span "Tasks" at bounding box center [372, 24] width 33 height 11
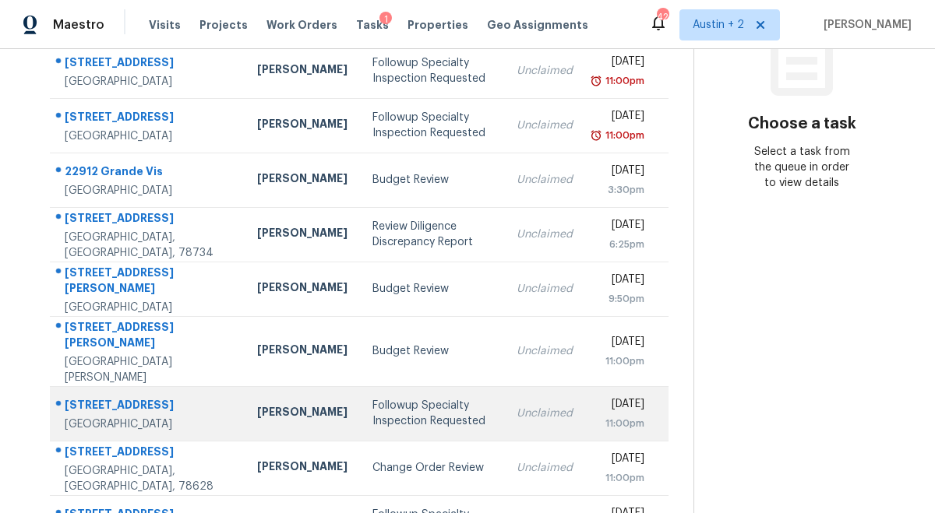
scroll to position [313, 0]
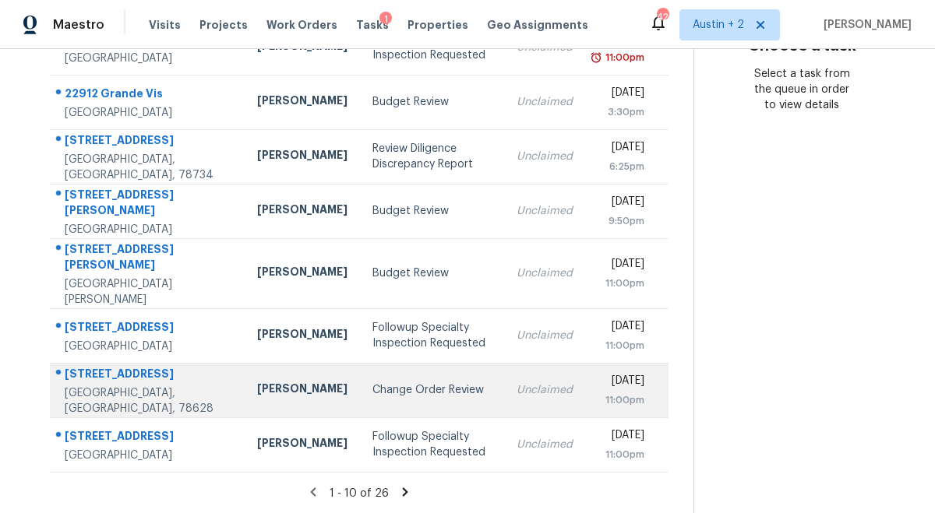
click at [372, 383] on div "Change Order Review" at bounding box center [431, 391] width 118 height 16
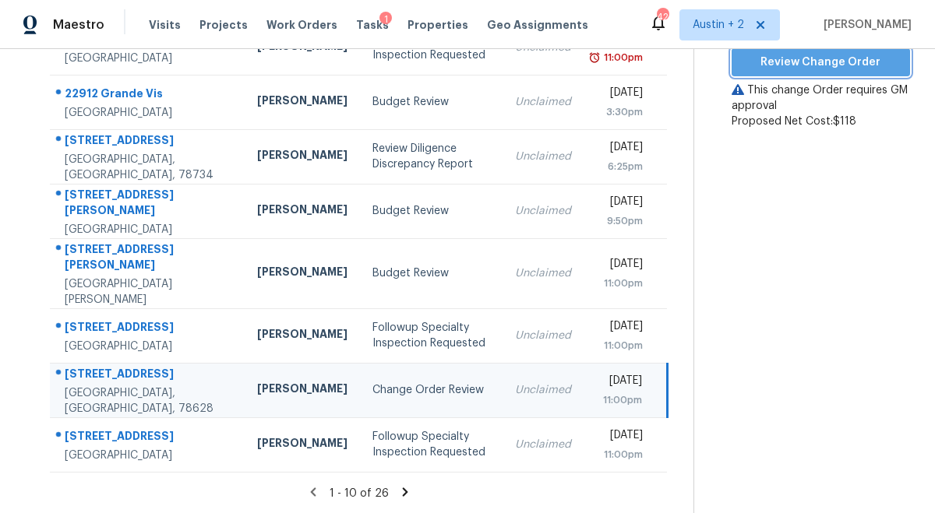
click at [770, 60] on span "Review Change Order" at bounding box center [820, 62] width 153 height 19
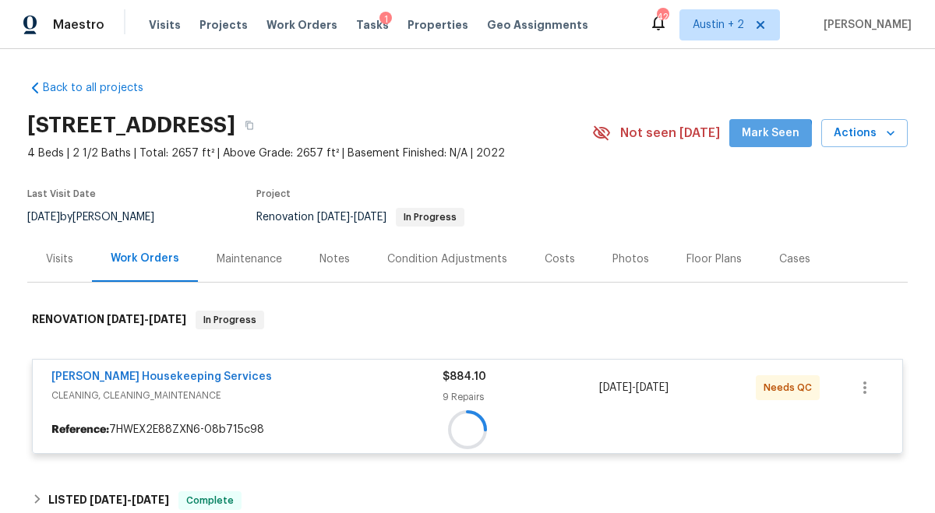
click at [750, 140] on span "Mark Seen" at bounding box center [771, 133] width 58 height 19
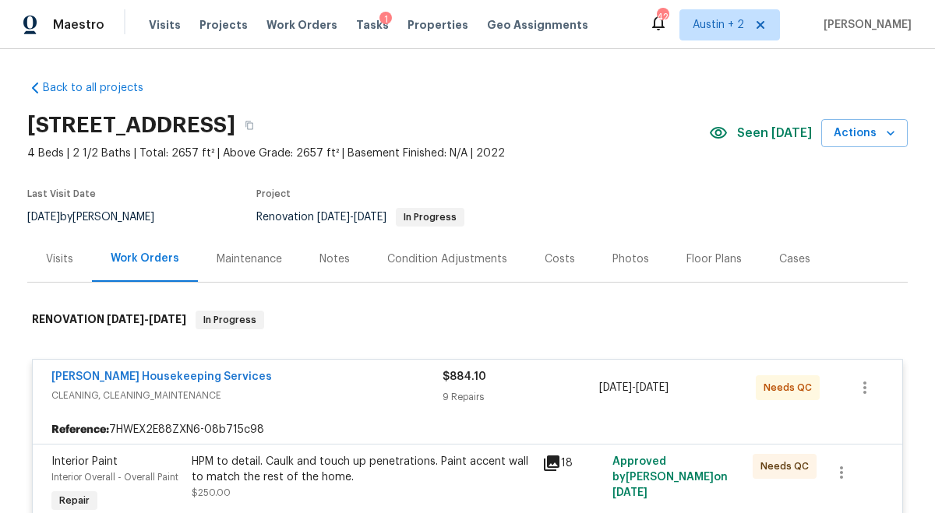
scroll to position [230, 0]
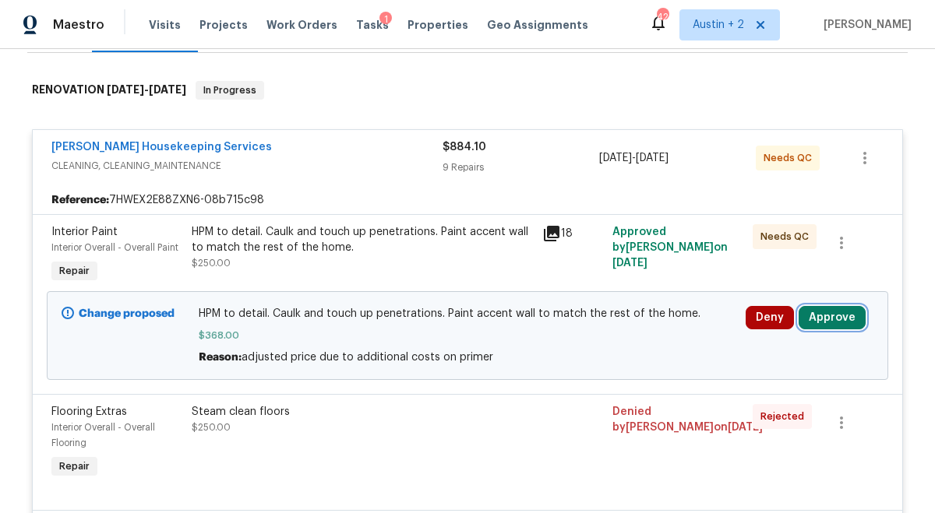
click at [814, 316] on button "Approve" at bounding box center [832, 317] width 67 height 23
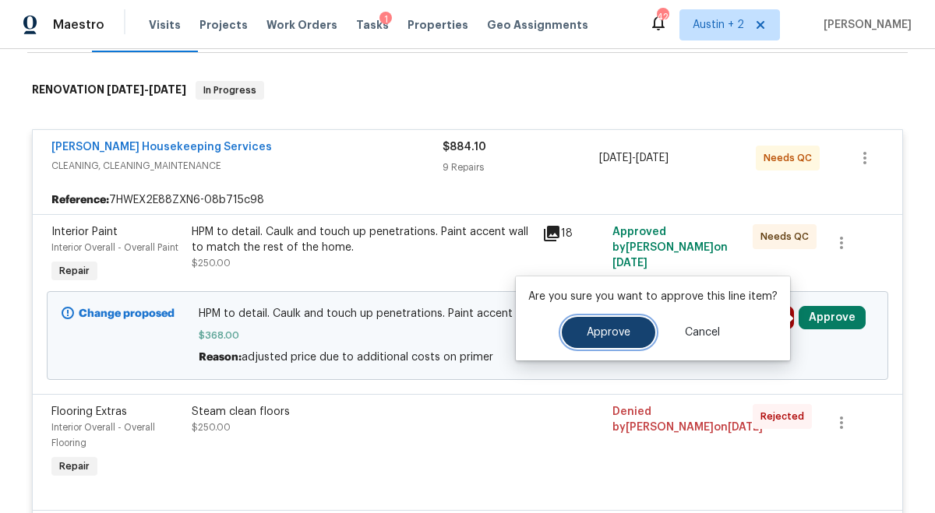
click at [635, 335] on button "Approve" at bounding box center [608, 332] width 93 height 31
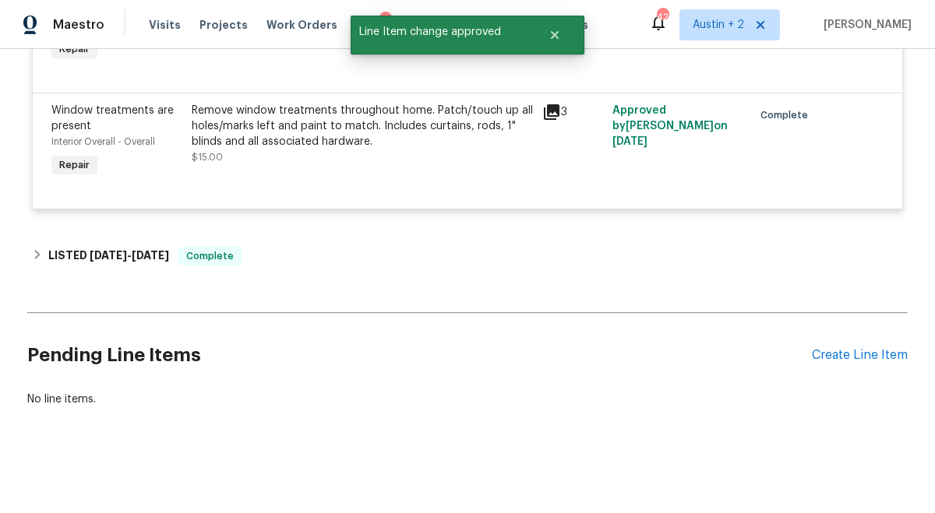
scroll to position [0, 0]
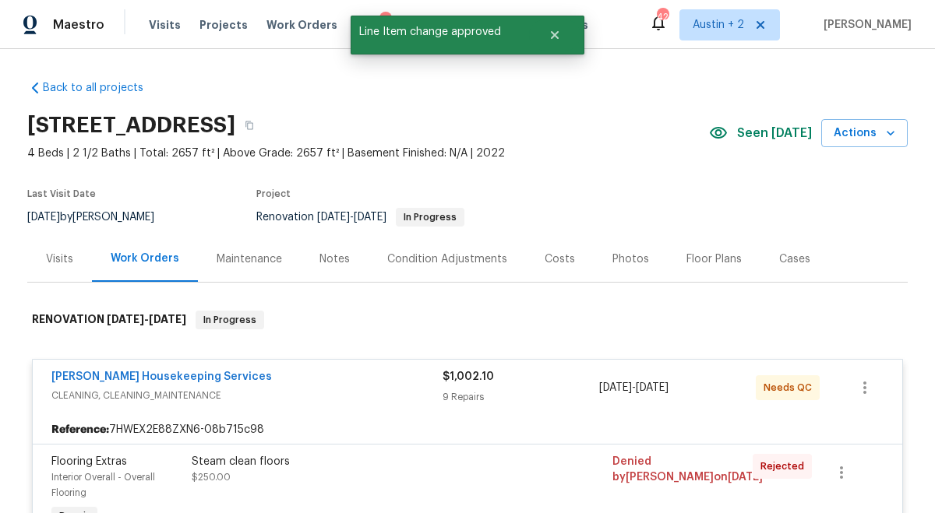
click at [356, 28] on span "Tasks" at bounding box center [372, 24] width 33 height 11
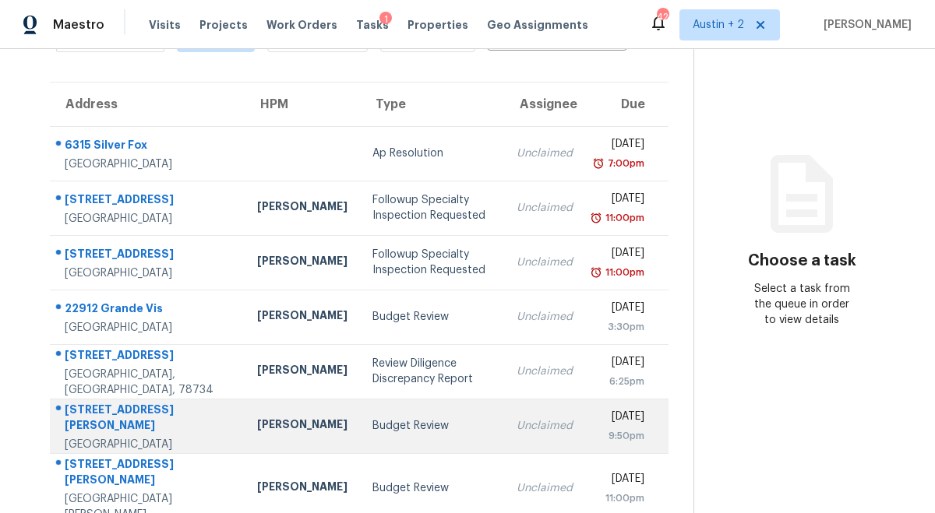
scroll to position [95, 0]
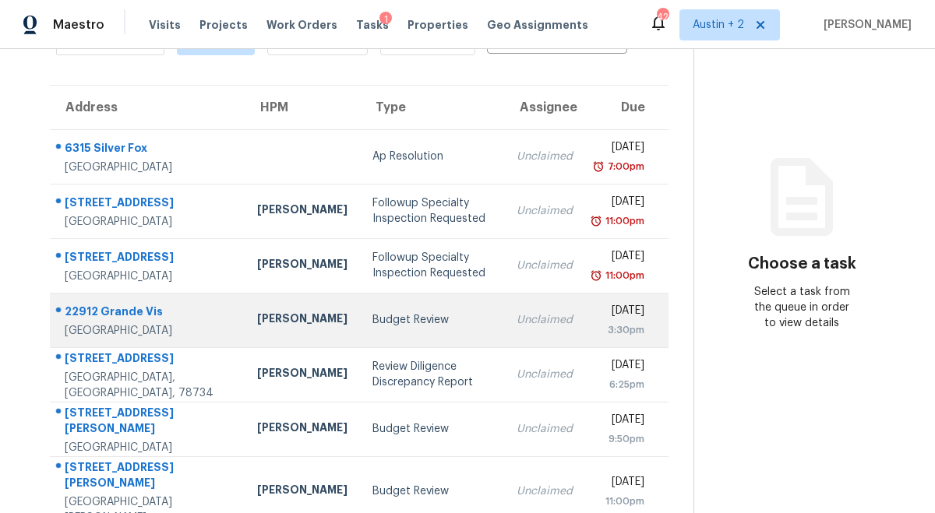
click at [360, 330] on td "Budget Review" at bounding box center [431, 320] width 143 height 55
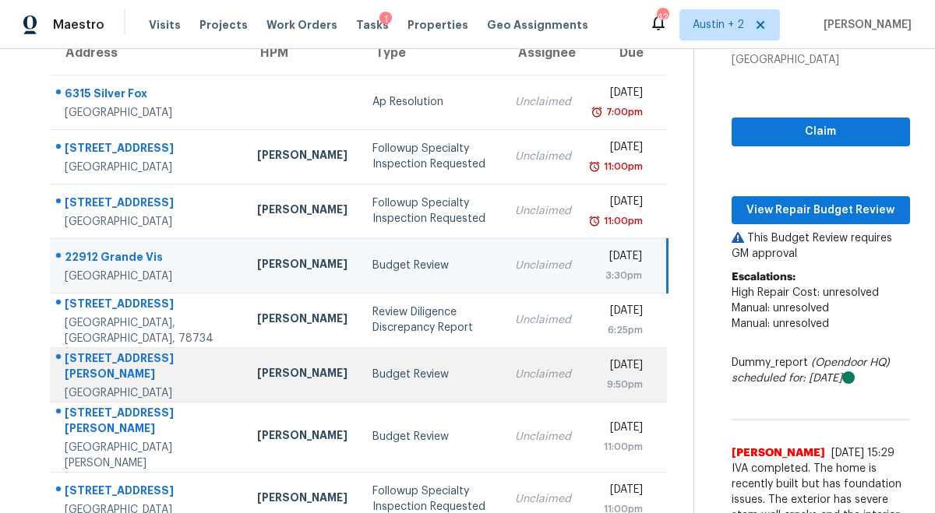
scroll to position [148, 0]
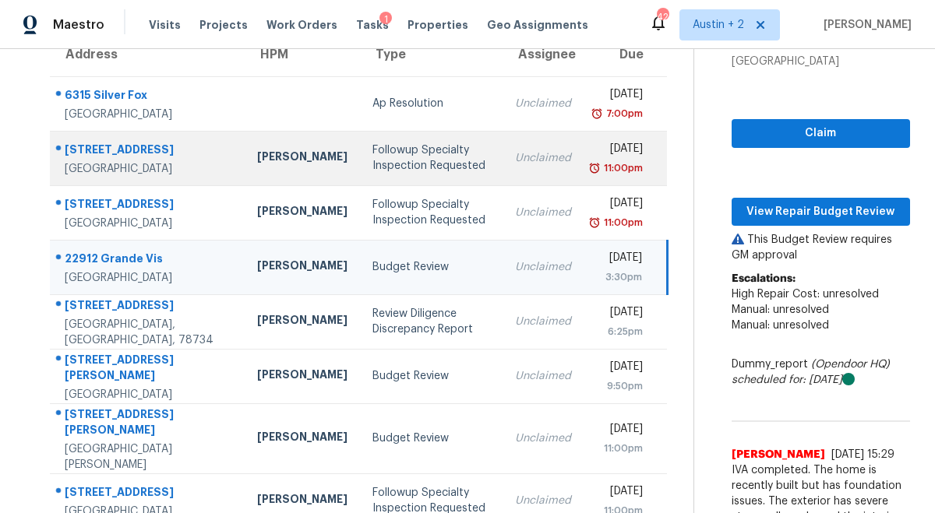
click at [372, 169] on div "Followup Specialty Inspection Requested" at bounding box center [431, 158] width 118 height 31
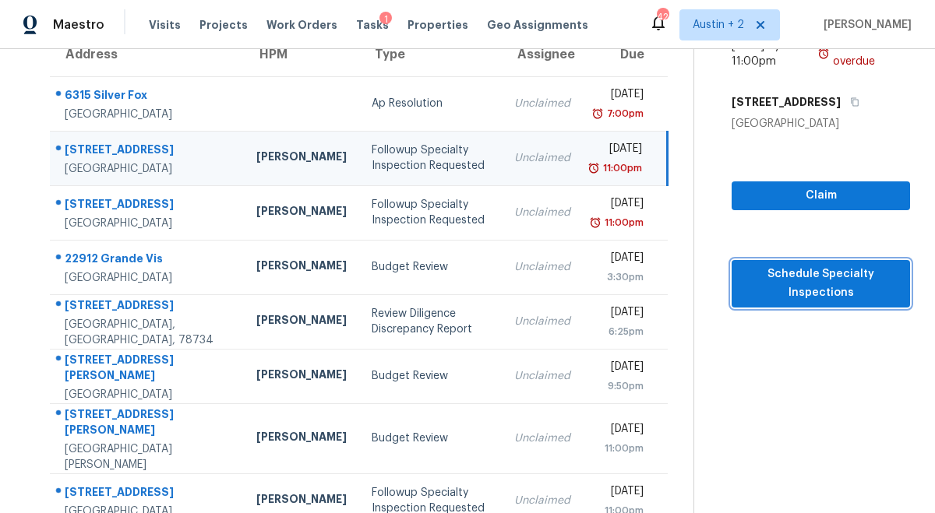
click at [779, 277] on span "Schedule Specialty Inspections" at bounding box center [820, 284] width 153 height 38
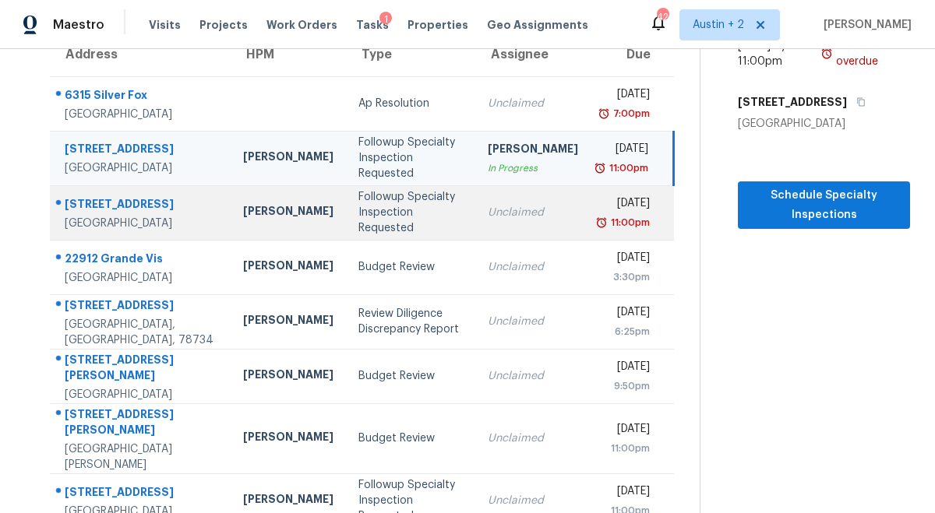
click at [358, 210] on div "Followup Specialty Inspection Requested" at bounding box center [410, 212] width 104 height 47
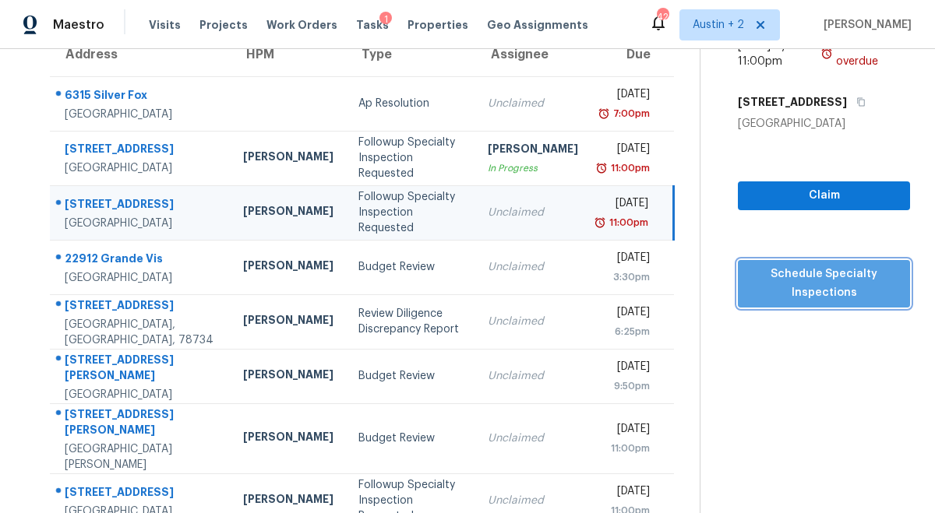
click at [804, 272] on span "Schedule Specialty Inspections" at bounding box center [823, 284] width 147 height 38
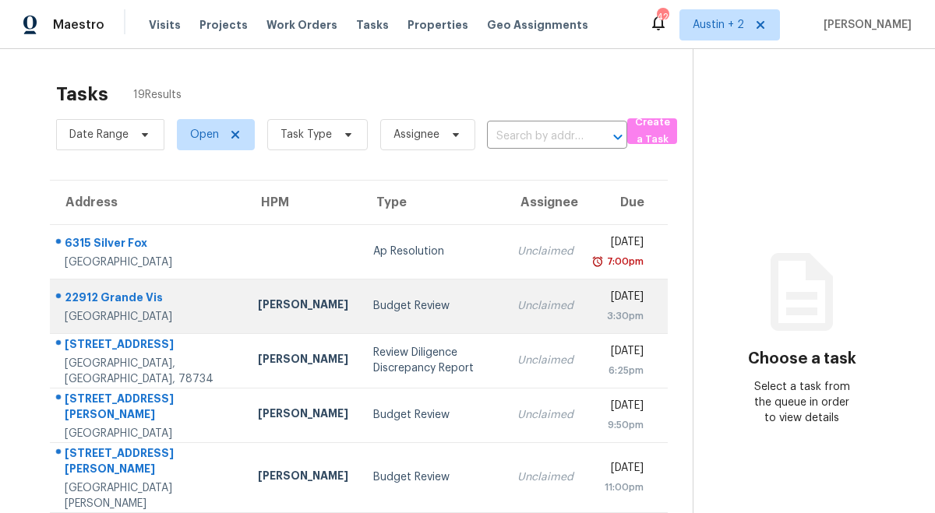
click at [373, 305] on div "Budget Review" at bounding box center [432, 306] width 119 height 16
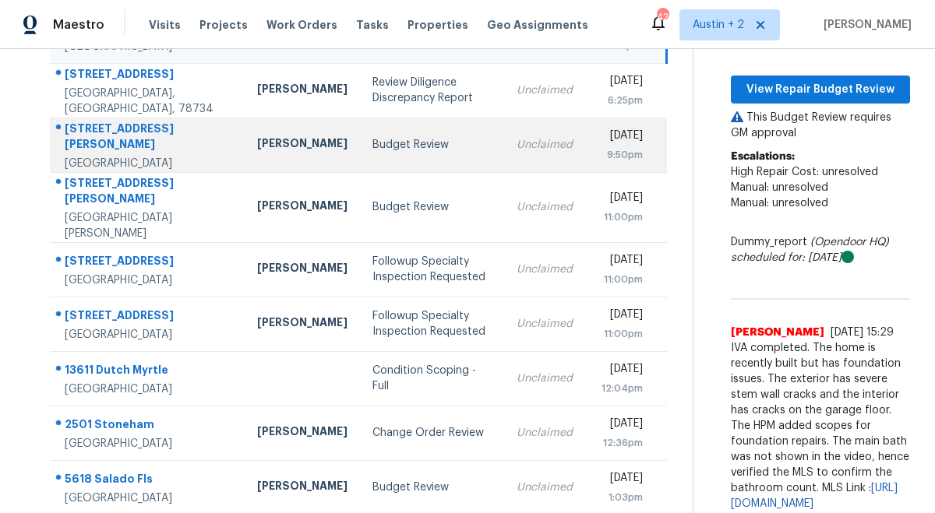
scroll to position [358, 0]
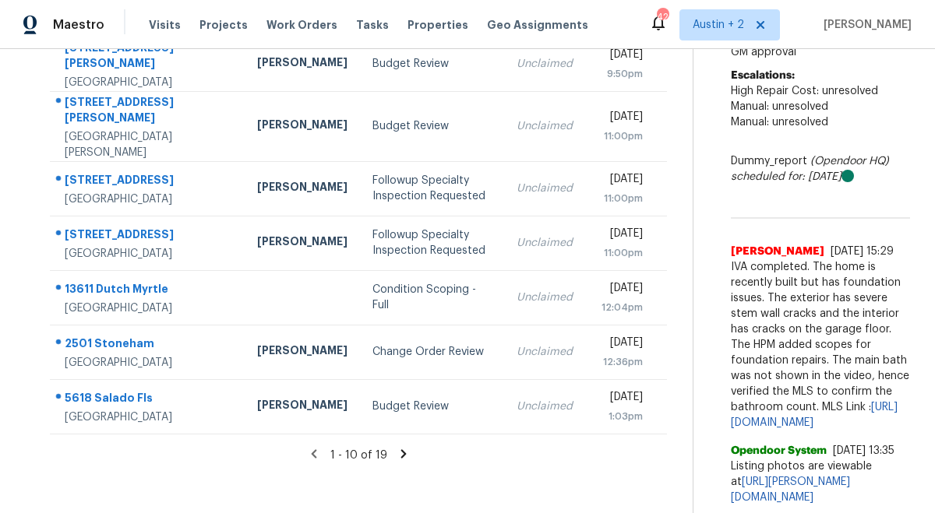
click at [401, 458] on icon at bounding box center [403, 454] width 5 height 9
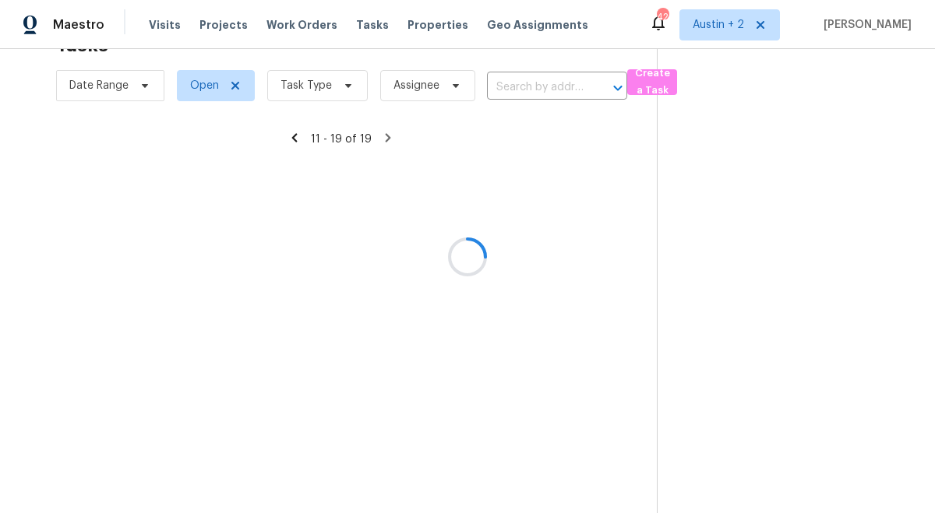
scroll to position [273, 0]
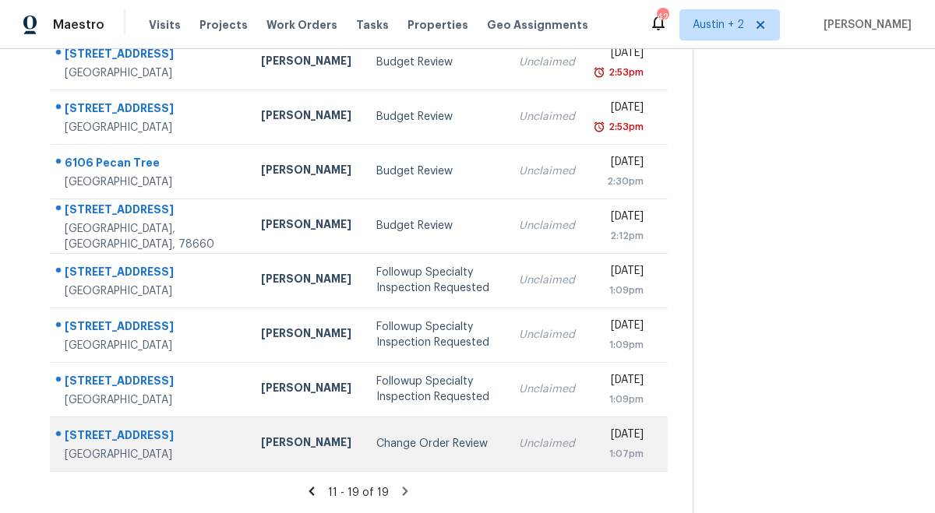
click at [367, 453] on td "Change Order Review" at bounding box center [435, 444] width 143 height 55
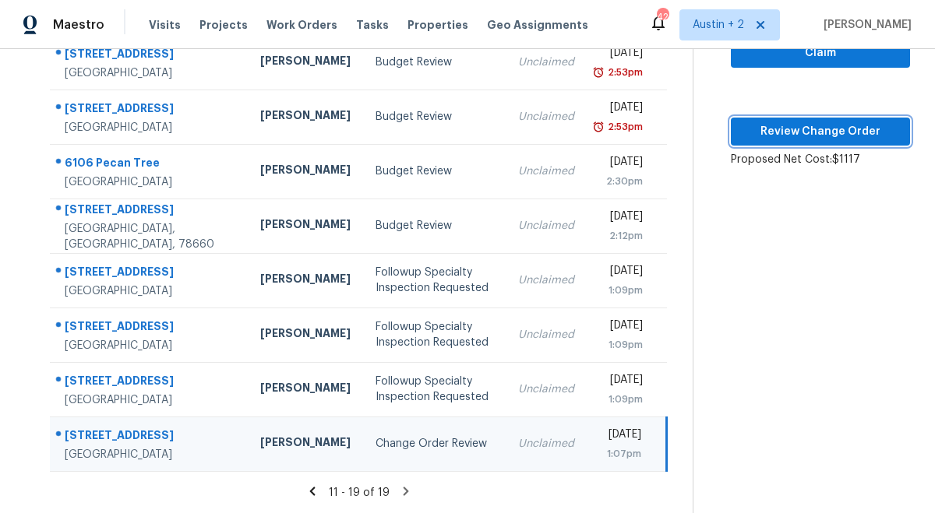
click at [762, 122] on span "Review Change Order" at bounding box center [820, 131] width 154 height 19
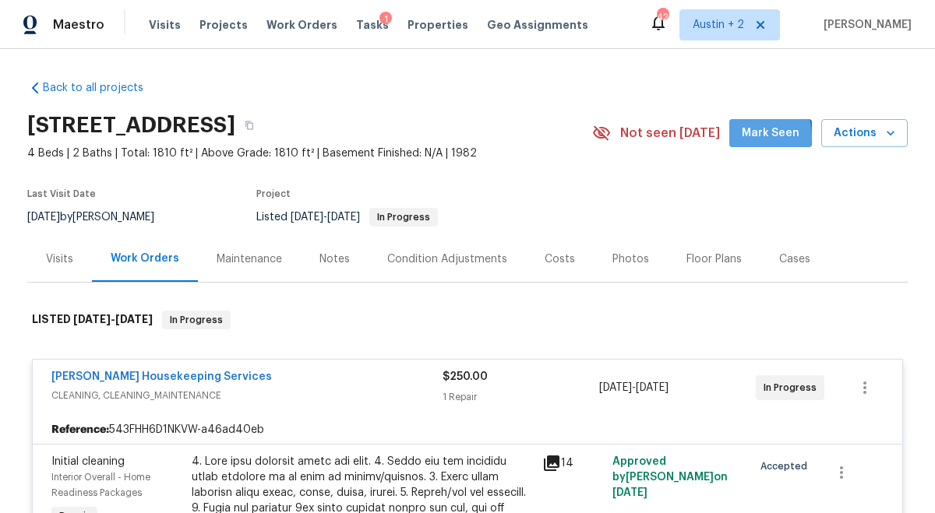
click at [750, 137] on span "Mark Seen" at bounding box center [771, 133] width 58 height 19
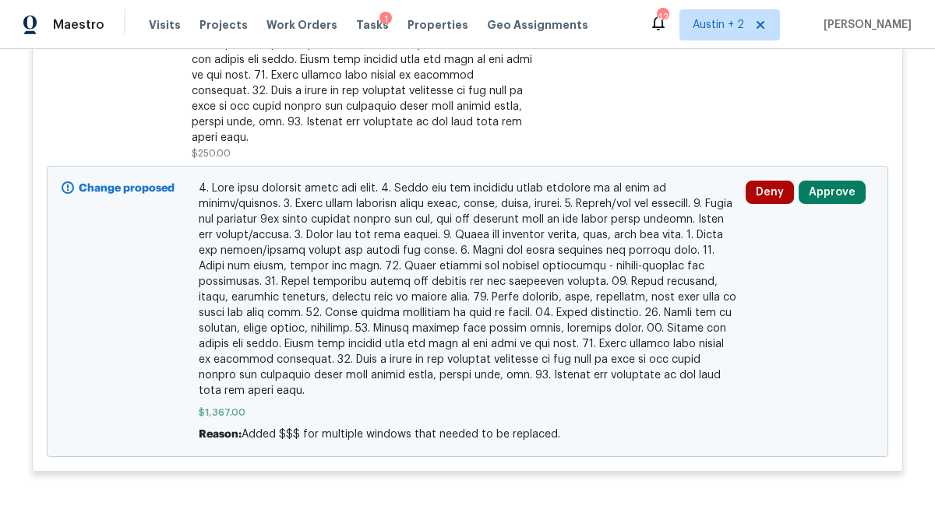
scroll to position [641, 0]
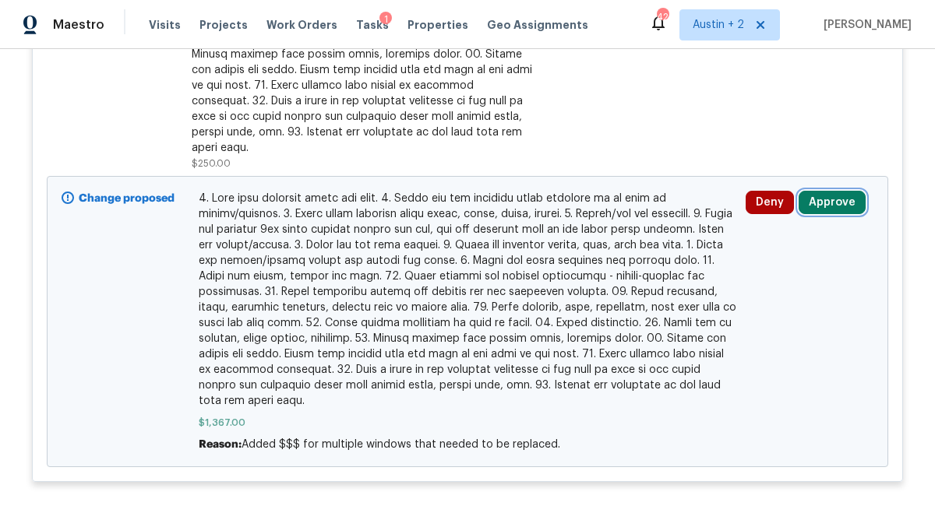
click at [825, 191] on button "Approve" at bounding box center [832, 202] width 67 height 23
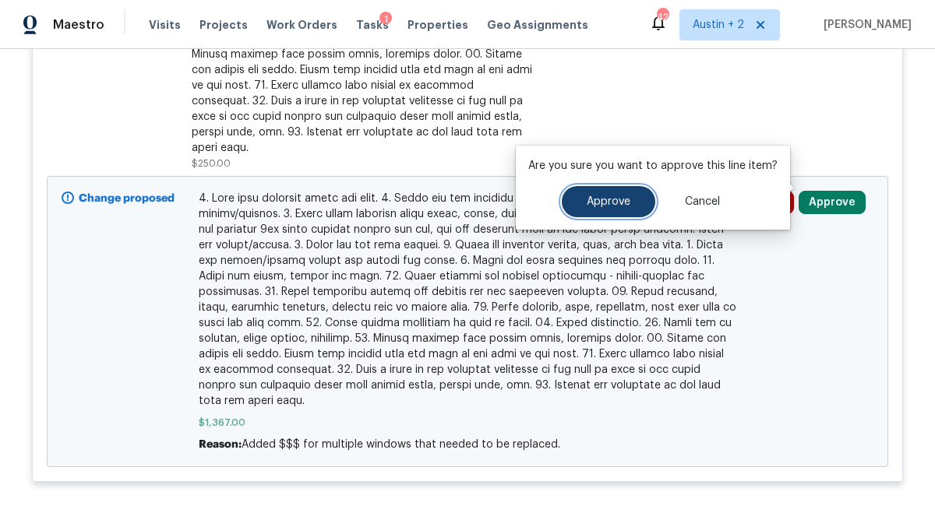
click at [618, 198] on span "Approve" at bounding box center [609, 202] width 44 height 12
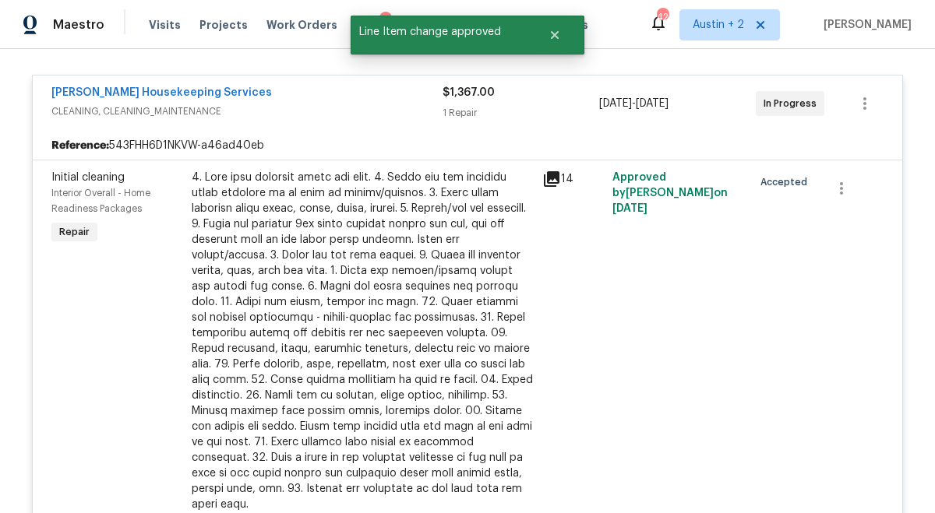
scroll to position [0, 0]
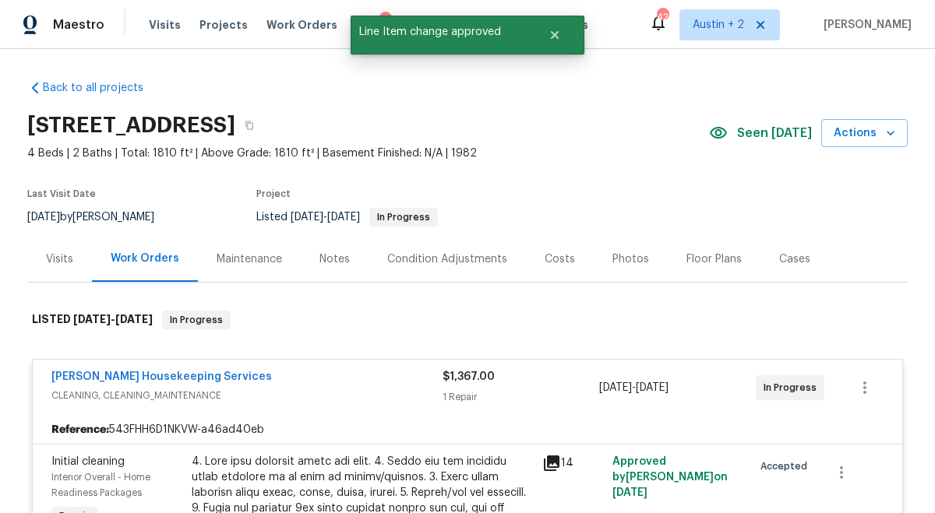
click at [356, 29] on span "Tasks" at bounding box center [372, 24] width 33 height 11
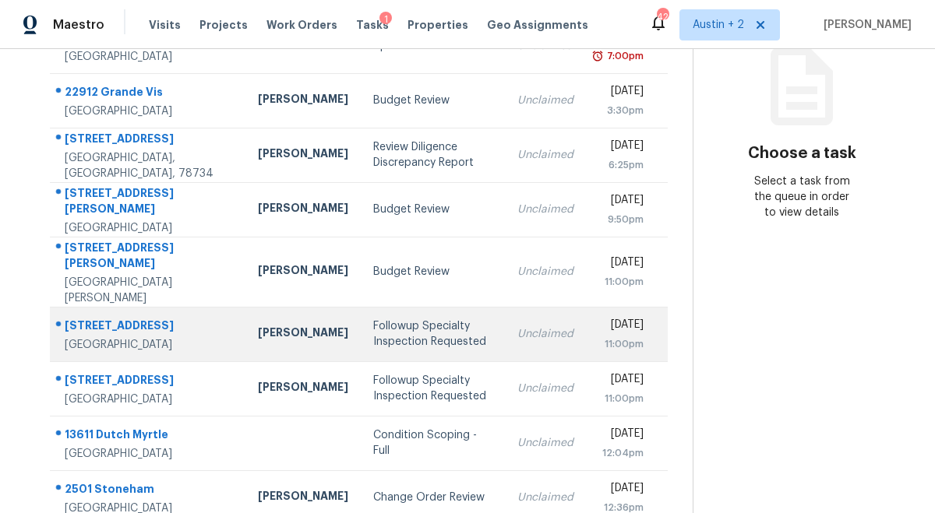
scroll to position [313, 0]
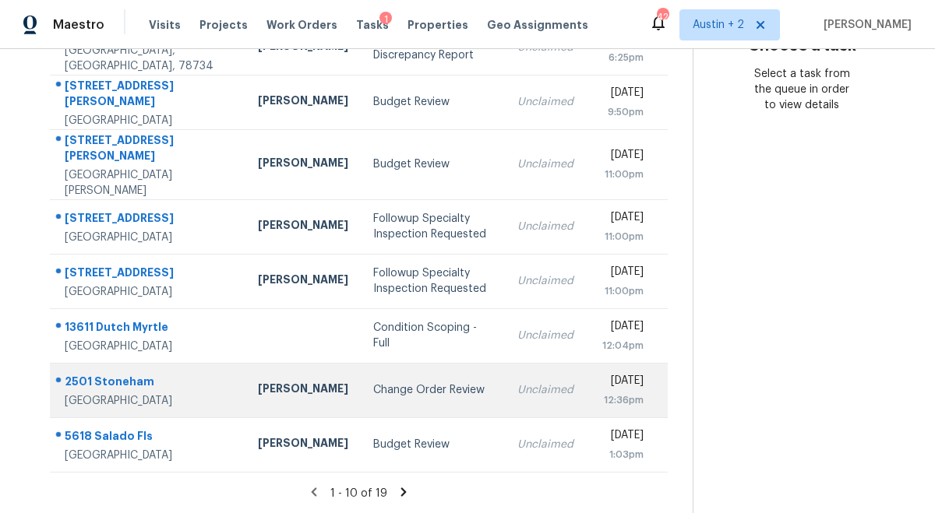
click at [373, 393] on div "Change Order Review" at bounding box center [432, 391] width 119 height 16
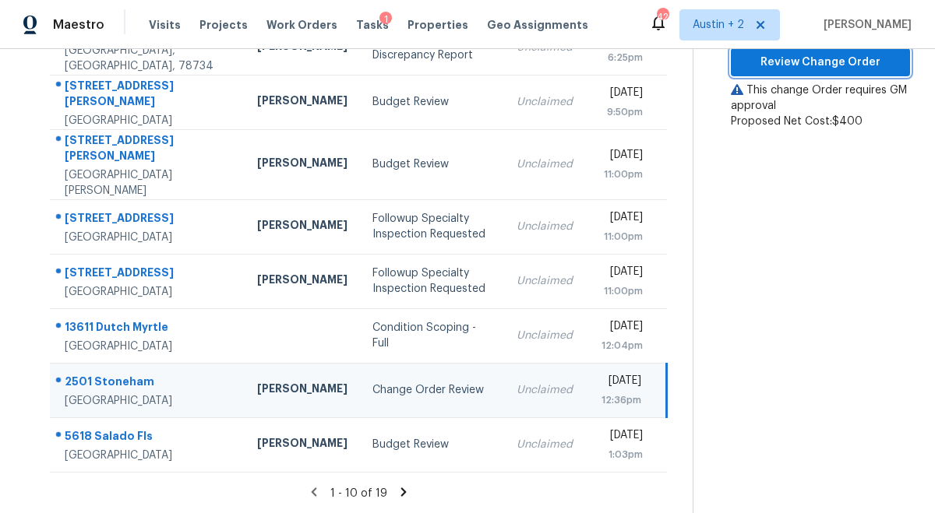
click at [780, 69] on span "Review Change Order" at bounding box center [820, 62] width 154 height 19
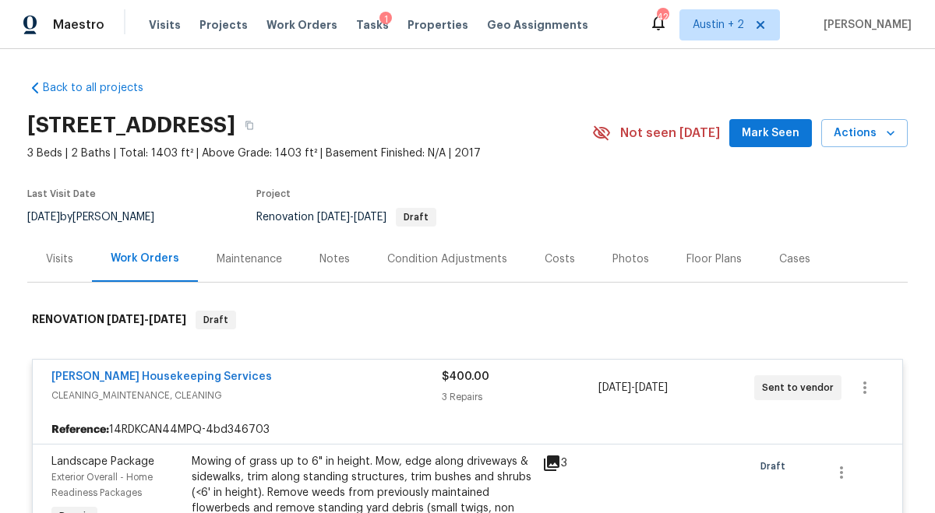
click at [771, 126] on span "Mark Seen" at bounding box center [771, 133] width 58 height 19
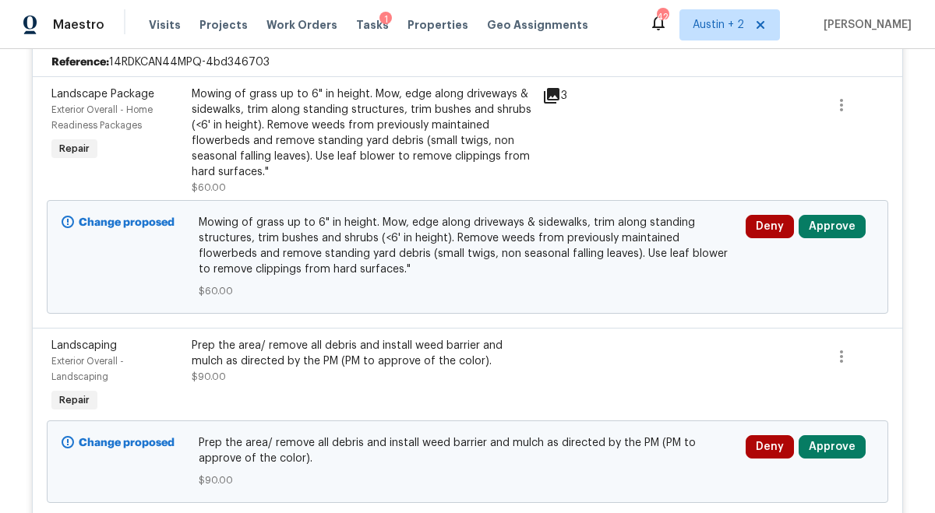
scroll to position [366, 0]
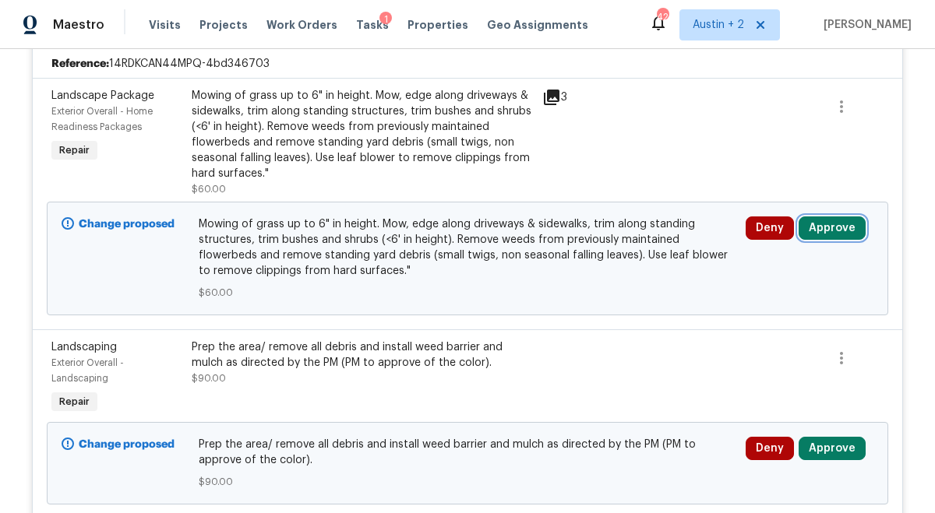
click at [841, 227] on button "Approve" at bounding box center [832, 228] width 67 height 23
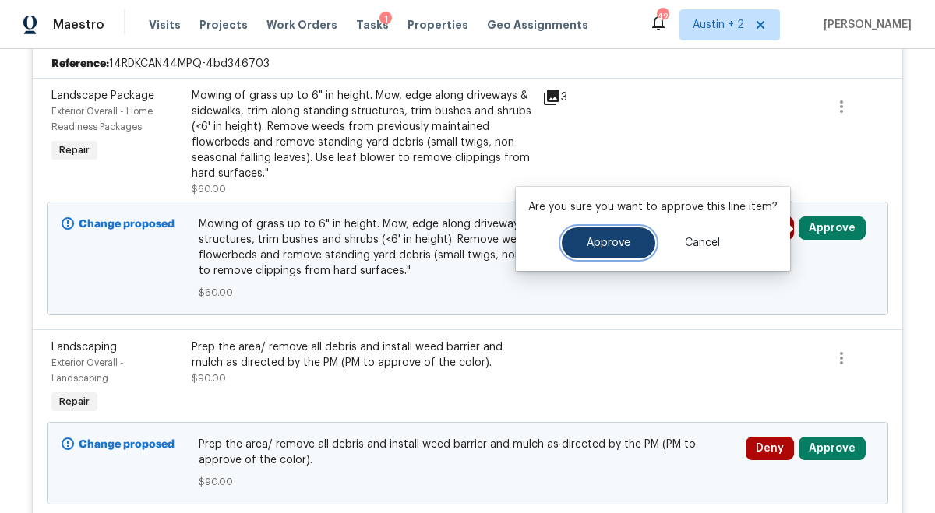
click at [594, 238] on span "Approve" at bounding box center [609, 244] width 44 height 12
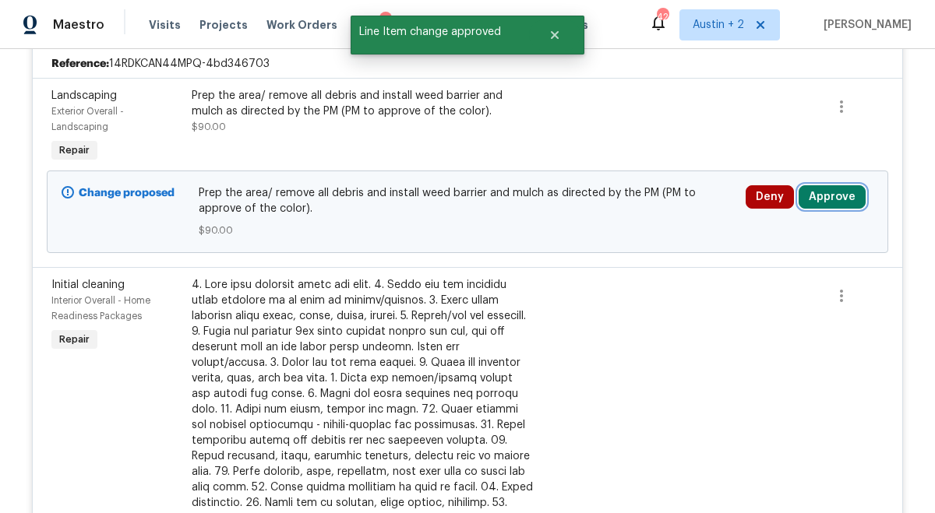
click at [823, 207] on button "Approve" at bounding box center [832, 196] width 67 height 23
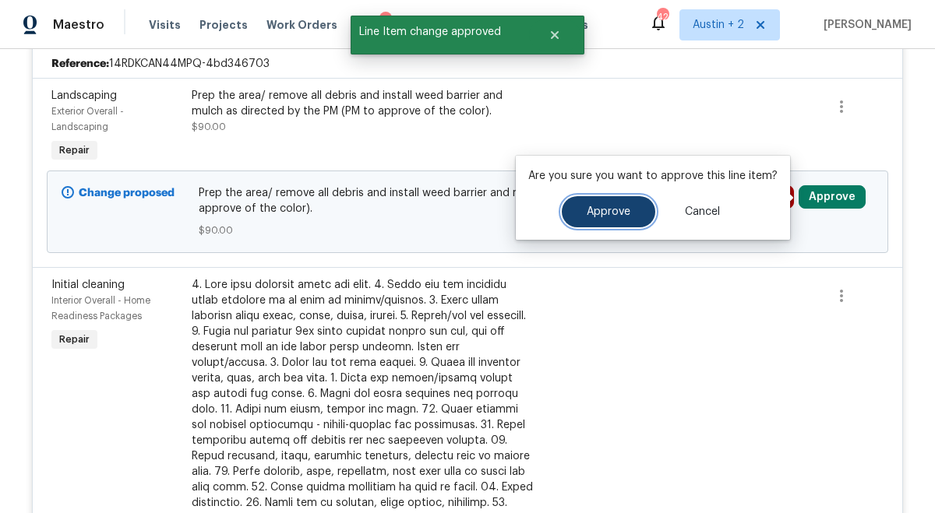
click at [577, 222] on button "Approve" at bounding box center [608, 211] width 93 height 31
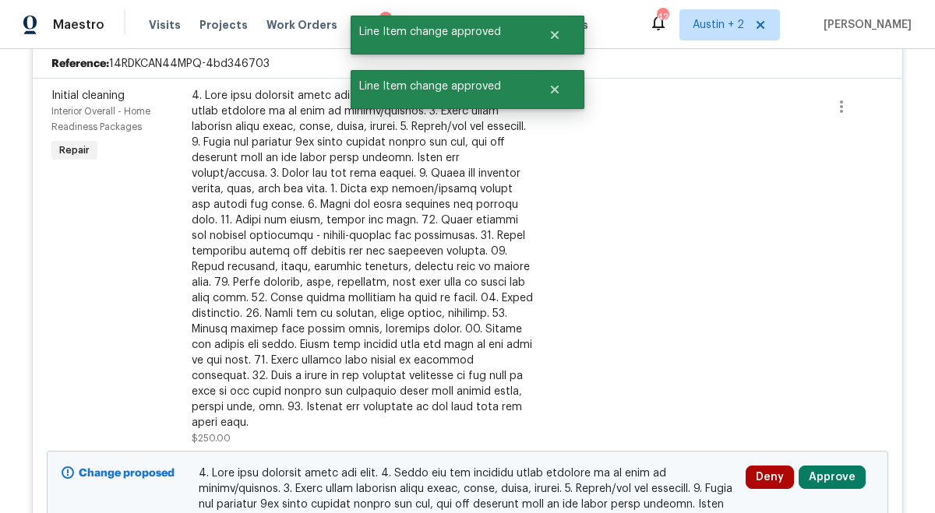
scroll to position [593, 0]
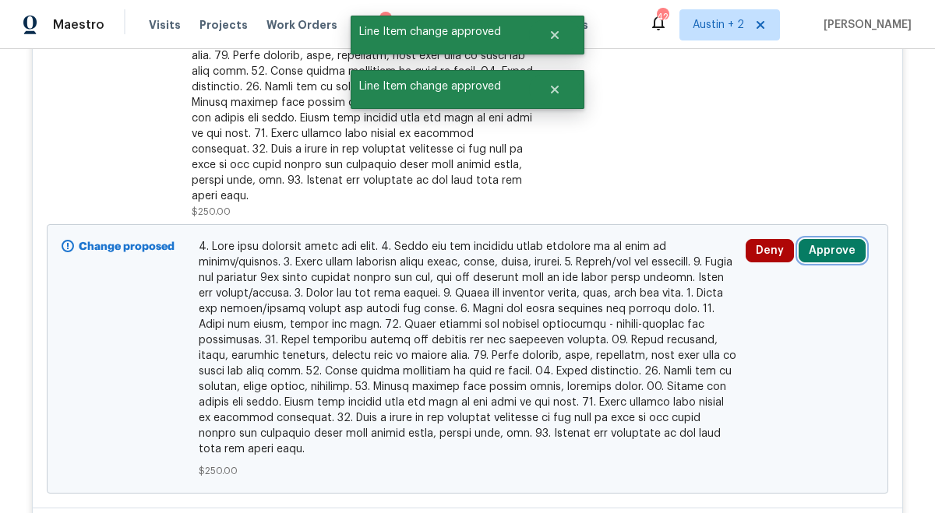
click at [831, 239] on button "Approve" at bounding box center [832, 250] width 67 height 23
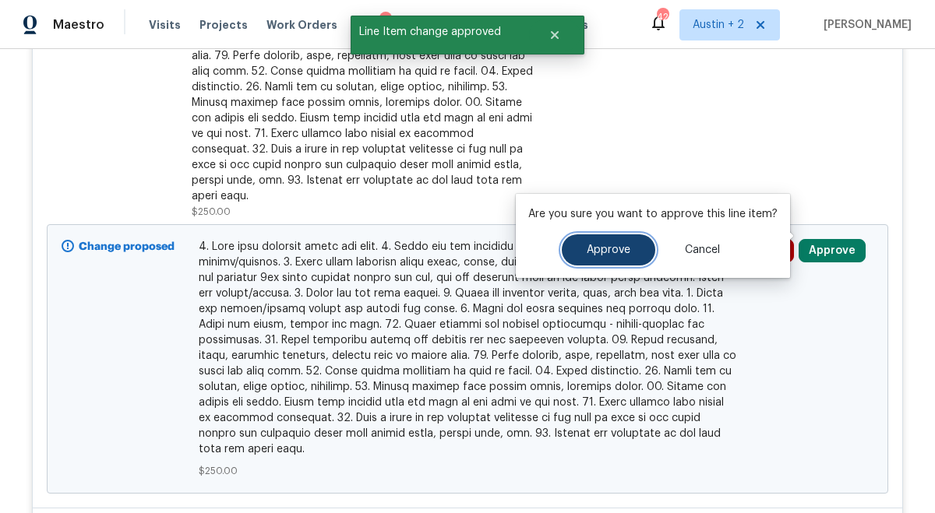
click at [601, 253] on span "Approve" at bounding box center [609, 251] width 44 height 12
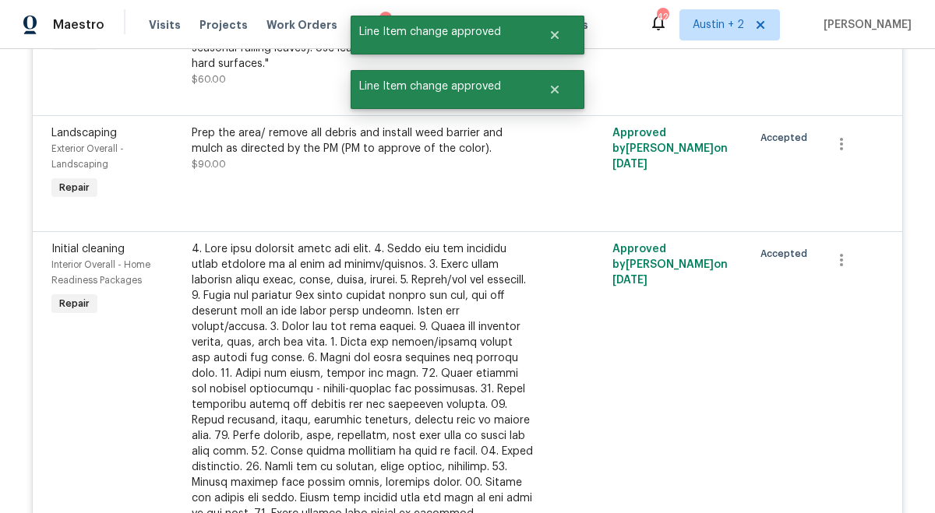
scroll to position [0, 0]
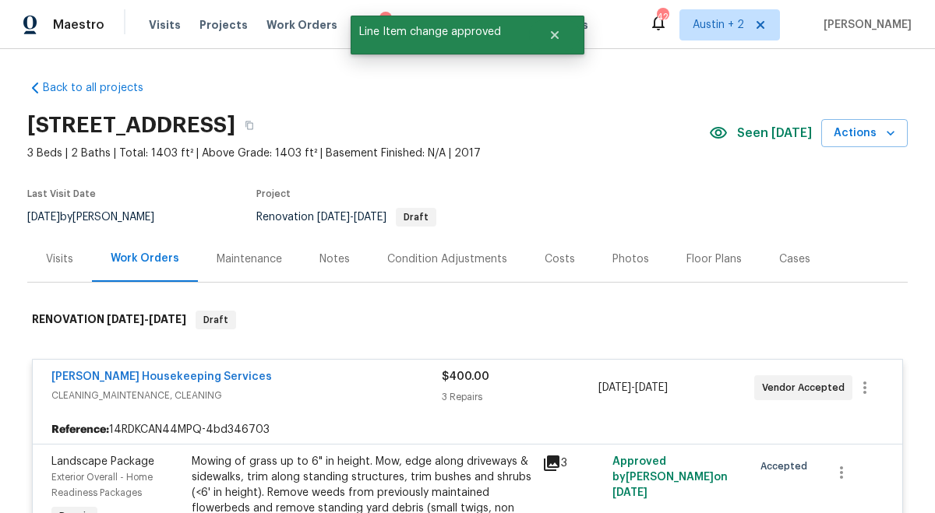
click at [545, 253] on div "Costs" at bounding box center [560, 260] width 30 height 16
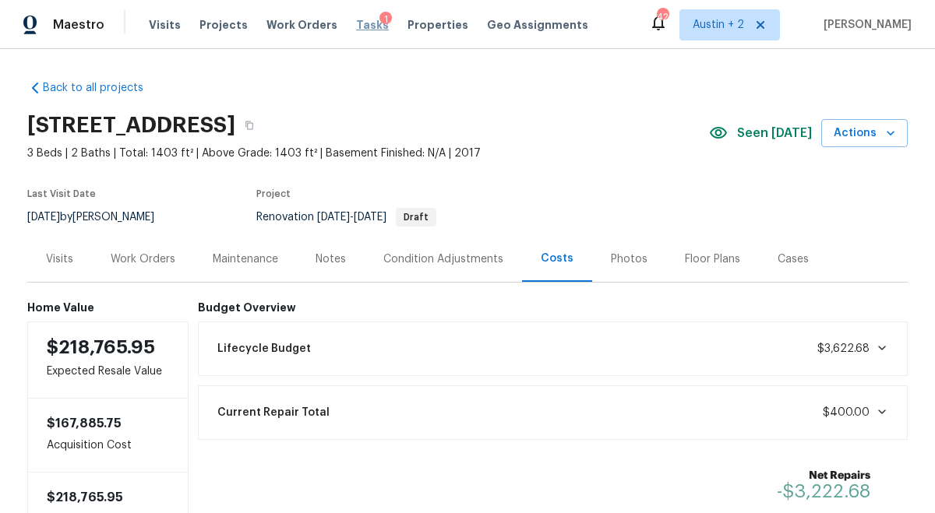
click at [356, 29] on span "Tasks" at bounding box center [372, 24] width 33 height 11
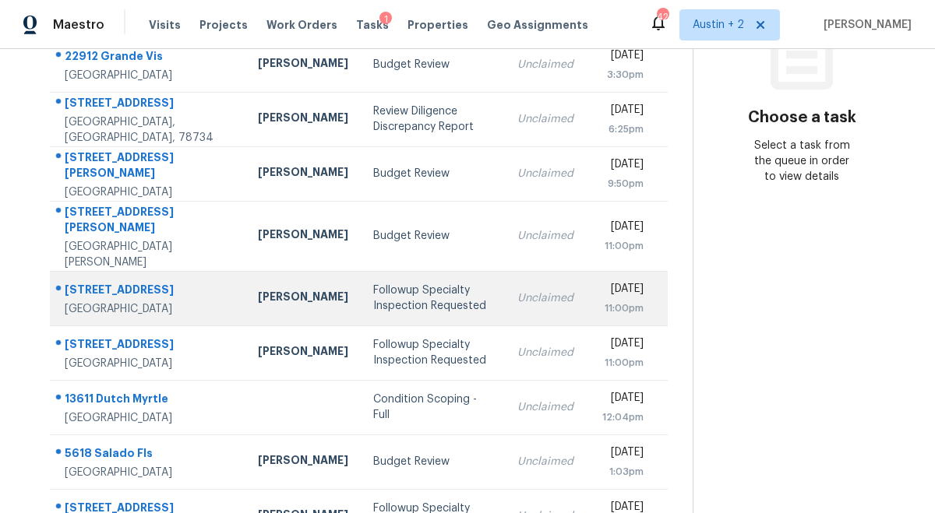
scroll to position [313, 0]
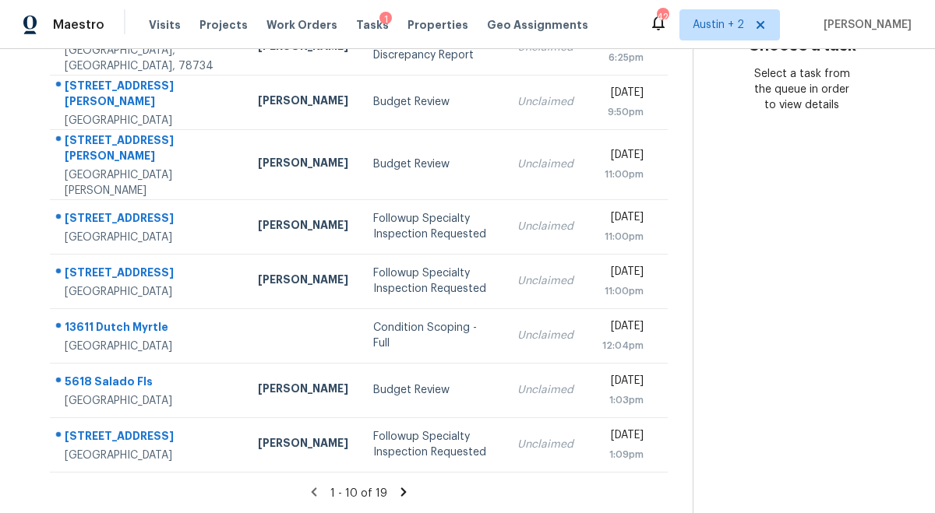
click at [397, 485] on icon at bounding box center [404, 492] width 14 height 14
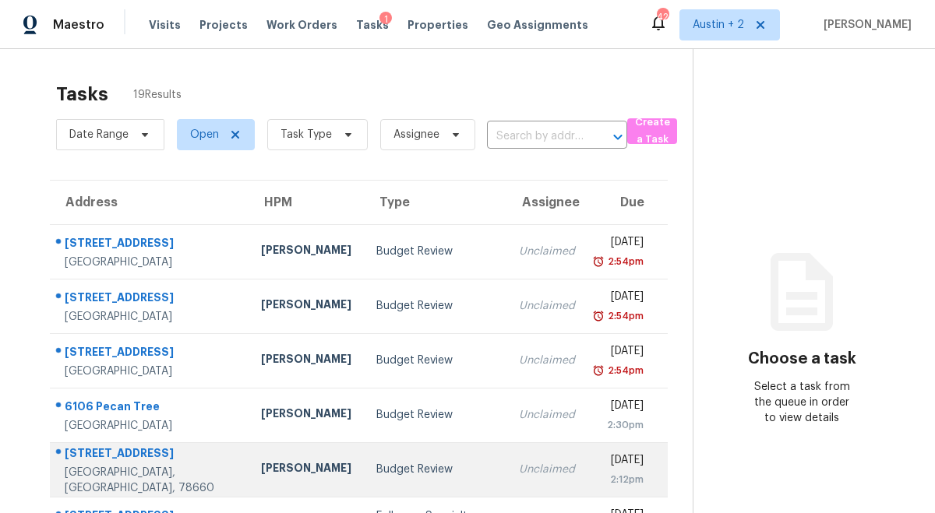
scroll to position [273, 0]
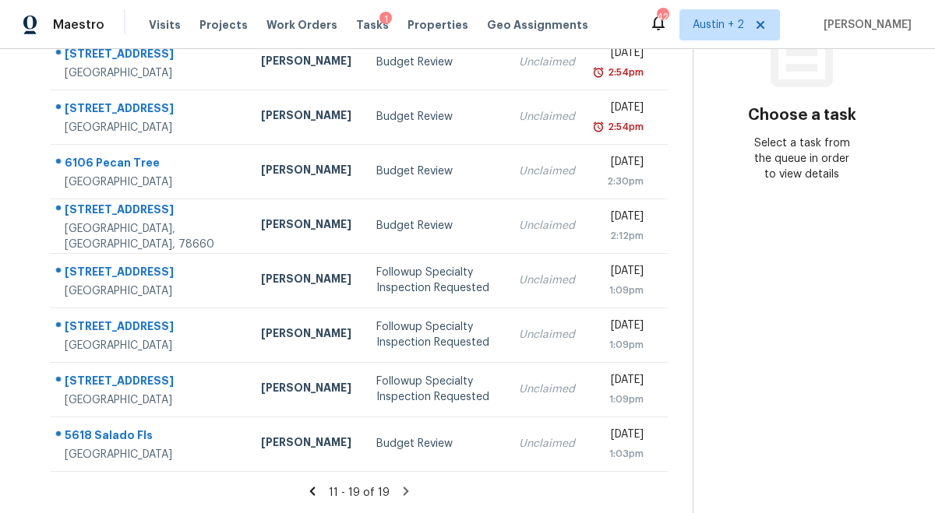
click at [403, 490] on icon at bounding box center [405, 491] width 5 height 9
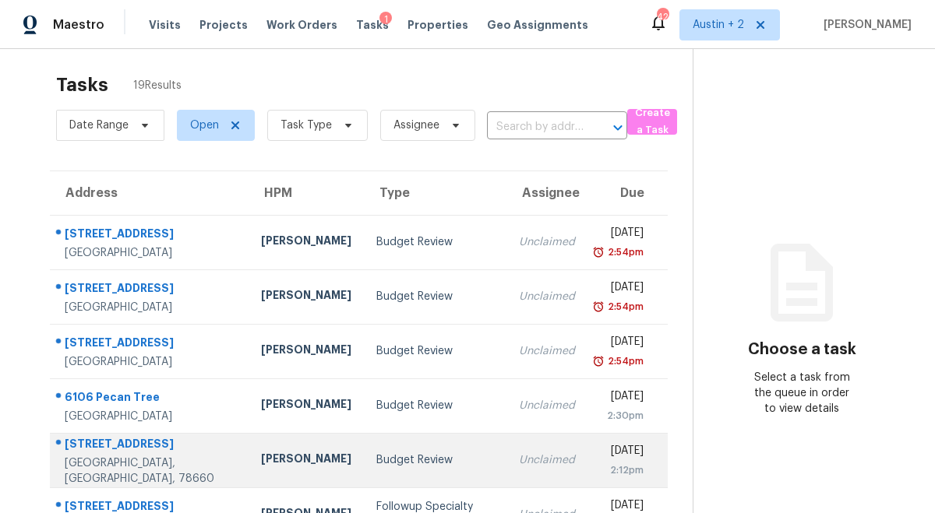
scroll to position [2, 0]
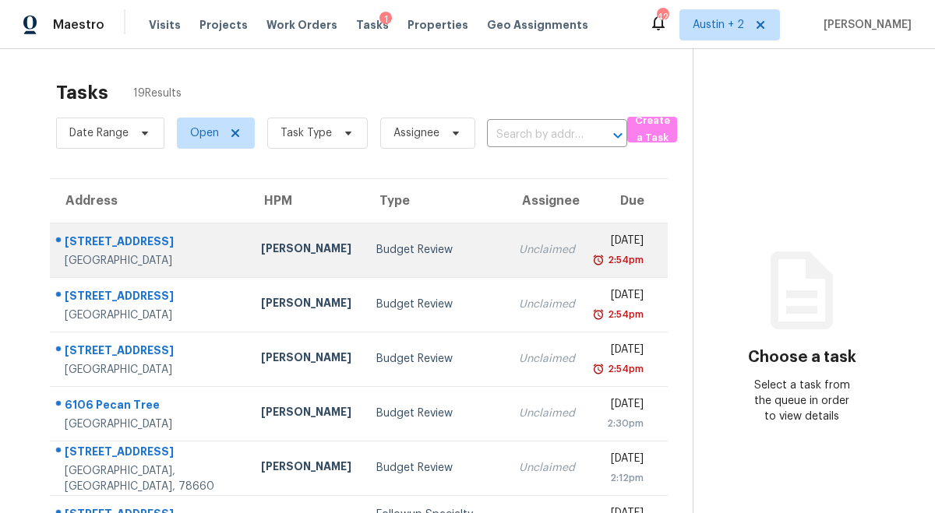
click at [364, 260] on td "Budget Review" at bounding box center [435, 250] width 143 height 55
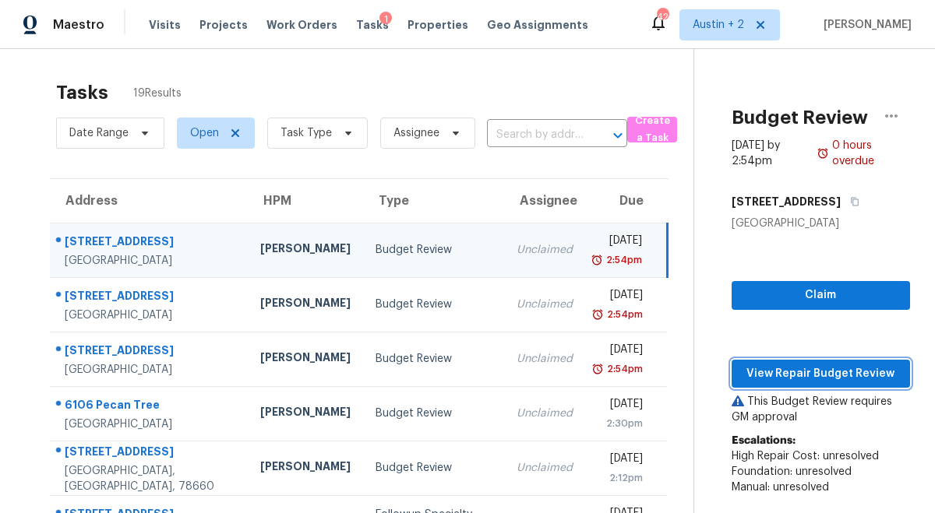
click at [767, 376] on span "View Repair Budget Review" at bounding box center [820, 374] width 153 height 19
